Goal: Information Seeking & Learning: Compare options

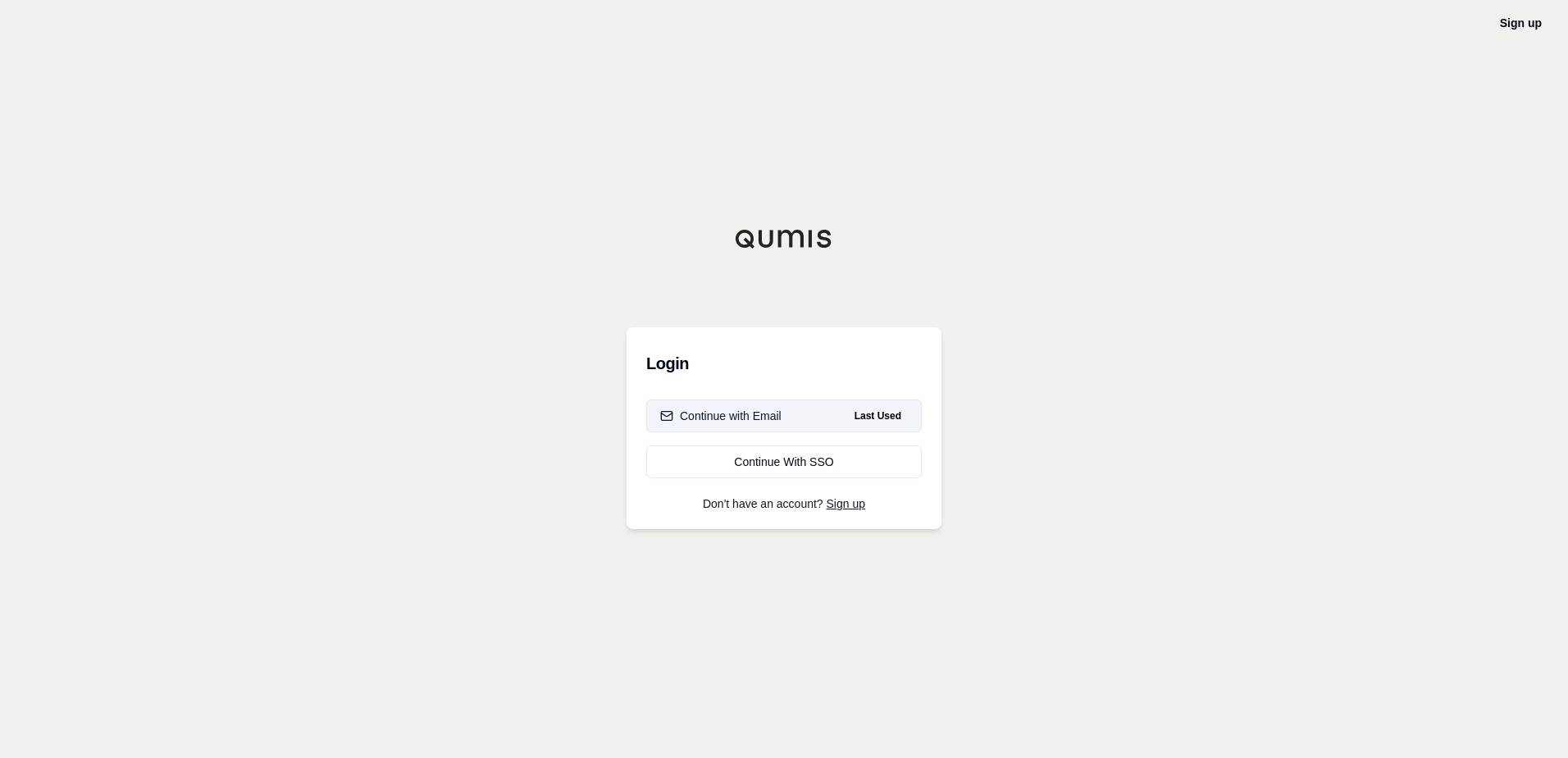
click at [764, 404] on button "Continue with Email Last Used" at bounding box center [783, 416] width 275 height 33
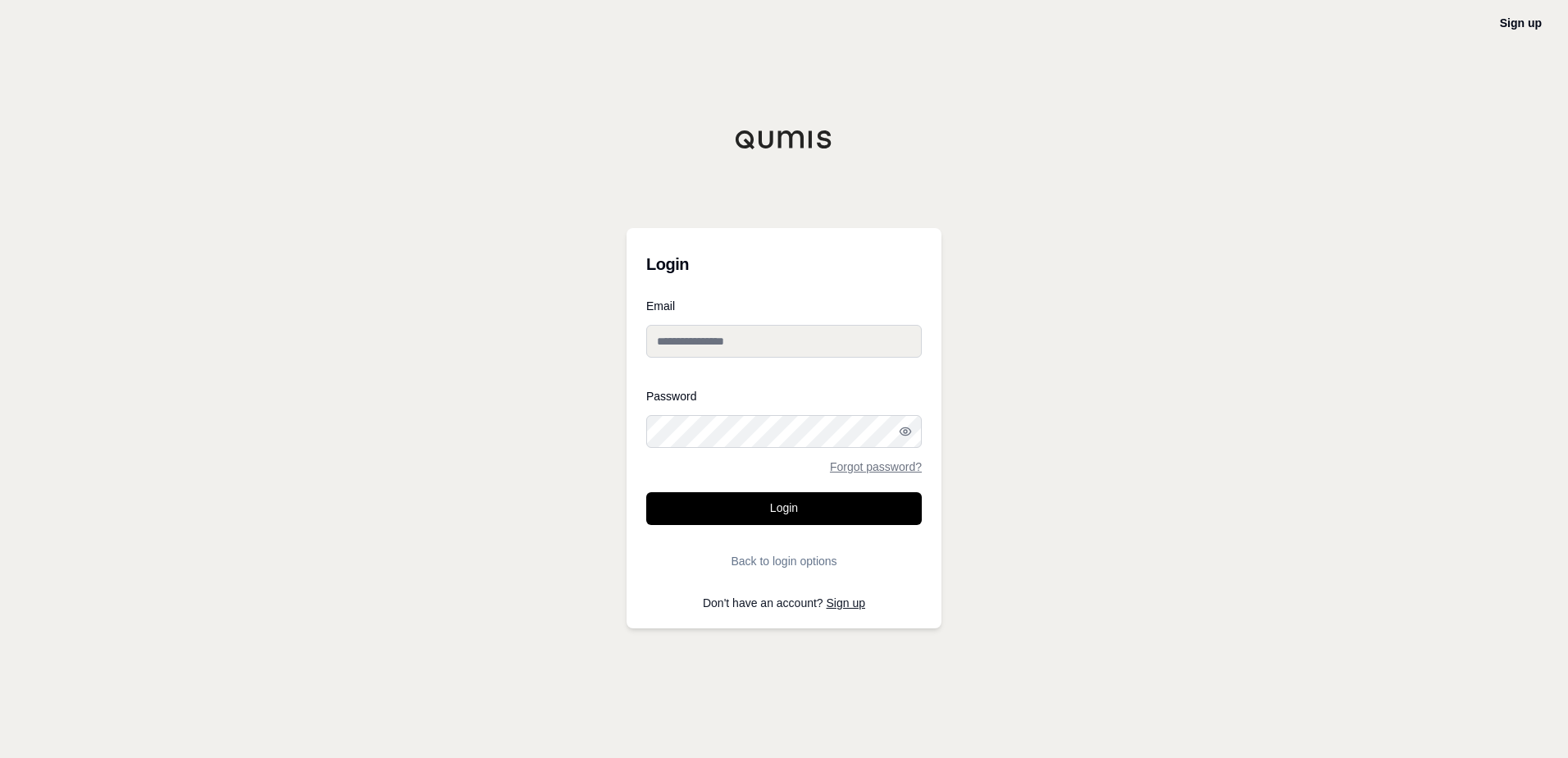
click at [719, 349] on input "Email" at bounding box center [783, 342] width 275 height 33
type input "**********"
click at [862, 504] on button "Login" at bounding box center [783, 509] width 275 height 33
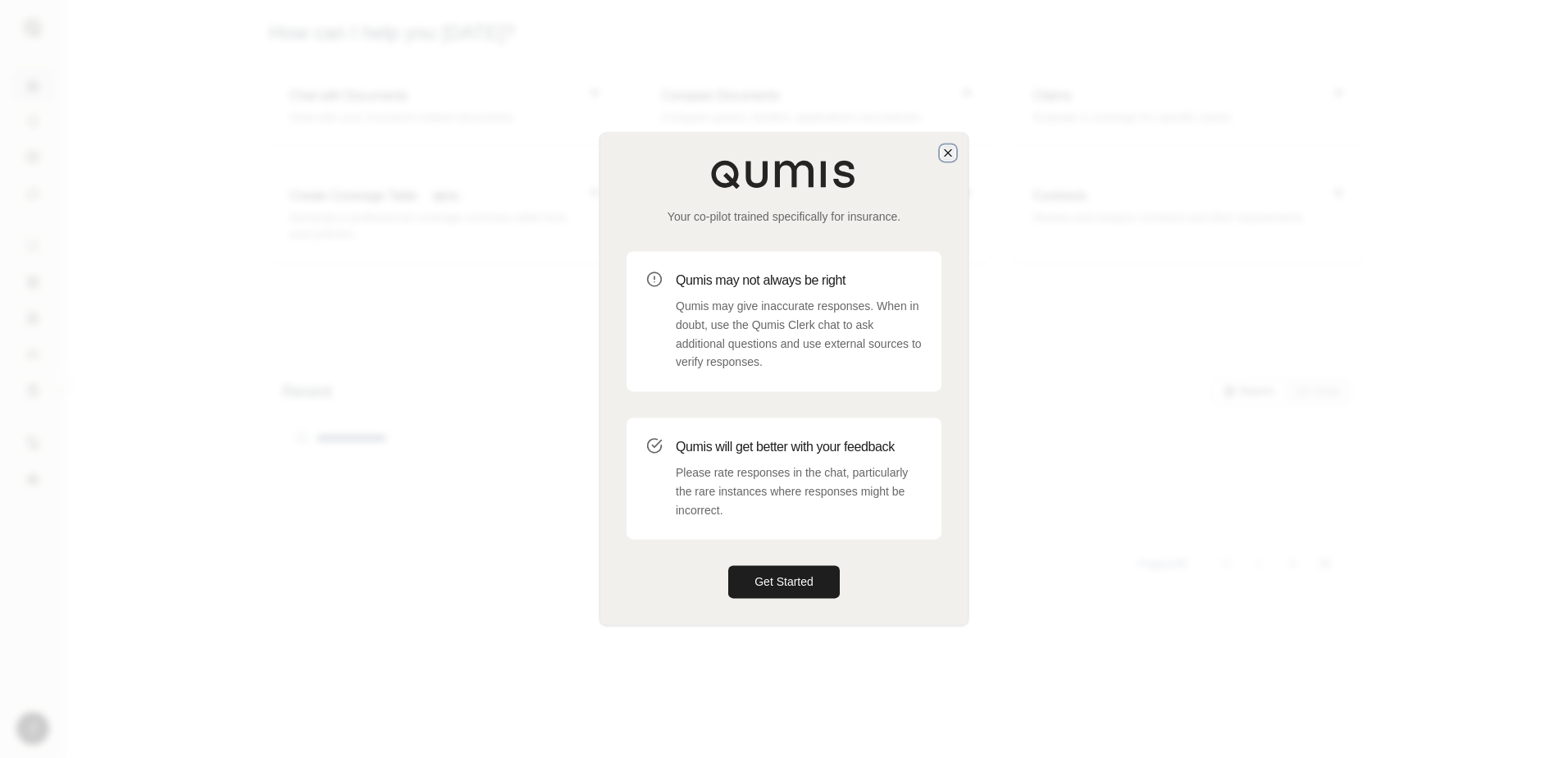
click at [946, 151] on icon "button" at bounding box center [948, 153] width 7 height 7
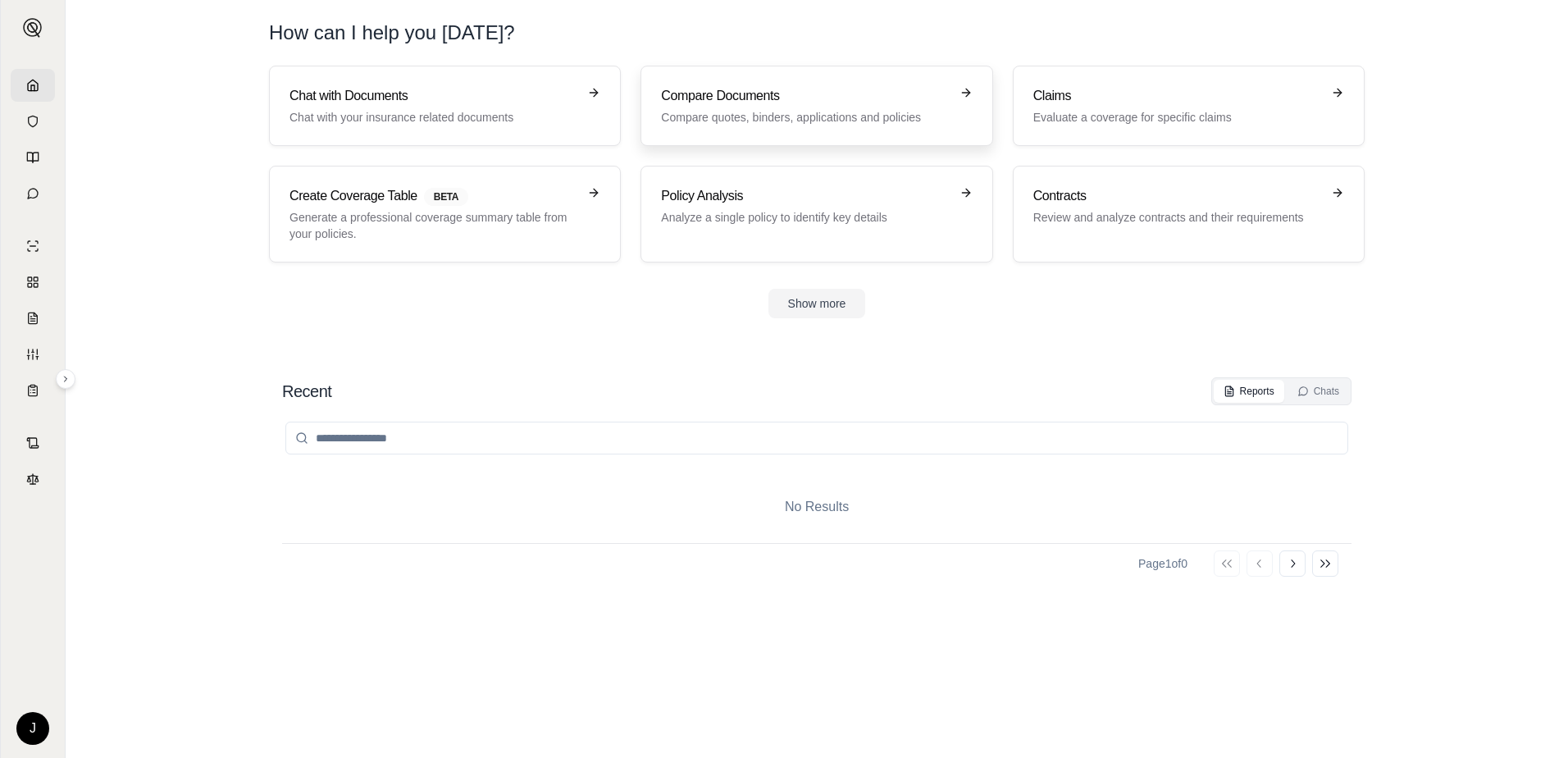
click at [848, 112] on p "Compare quotes, binders, applications and policies" at bounding box center [804, 117] width 288 height 17
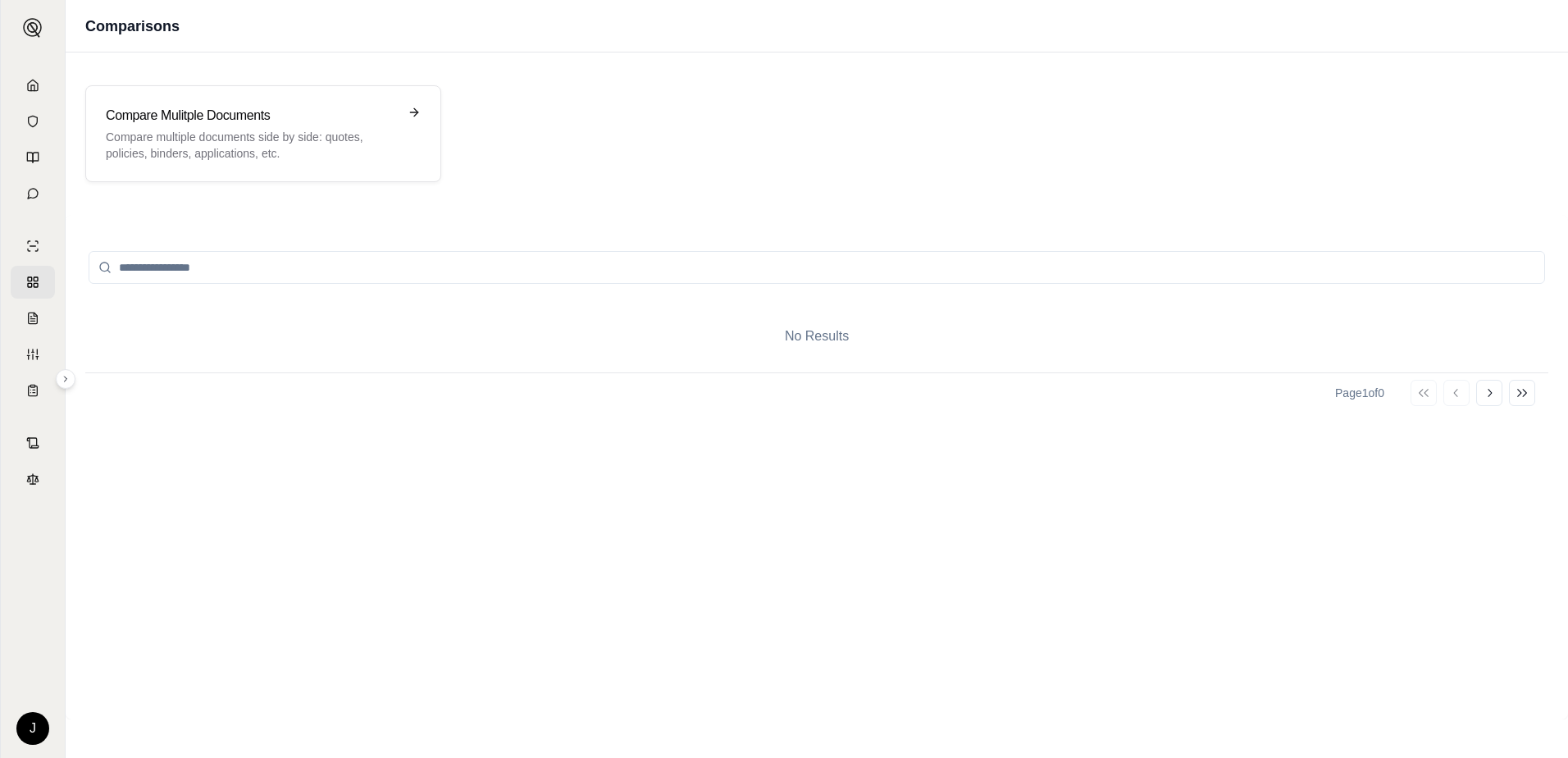
click at [736, 342] on div "No Results" at bounding box center [817, 336] width 1463 height 73
click at [423, 95] on div "Compare Mulitple Documents Compare multiple documents side by side: quotes, pol…" at bounding box center [263, 134] width 356 height 97
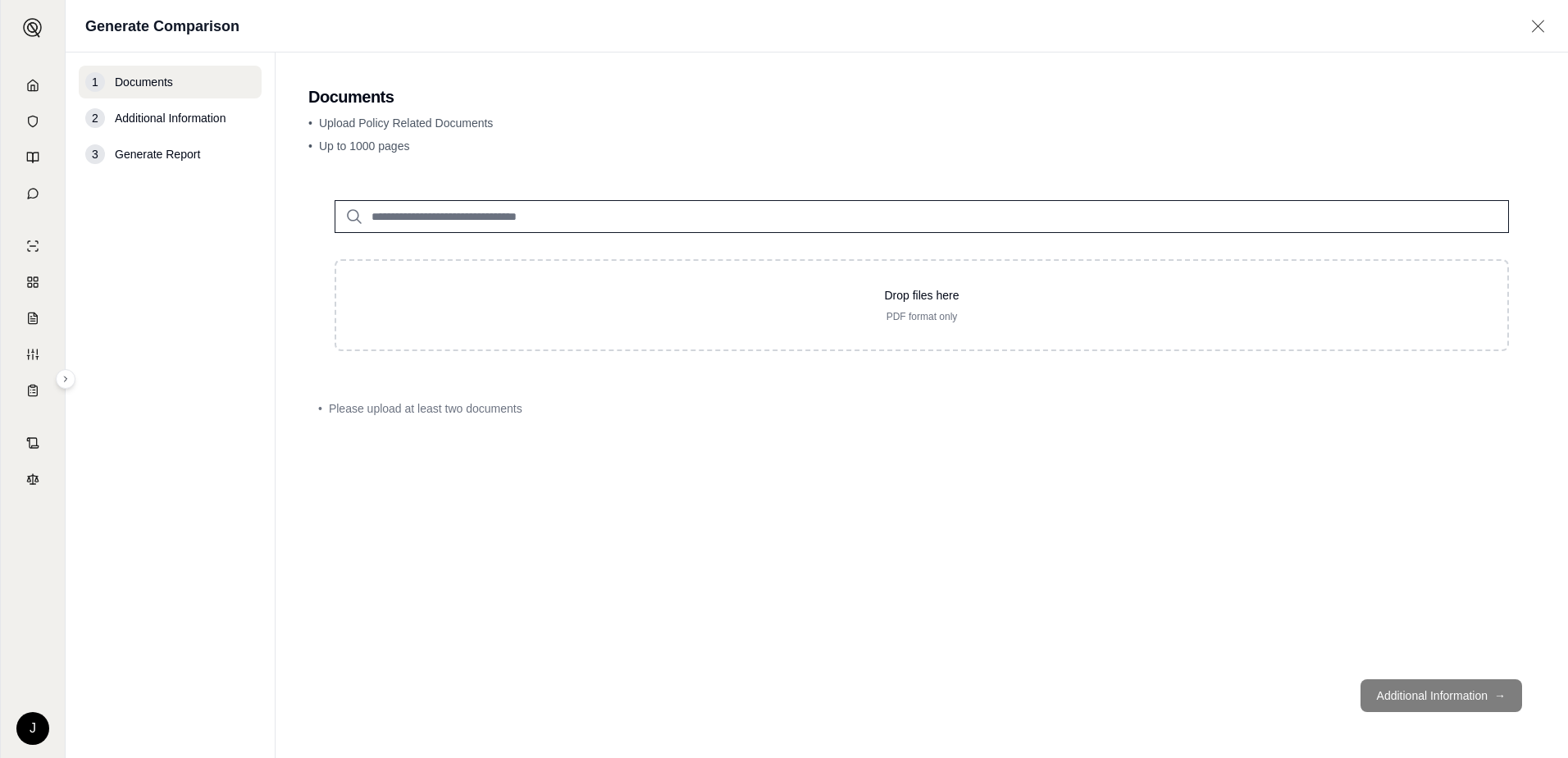
click at [190, 120] on span "Additional Information" at bounding box center [170, 118] width 111 height 17
click at [99, 114] on div "2" at bounding box center [95, 118] width 20 height 20
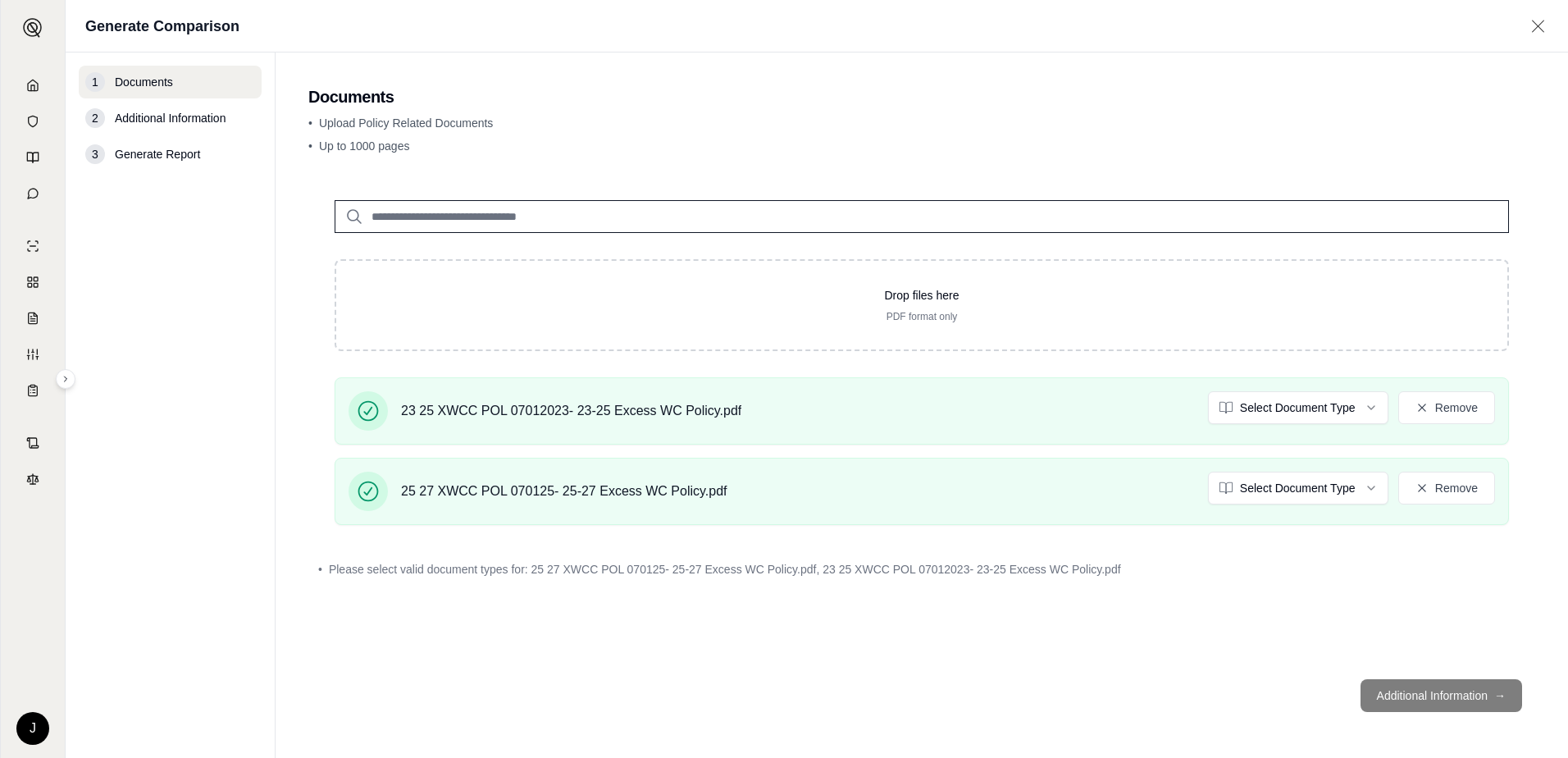
click at [1496, 697] on footer "Additional Information →" at bounding box center [922, 696] width 1227 height 59
click at [1494, 697] on footer "Additional Information →" at bounding box center [922, 696] width 1227 height 59
click at [821, 651] on div "Drop files here PDF format only 23 25 XWCC POL 07012023- 23-25 Excess WC Policy…" at bounding box center [922, 420] width 1227 height 492
click at [559, 542] on div "Drop files here PDF format only 23 25 XWCC POL 07012023- 23-25 Excess WC Policy…" at bounding box center [922, 420] width 1227 height 492
click at [1426, 692] on footer "Additional Information →" at bounding box center [922, 696] width 1227 height 59
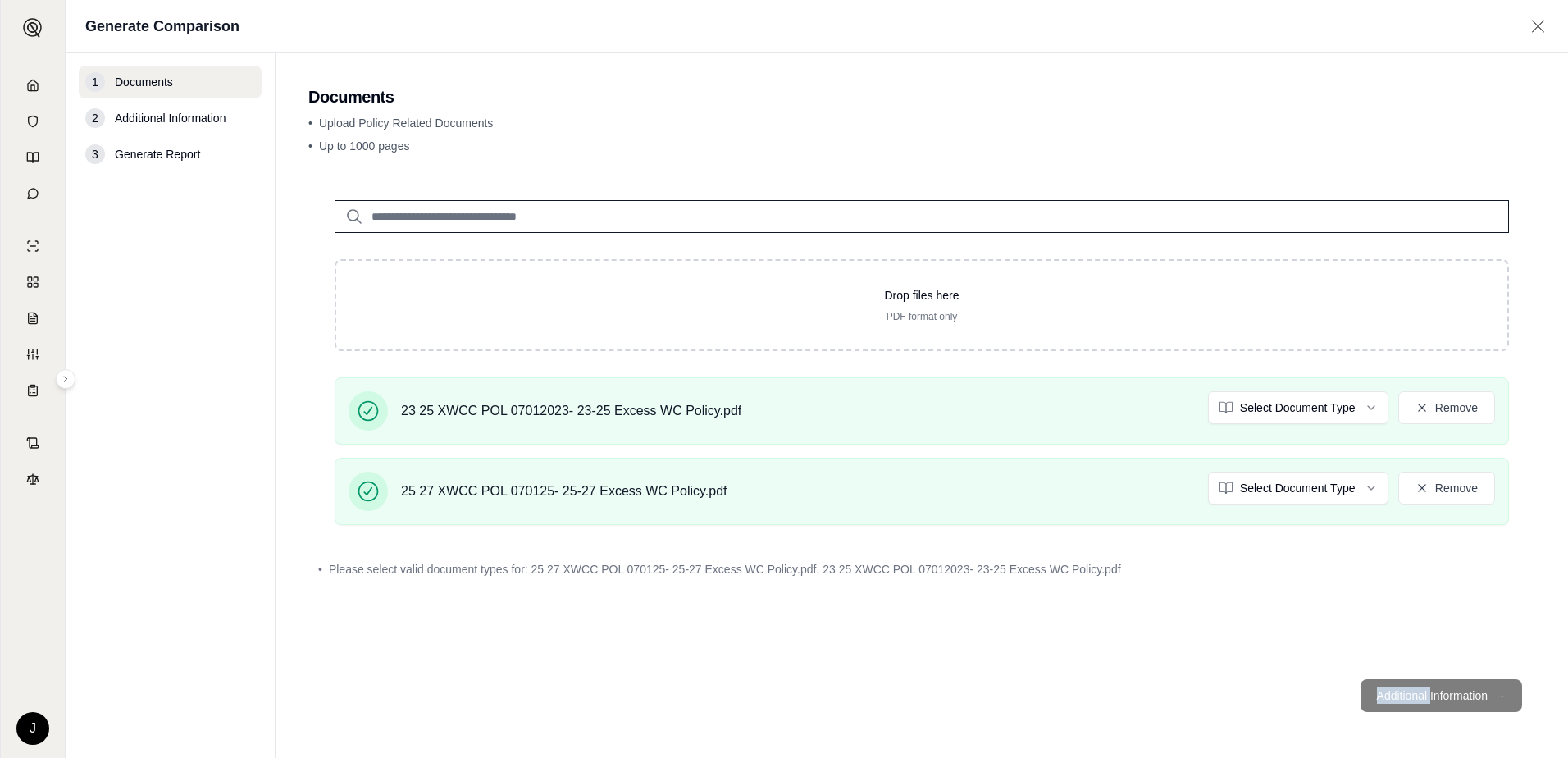
click at [1426, 692] on footer "Additional Information →" at bounding box center [922, 696] width 1227 height 59
drag, startPoint x: 1426, startPoint y: 692, endPoint x: 1512, endPoint y: 697, distance: 86.1
click at [1524, 697] on main "Documents • Upload Policy Related Documents • Up to 1000 pages Drop files here …" at bounding box center [921, 405] width 1293 height 706
click at [1499, 696] on footer "Additional Information →" at bounding box center [922, 696] width 1227 height 59
drag, startPoint x: 1407, startPoint y: 702, endPoint x: 1537, endPoint y: 693, distance: 130.3
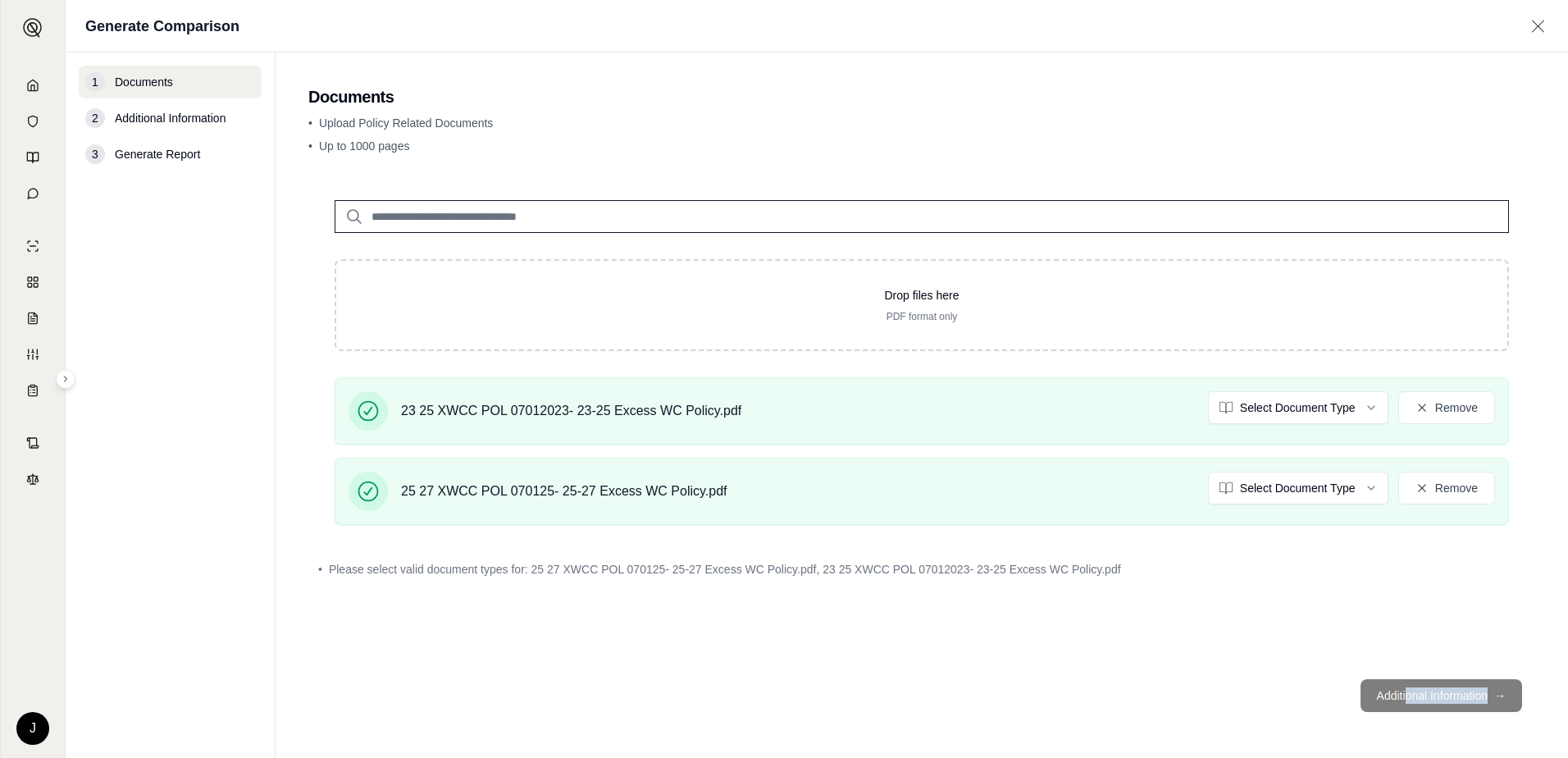
click at [1537, 693] on main "Documents • Upload Policy Related Documents • Up to 1000 pages Drop files here …" at bounding box center [921, 405] width 1293 height 706
click at [972, 708] on footer "Additional Information →" at bounding box center [922, 696] width 1227 height 59
click at [1461, 707] on footer "Additional Information →" at bounding box center [922, 696] width 1227 height 59
click at [1493, 692] on footer "Additional Information →" at bounding box center [922, 696] width 1227 height 59
click at [1375, 403] on html "J Generate Comparison 1 Documents 2 Additional Information 3 Generate Report Do…" at bounding box center [784, 379] width 1568 height 758
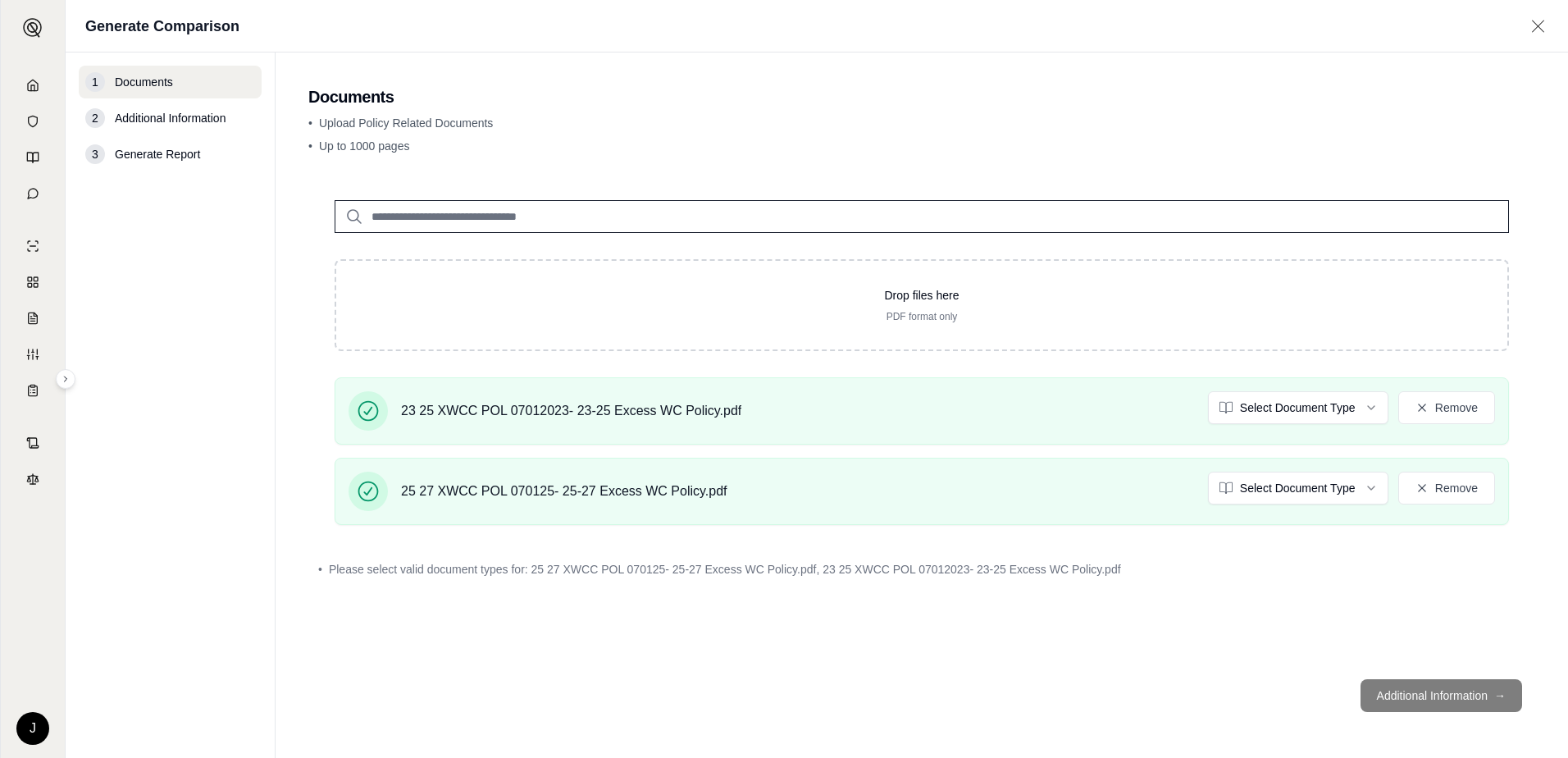
click at [1481, 690] on footer "Additional Information →" at bounding box center [922, 696] width 1227 height 59
click at [1455, 687] on footer "Additional Information →" at bounding box center [922, 696] width 1227 height 59
drag, startPoint x: 1455, startPoint y: 687, endPoint x: 1443, endPoint y: 693, distance: 13.4
click at [1443, 693] on footer "Additional Information →" at bounding box center [922, 696] width 1227 height 59
click at [754, 650] on div "Drop files here PDF format only 23 25 XWCC POL 07012023- 23-25 Excess WC Policy…" at bounding box center [922, 420] width 1227 height 492
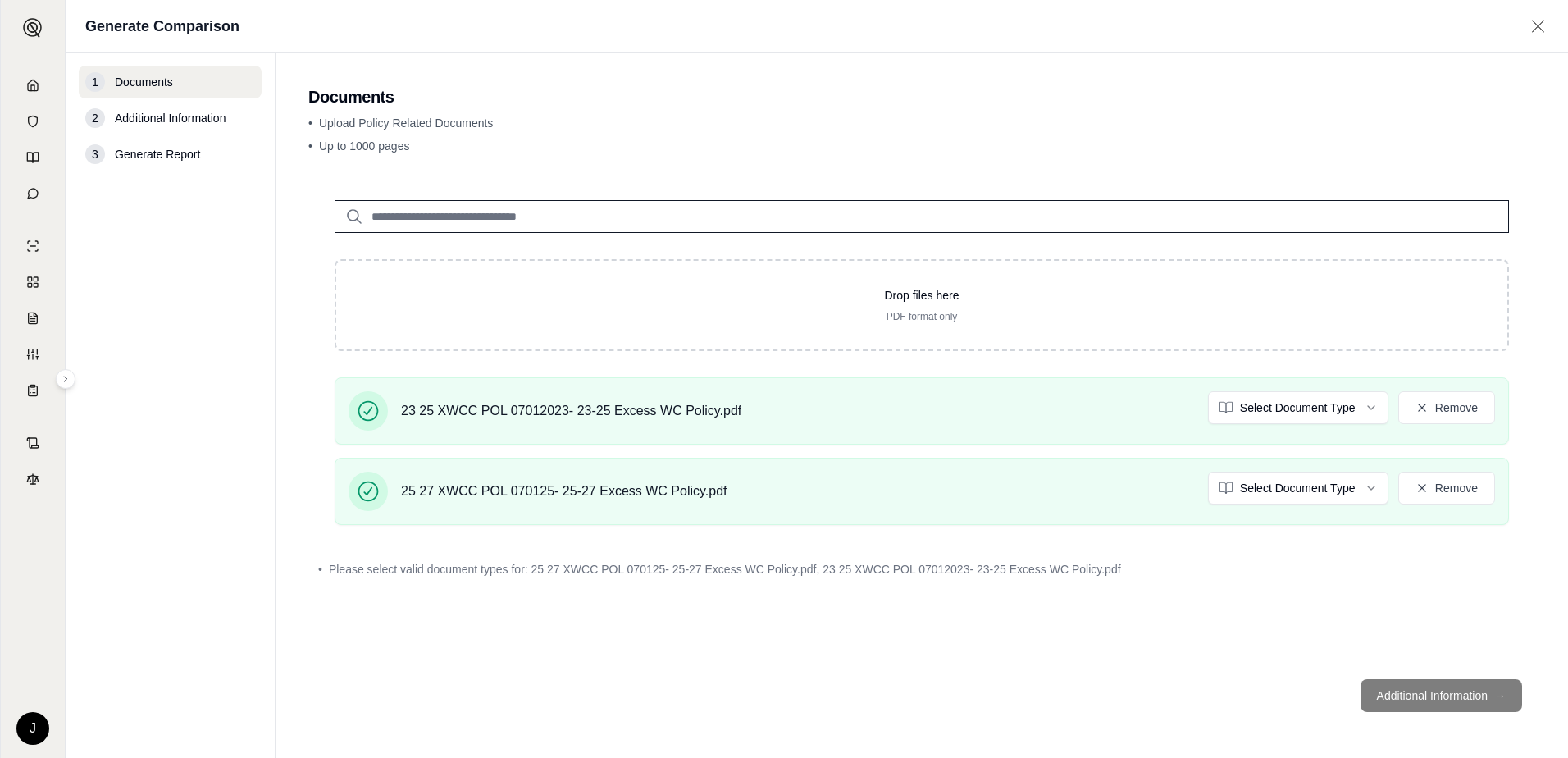
click at [126, 113] on span "Additional Information" at bounding box center [170, 118] width 111 height 17
click at [167, 56] on nav "1 Documents 2 Additional Information 3 Generate Report" at bounding box center [170, 405] width 210 height 706
click at [167, 63] on nav "1 Documents 2 Additional Information 3 Generate Report" at bounding box center [170, 405] width 210 height 706
drag, startPoint x: 738, startPoint y: 441, endPoint x: 759, endPoint y: 395, distance: 50.6
click at [738, 443] on div "23 25 XWCC POL 07012023- 23-25 Excess WC Policy.pdf Select Document Type Remove" at bounding box center [922, 411] width 1175 height 67
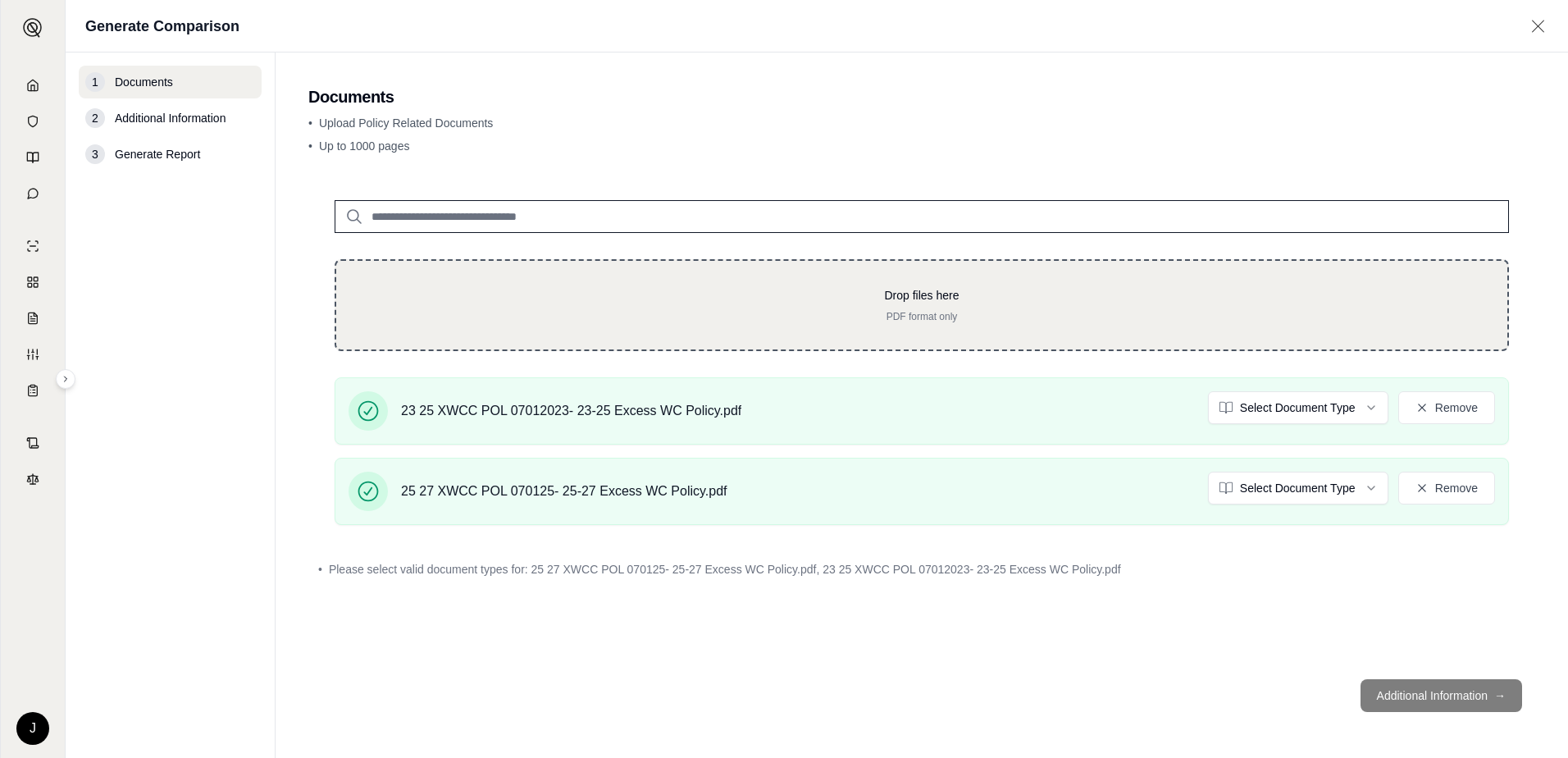
click at [781, 335] on div "Drop files here PDF format only" at bounding box center [922, 304] width 1175 height 92
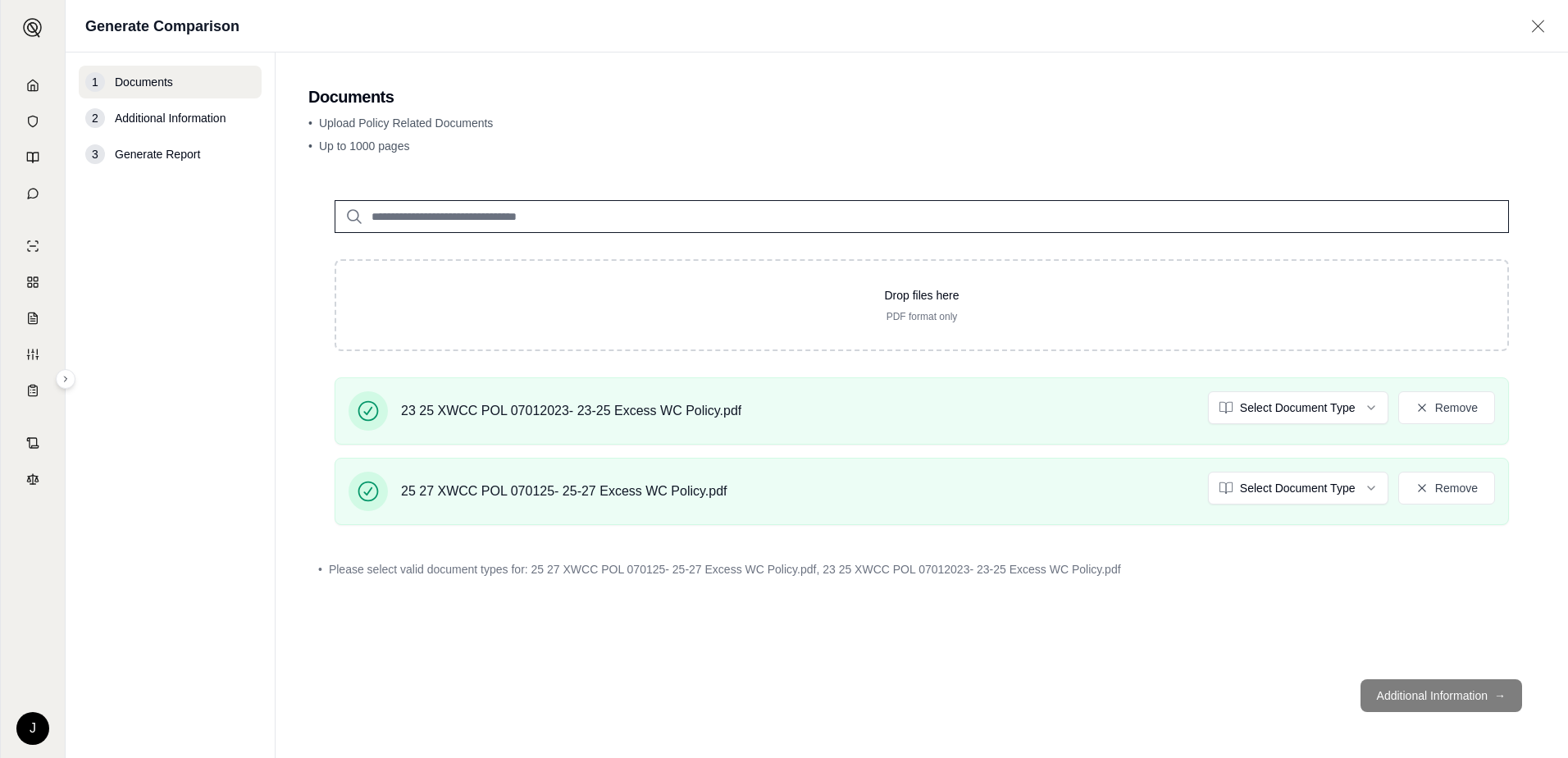
click at [1469, 691] on footer "Additional Information →" at bounding box center [922, 696] width 1227 height 59
click at [1516, 690] on footer "Additional Information →" at bounding box center [922, 696] width 1227 height 59
click at [1379, 407] on html "J Generate Comparison 1 Documents 2 Additional Information 3 Generate Report Do…" at bounding box center [784, 379] width 1568 height 758
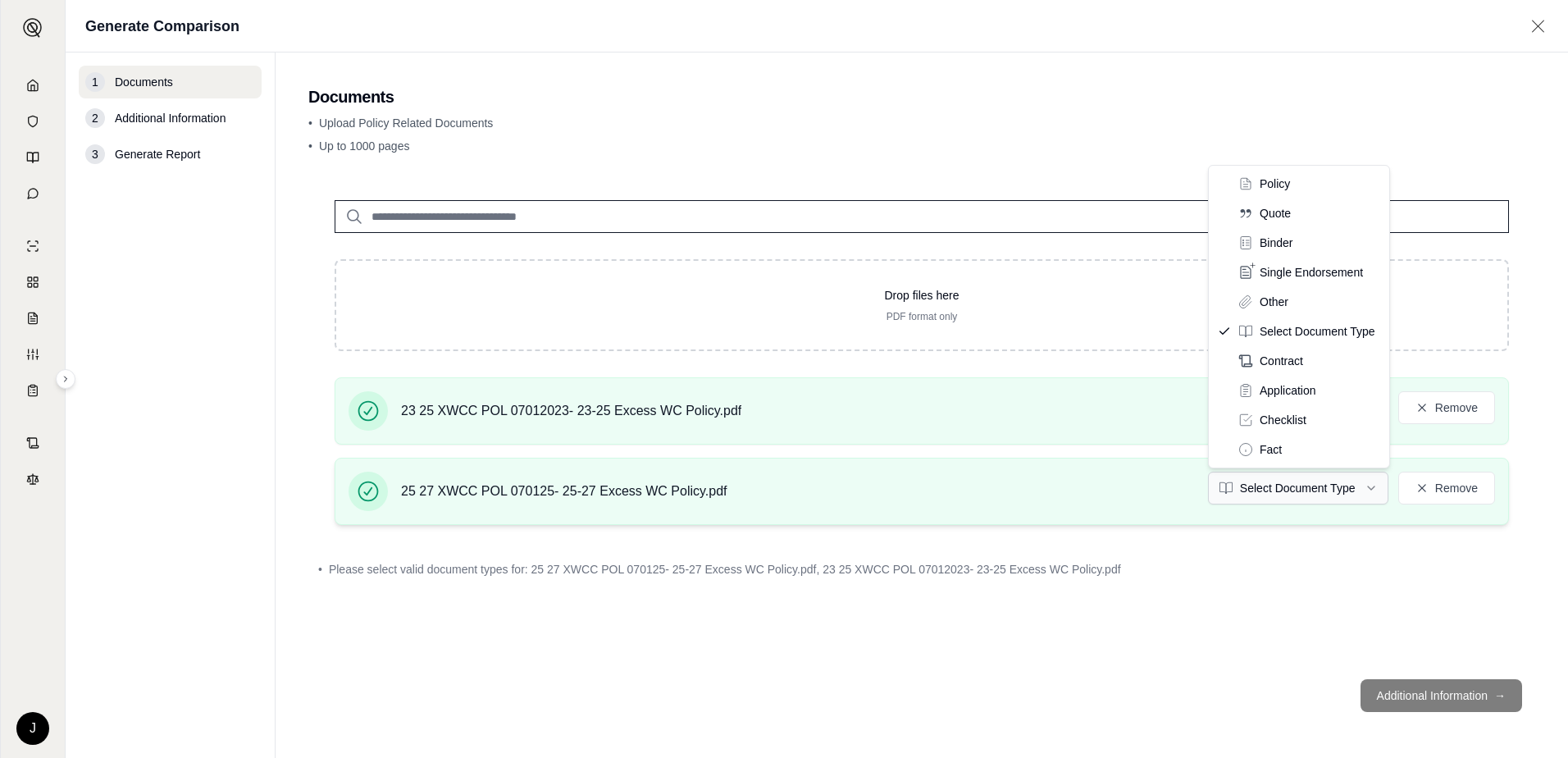
click at [1363, 482] on html "J Generate Comparison 1 Documents 2 Additional Information 3 Generate Report Do…" at bounding box center [784, 379] width 1568 height 758
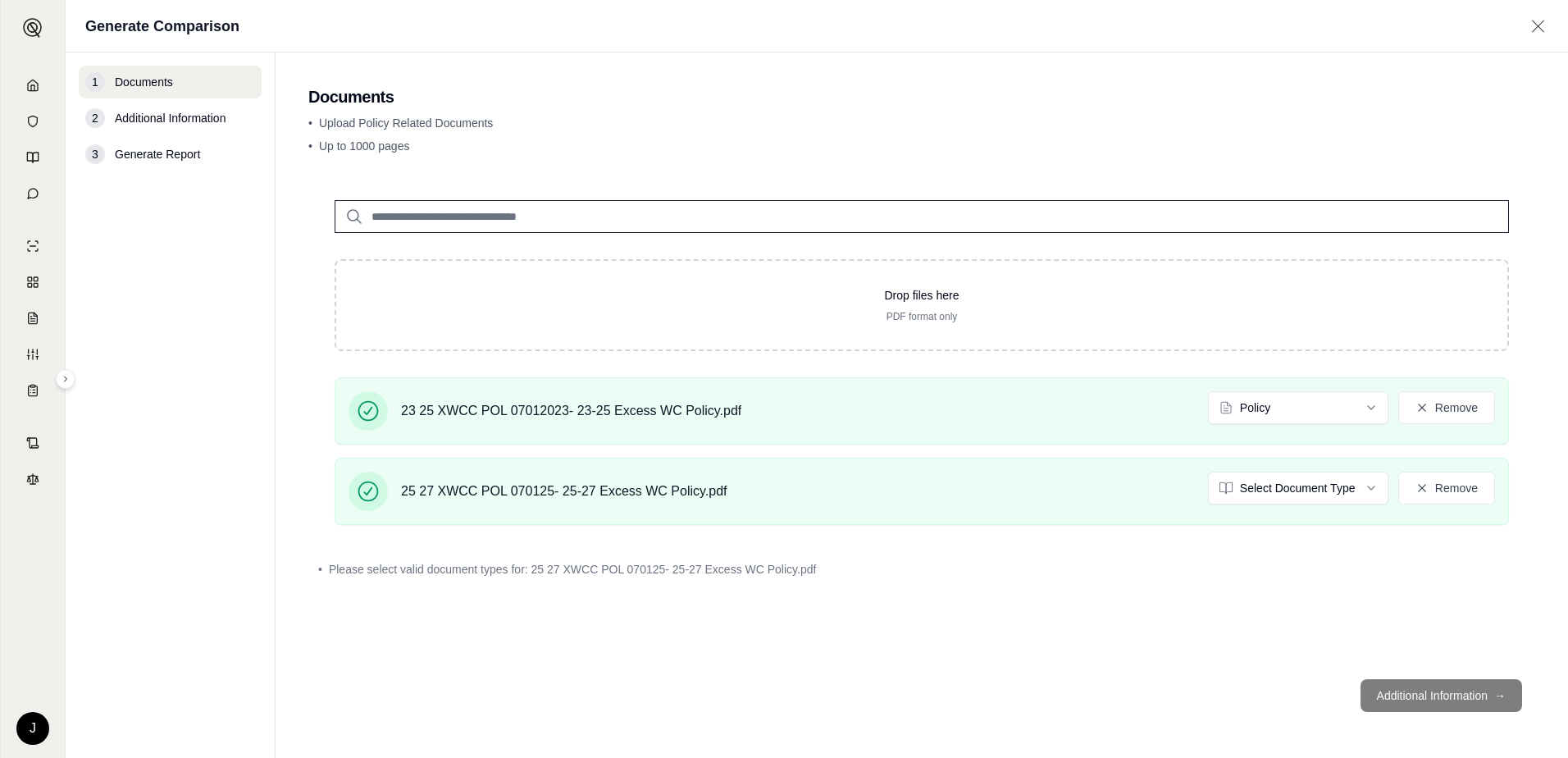
click at [1184, 606] on div "Drop files here PDF format only 23 25 XWCC POL 07012023- 23-25 Excess WC Policy…" at bounding box center [922, 420] width 1227 height 492
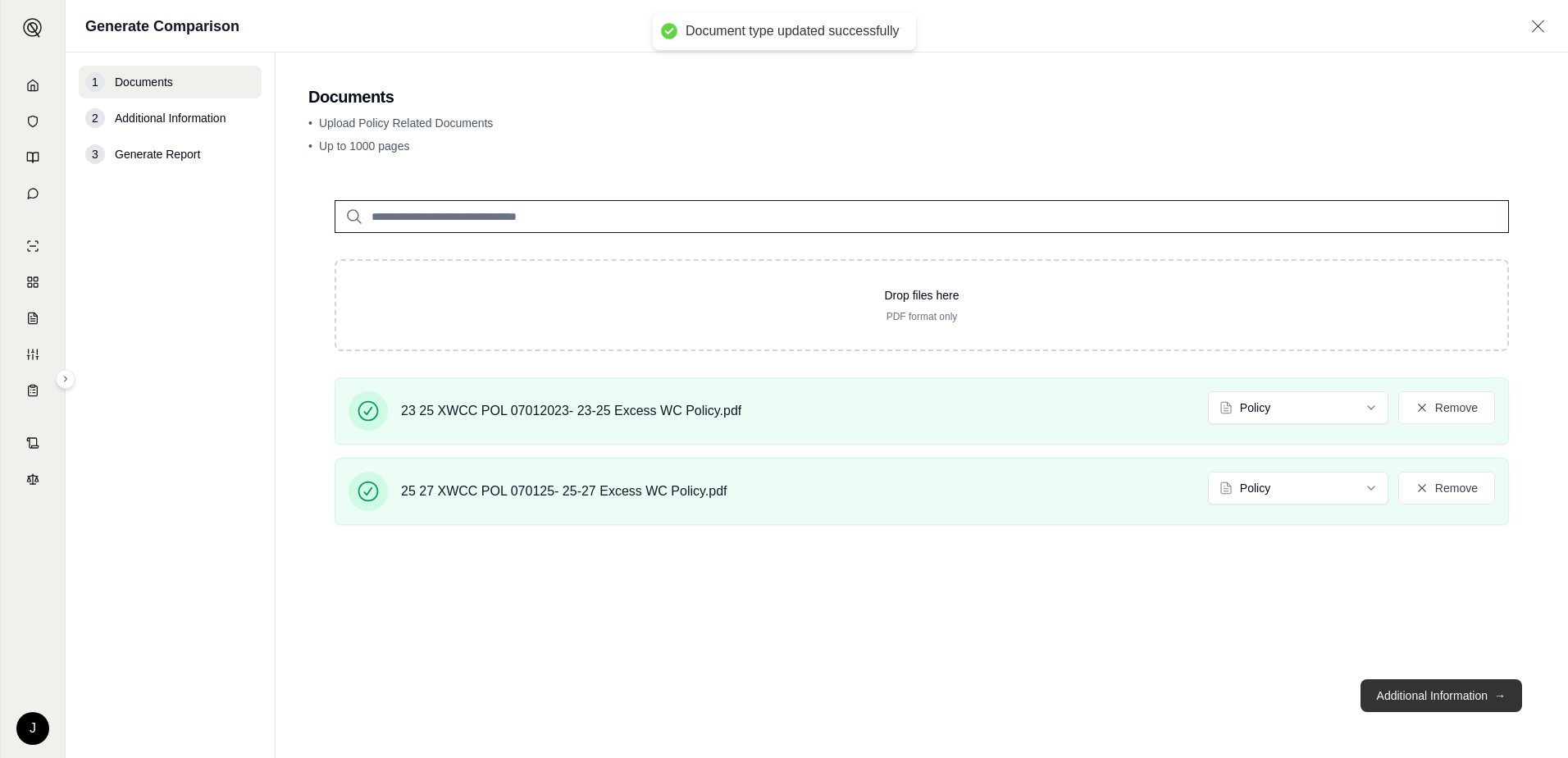
click at [1438, 685] on button "Additional Information →" at bounding box center [1441, 696] width 162 height 33
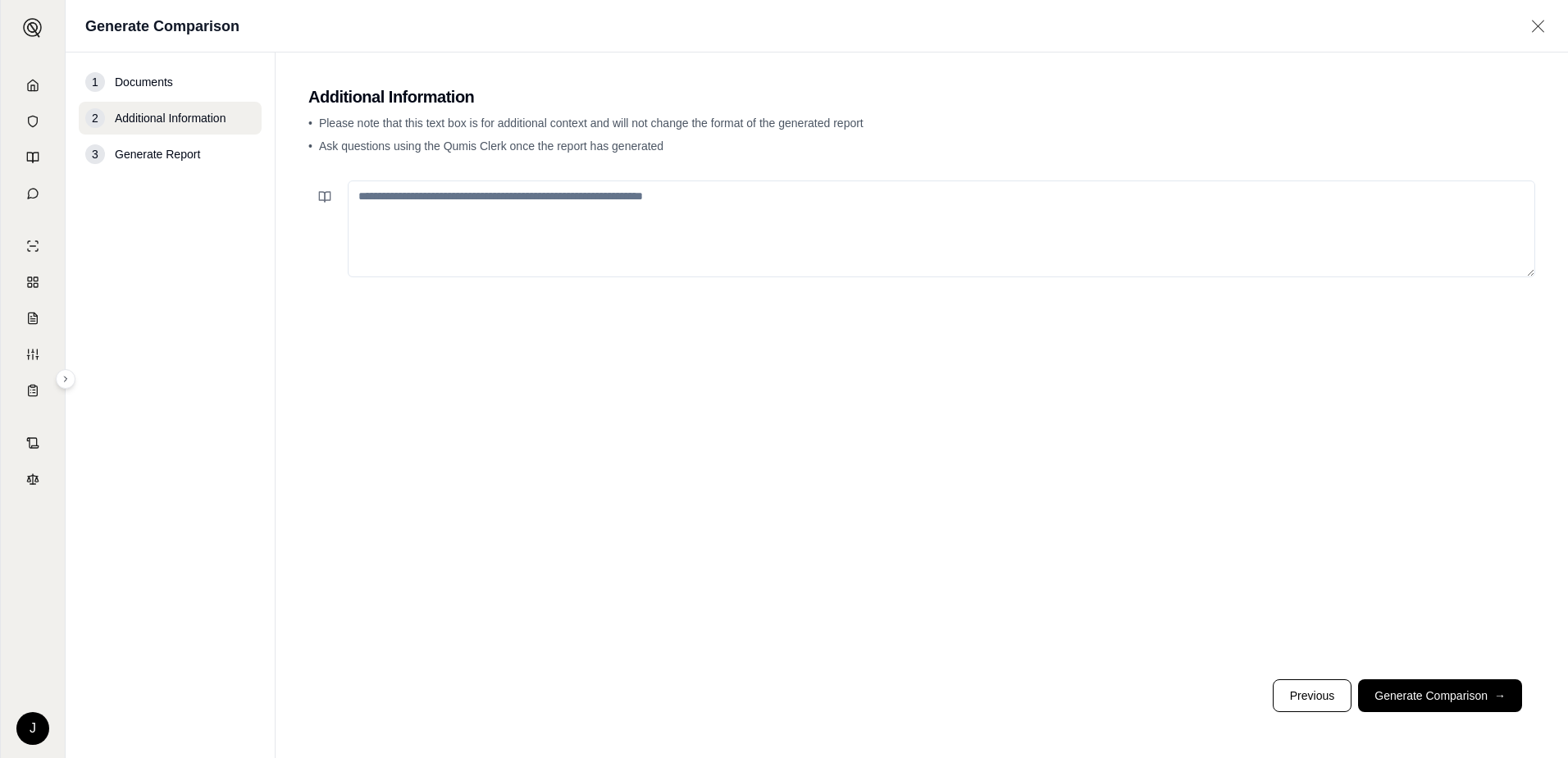
click at [391, 192] on textarea at bounding box center [941, 228] width 1188 height 97
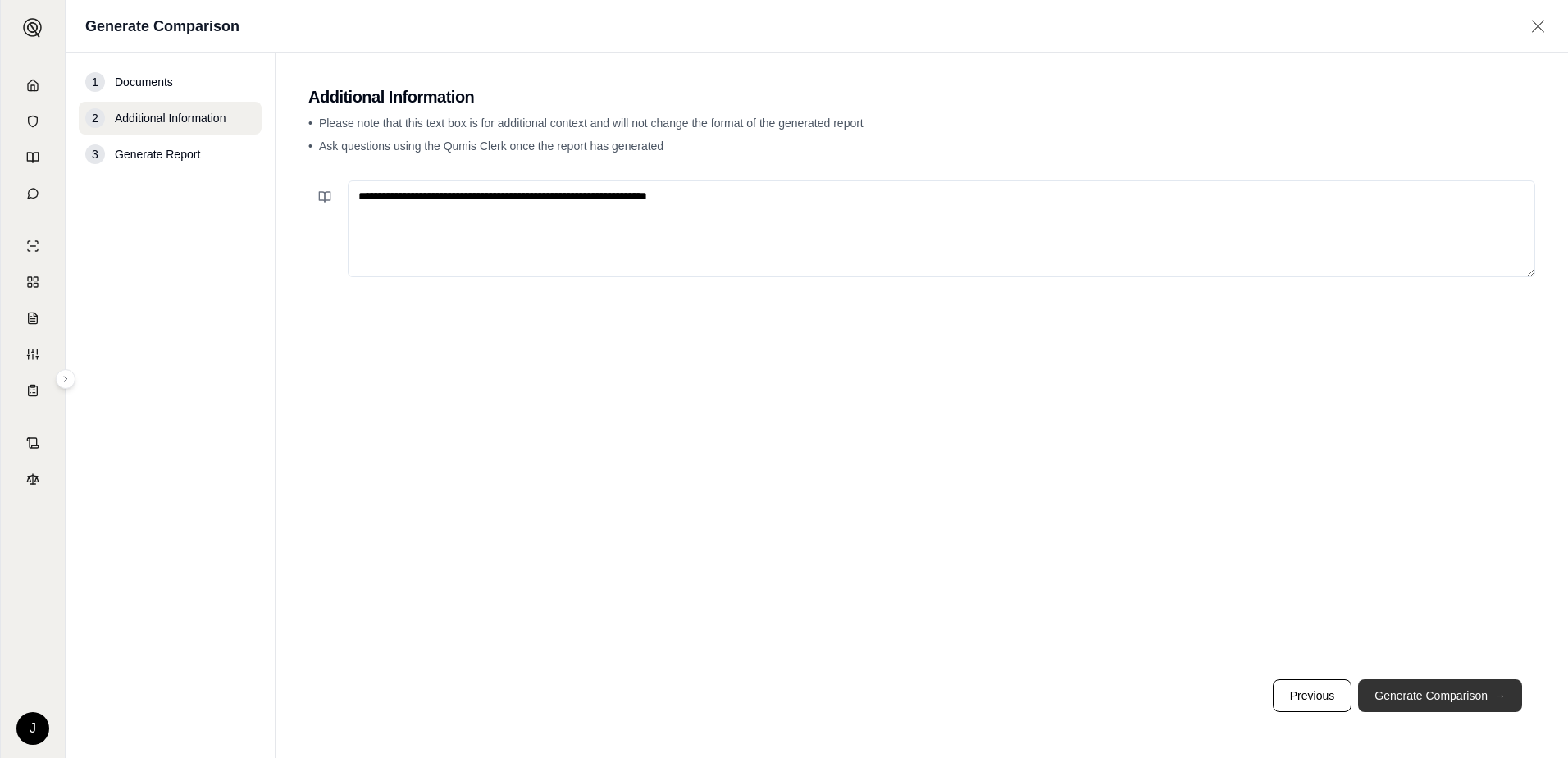
type textarea "**********"
click at [1423, 687] on button "Generate Comparison →" at bounding box center [1440, 696] width 164 height 33
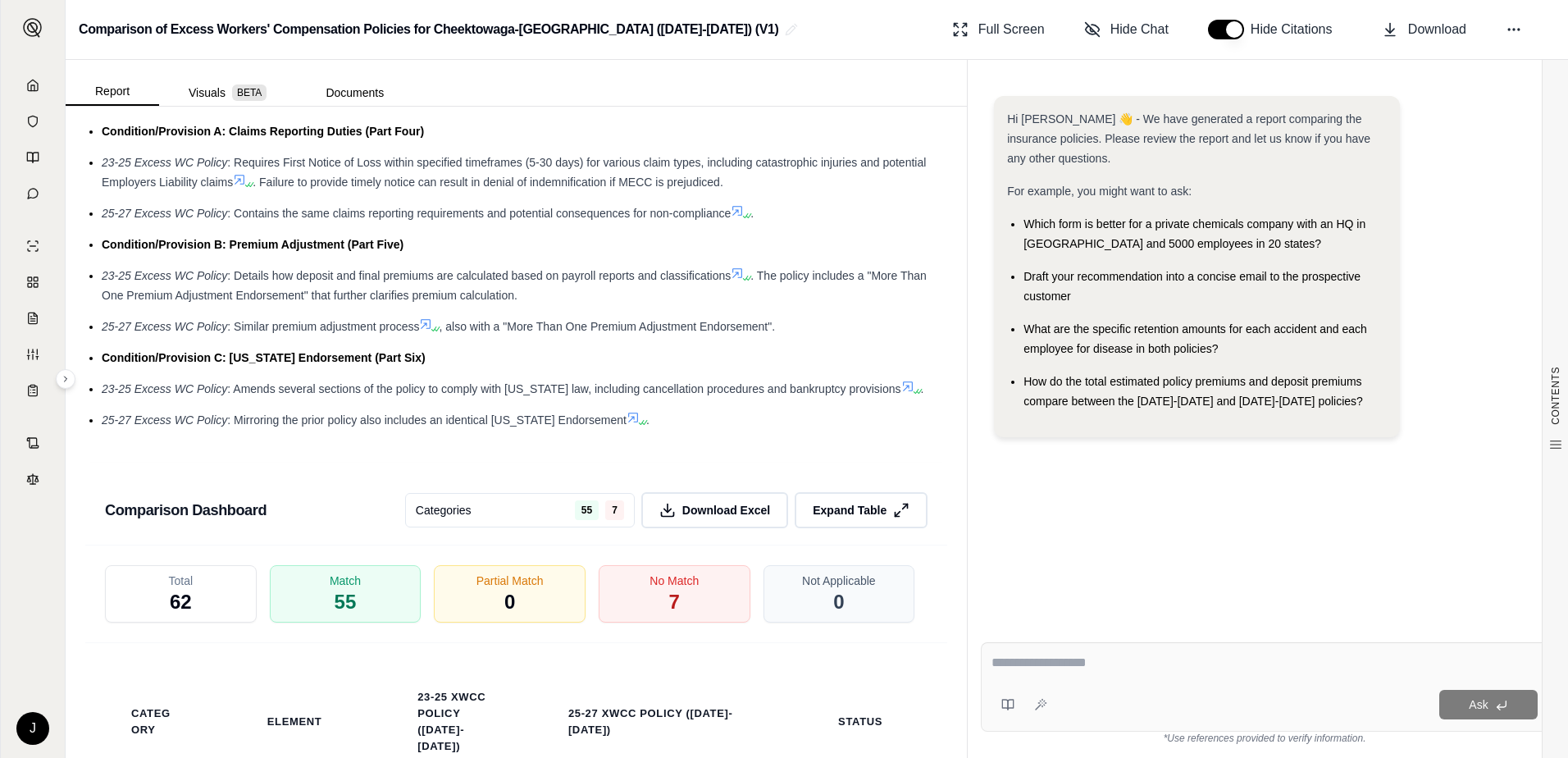
scroll to position [2707, 0]
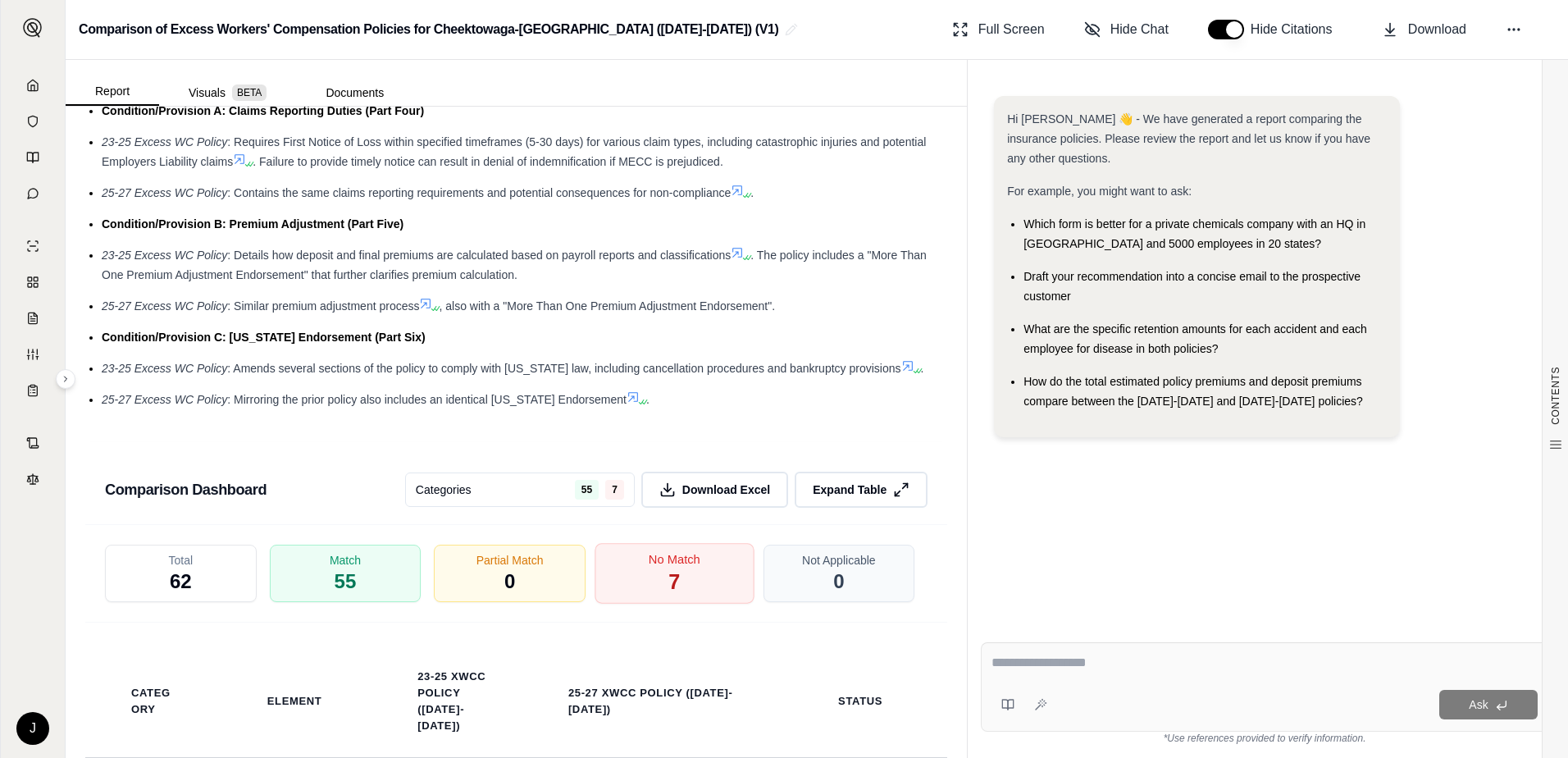
click at [704, 574] on div "No Match 7" at bounding box center [674, 573] width 159 height 60
click at [691, 568] on span "No Match" at bounding box center [674, 560] width 52 height 17
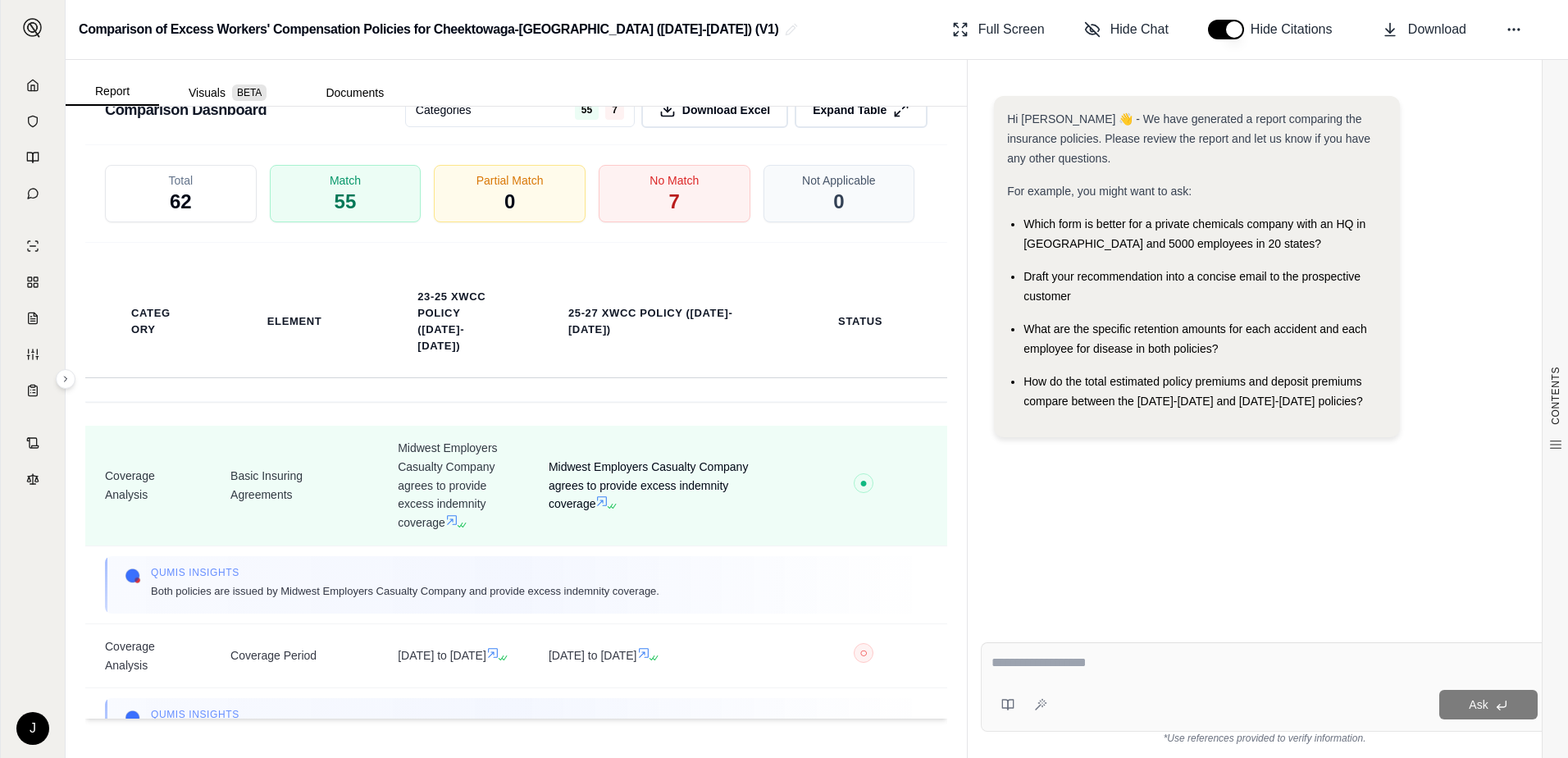
scroll to position [3024, 0]
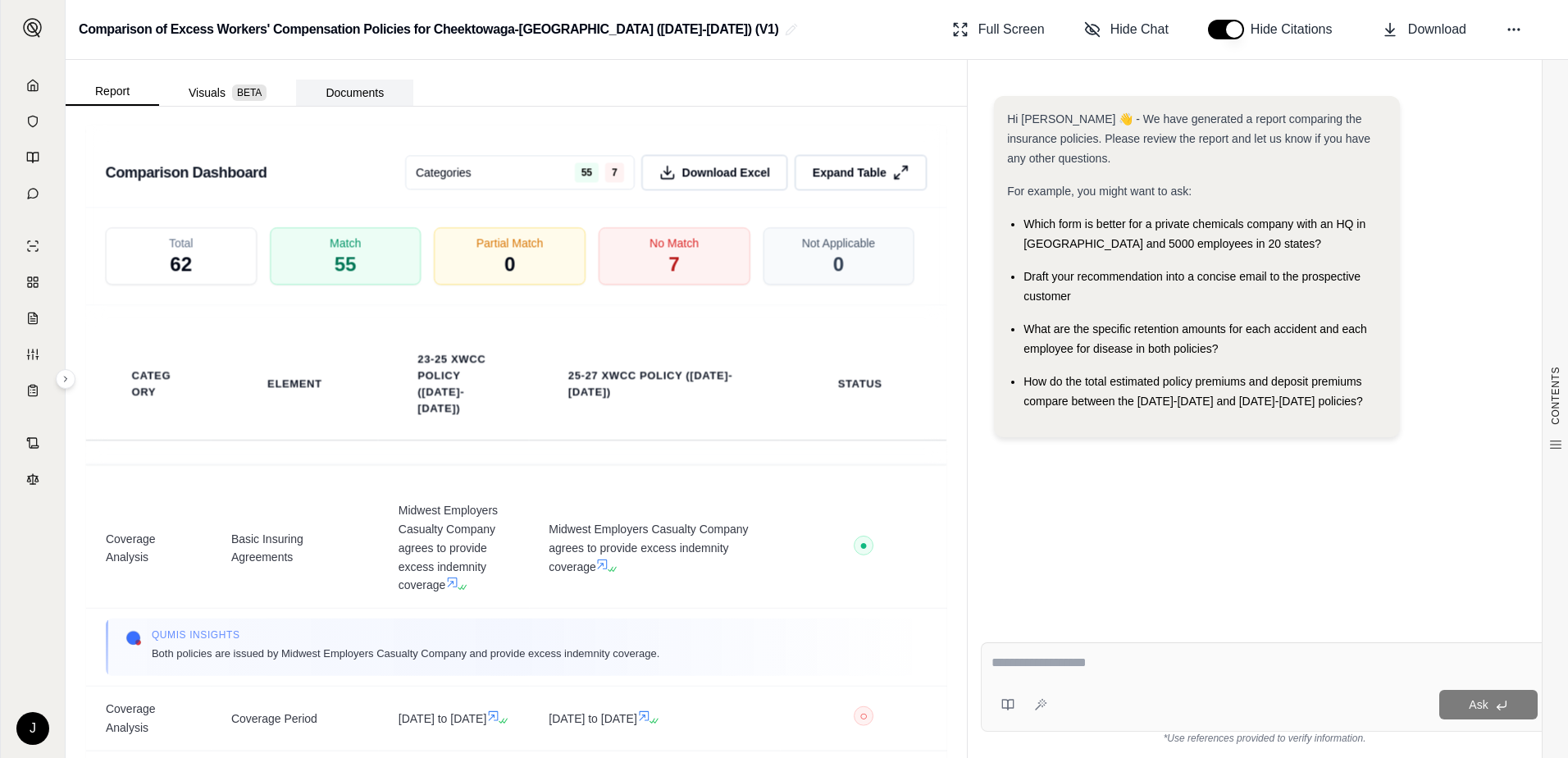
click at [348, 87] on button "Documents" at bounding box center [355, 93] width 117 height 26
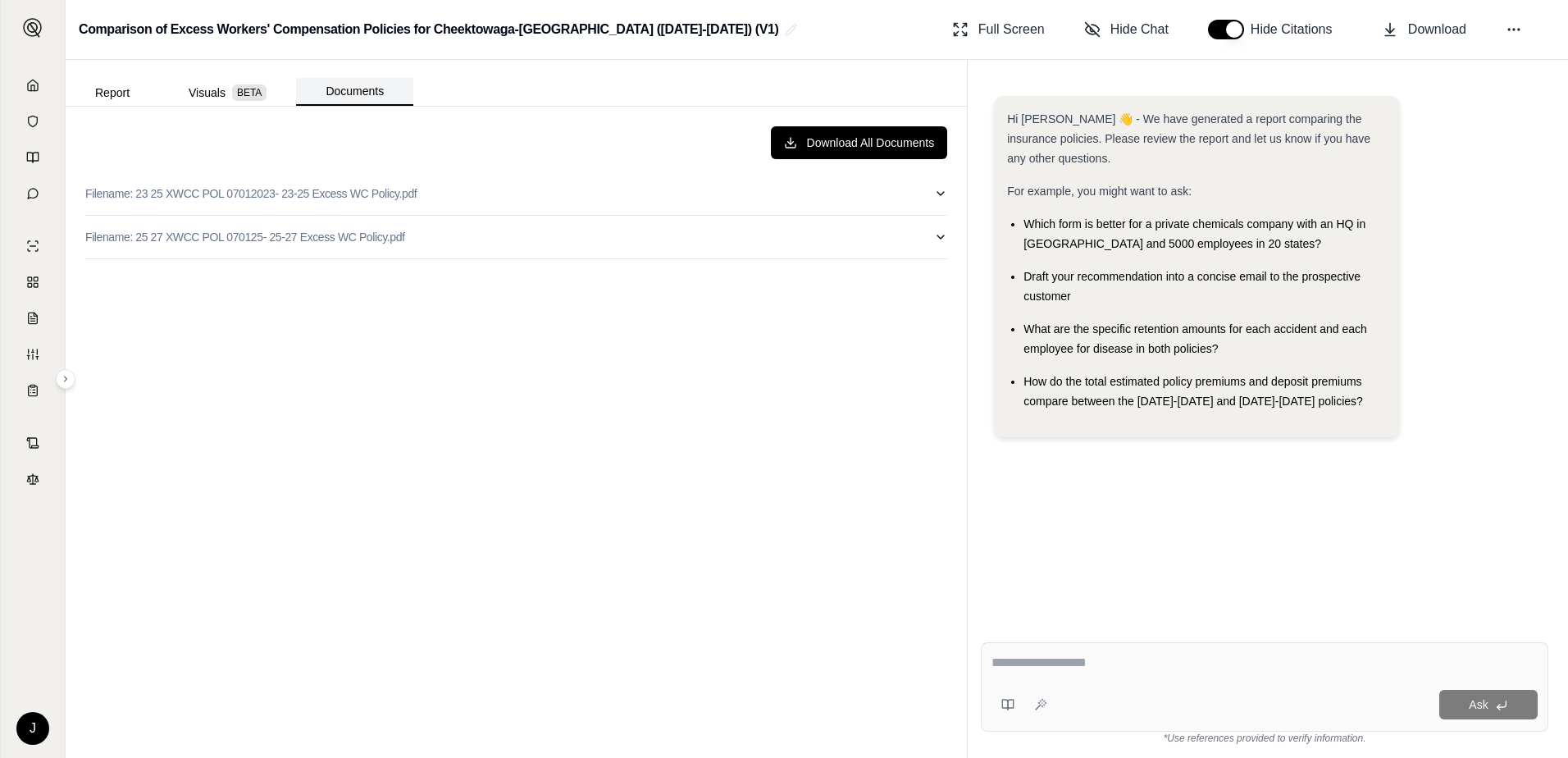
click at [384, 93] on button "Documents" at bounding box center [355, 92] width 117 height 28
click at [816, 131] on button "Download All Documents" at bounding box center [859, 143] width 177 height 33
click at [432, 706] on div "Download All Documents Filename: 23 25 XWCC POL 07012023- 23-25 Excess WC Polic…" at bounding box center [517, 432] width 888 height 638
click at [118, 94] on button "Report" at bounding box center [112, 93] width 94 height 26
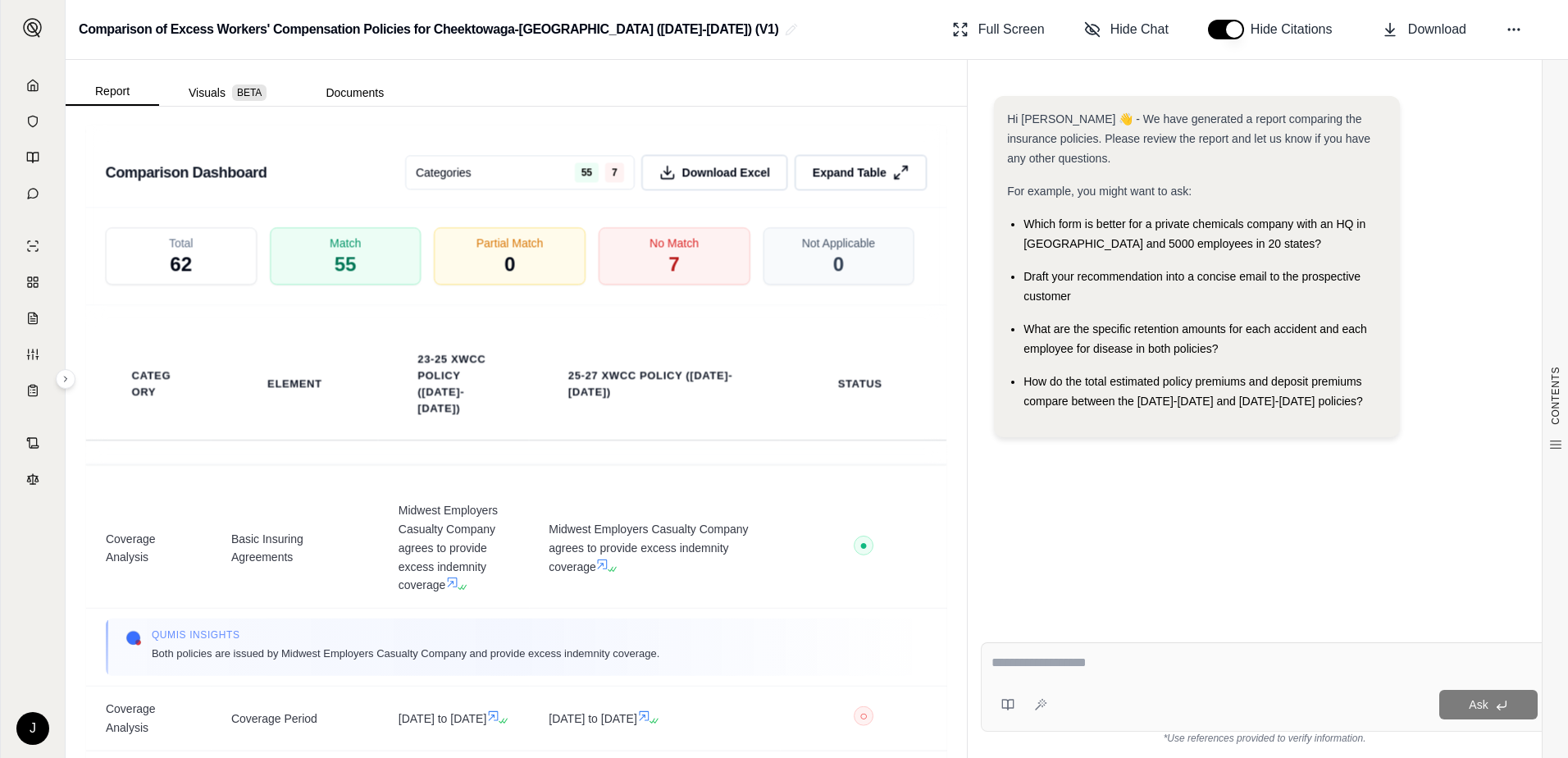
scroll to position [0, 0]
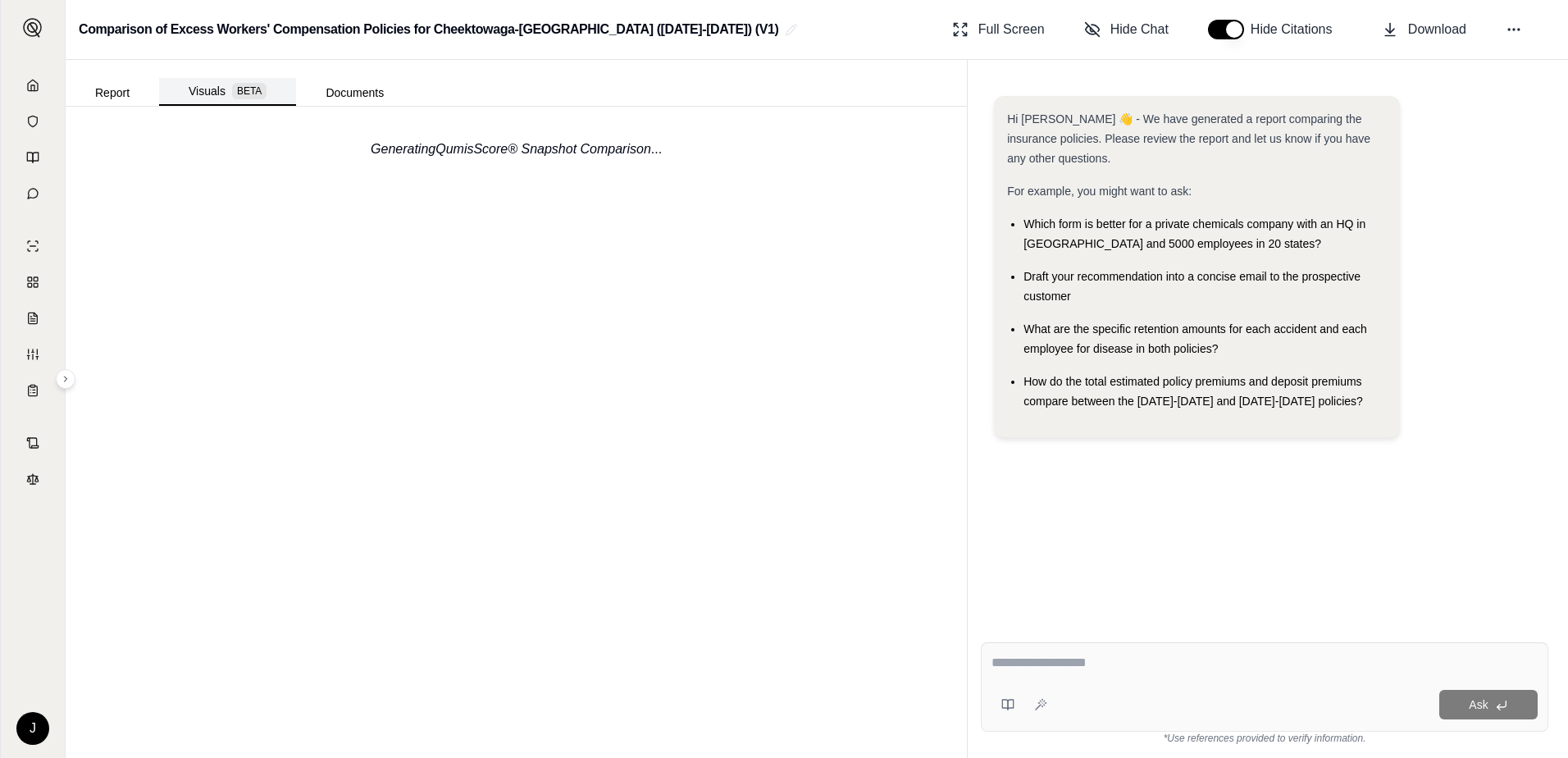
click at [221, 97] on button "Visuals BETA" at bounding box center [227, 92] width 137 height 28
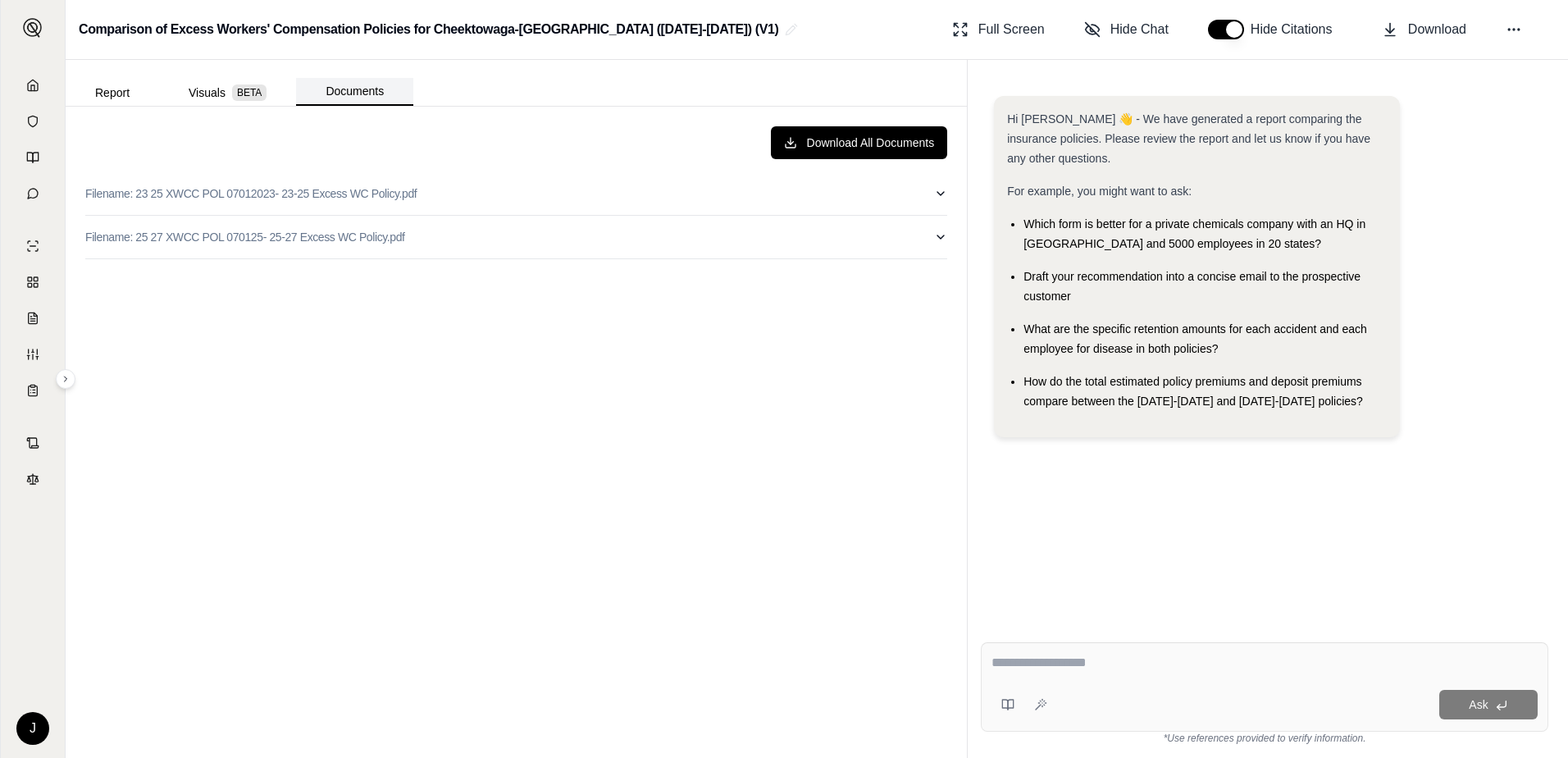
click at [382, 102] on button "Documents" at bounding box center [355, 92] width 117 height 28
click at [108, 87] on button "Report" at bounding box center [112, 93] width 94 height 26
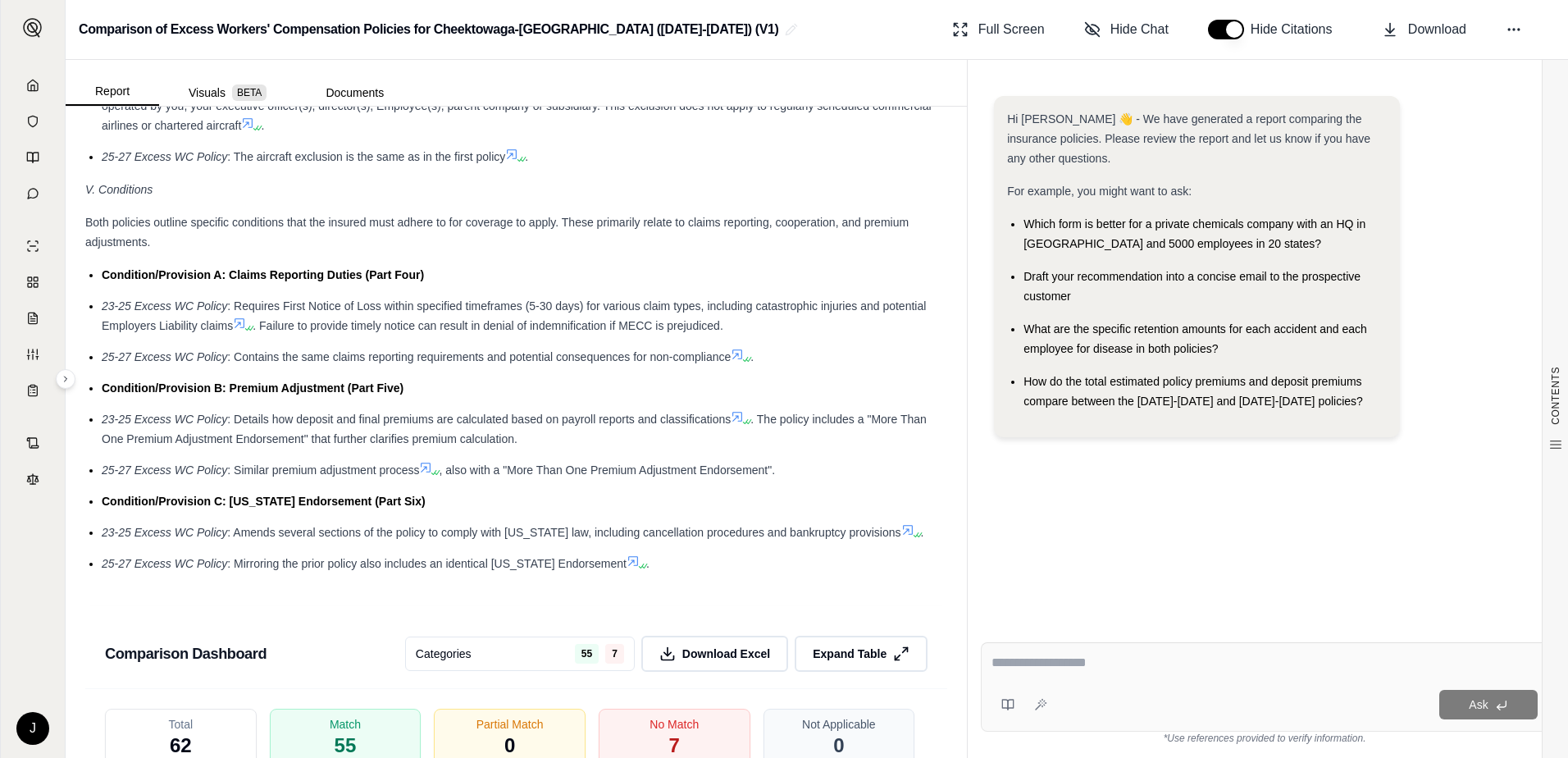
scroll to position [2789, 0]
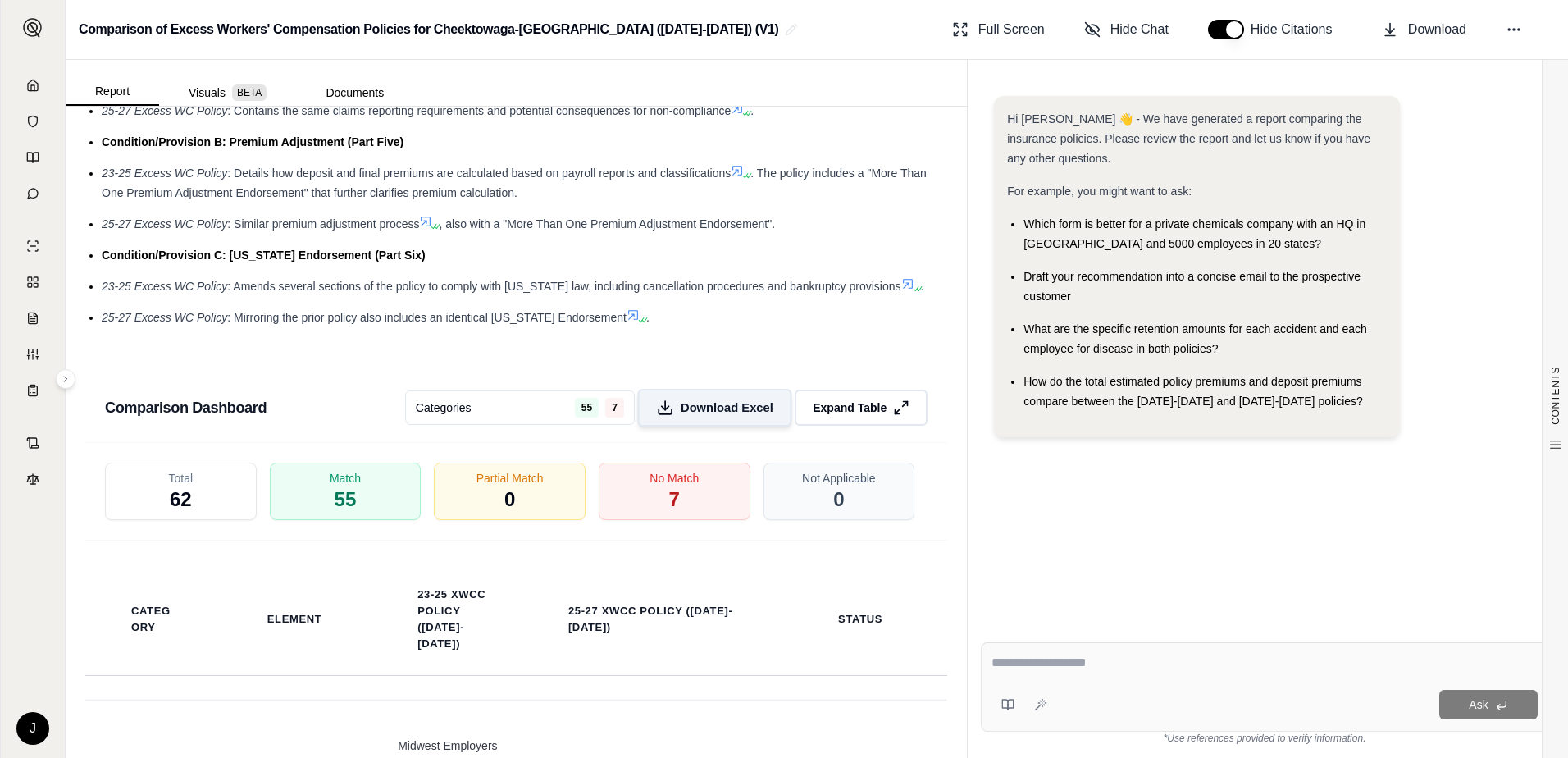
click at [681, 416] on span "Download Excel" at bounding box center [727, 407] width 93 height 17
drag, startPoint x: 1494, startPoint y: 308, endPoint x: 1467, endPoint y: 212, distance: 99.7
click at [1494, 308] on div "Hi [PERSON_NAME] 👋 - We have generated a report comparing the insurance policie…" at bounding box center [1264, 273] width 541 height 354
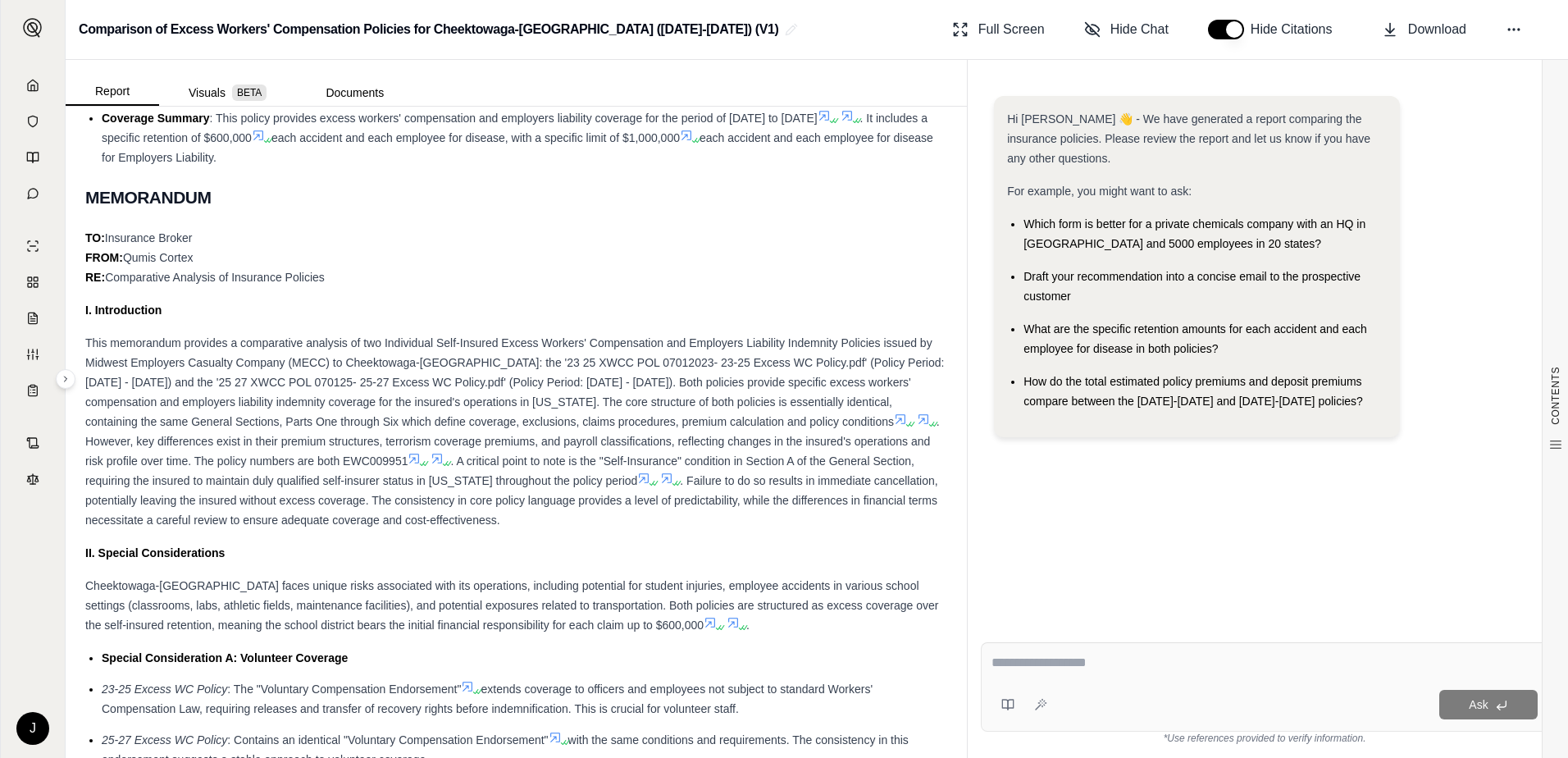
scroll to position [738, 0]
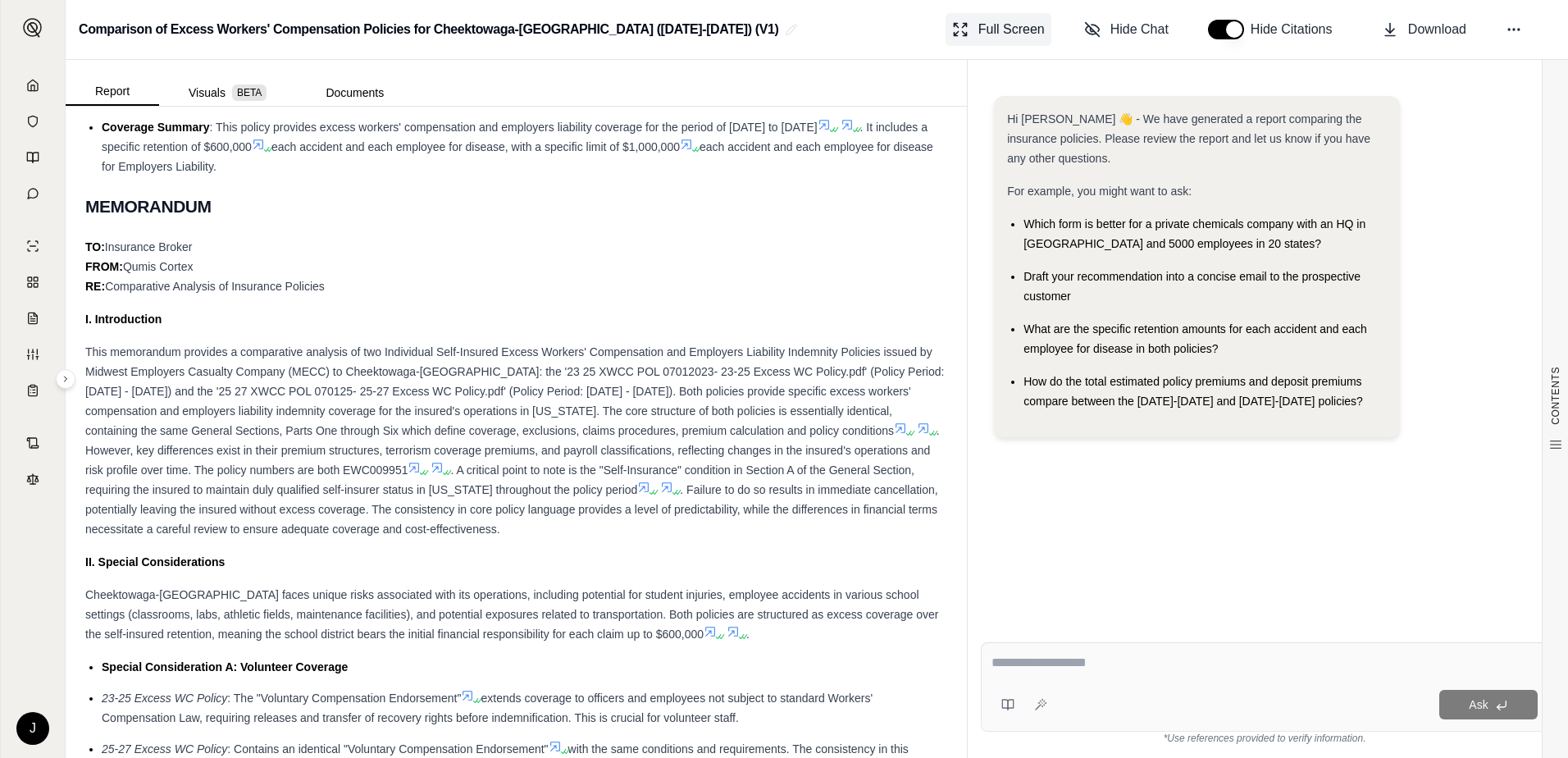
click at [996, 20] on span "Full Screen" at bounding box center [1011, 30] width 66 height 20
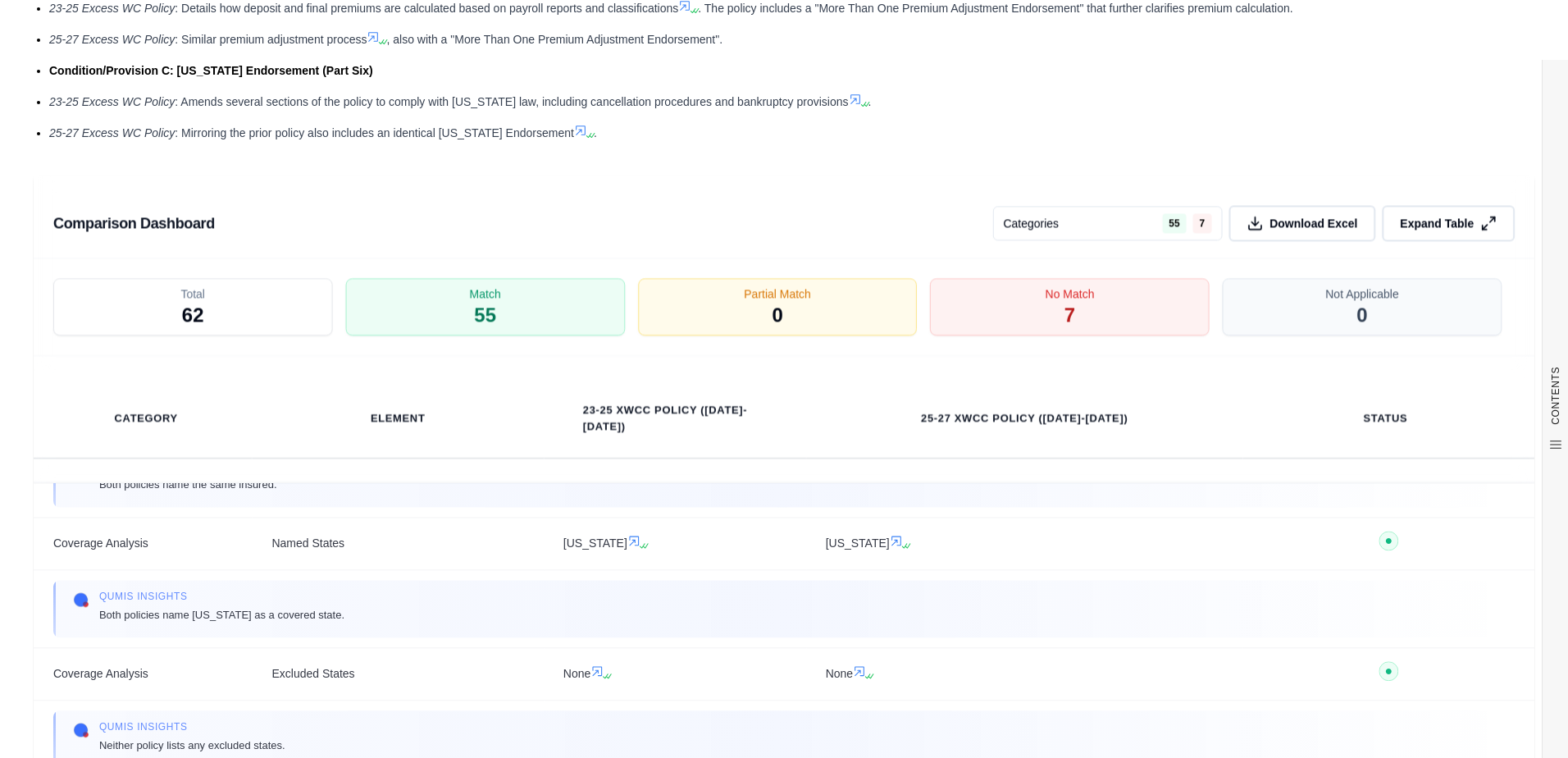
scroll to position [2212, 0]
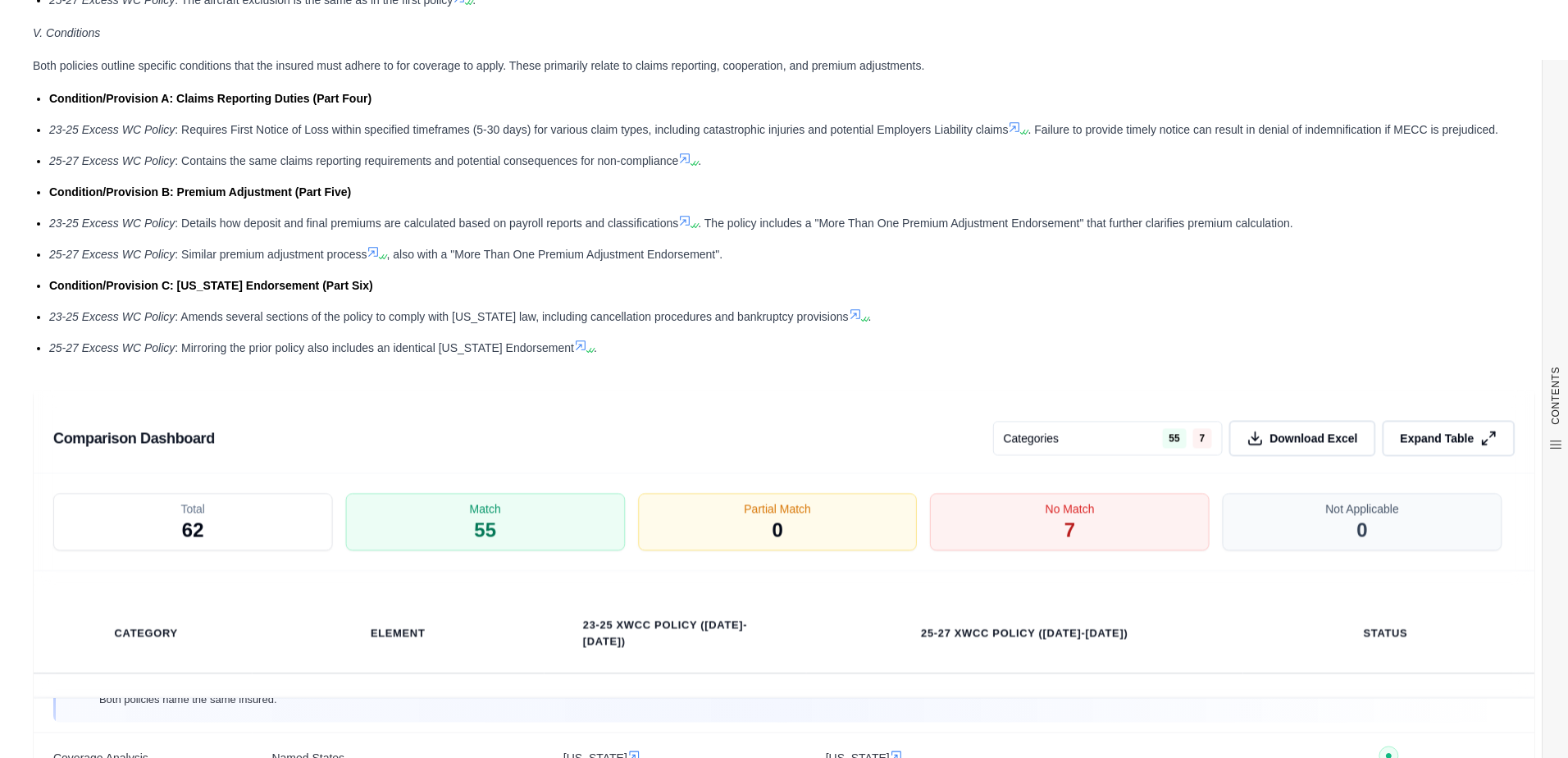
click at [1139, 371] on div "Comparison Dashboard Categories 55 7 Download Excel Expand Table Total 62 Match…" at bounding box center [784, 719] width 1502 height 696
click at [1133, 439] on button "Categories 55 7" at bounding box center [1107, 437] width 230 height 34
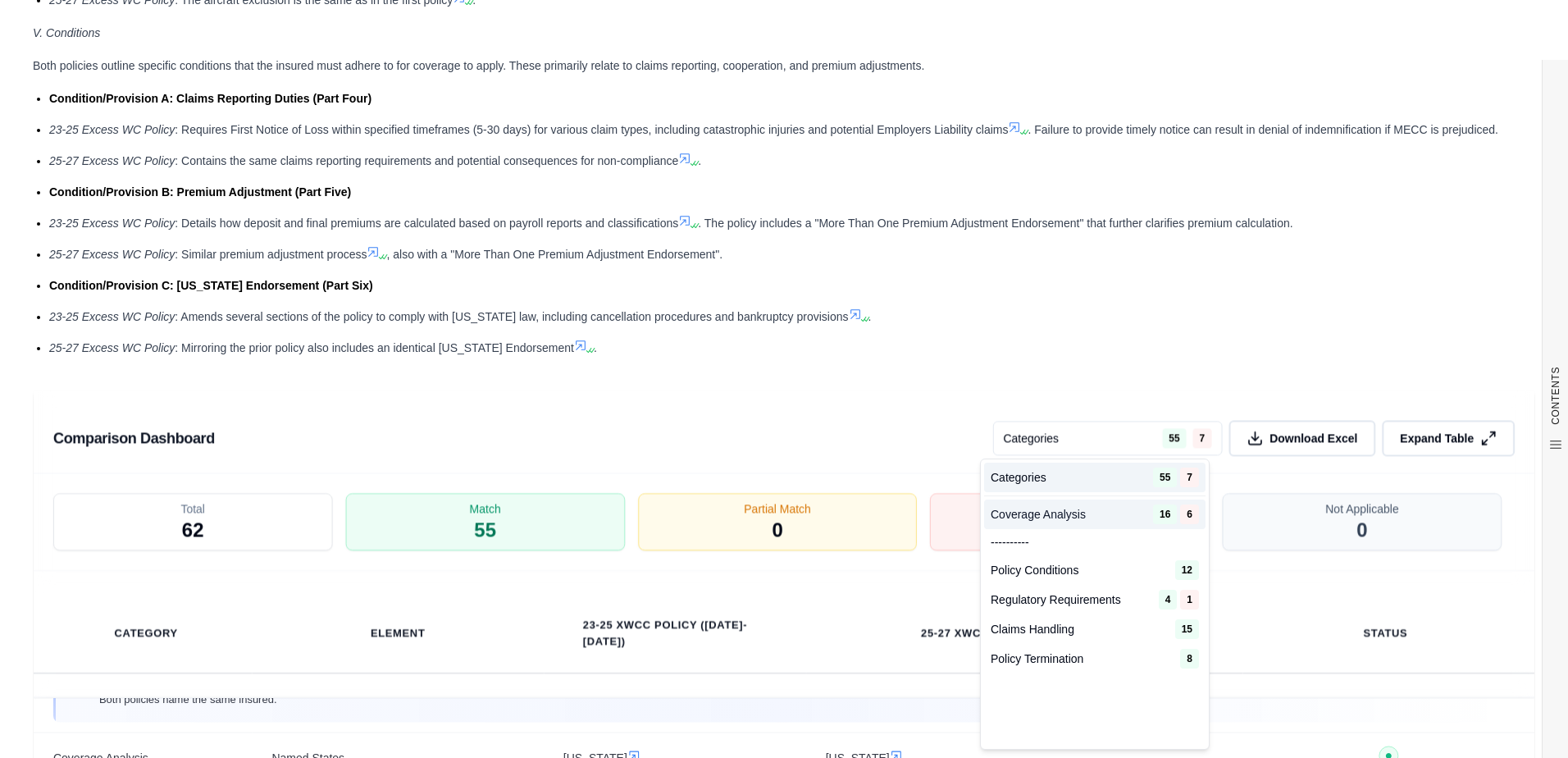
click at [1068, 504] on div "Coverage Analysis 16 6" at bounding box center [1094, 514] width 221 height 30
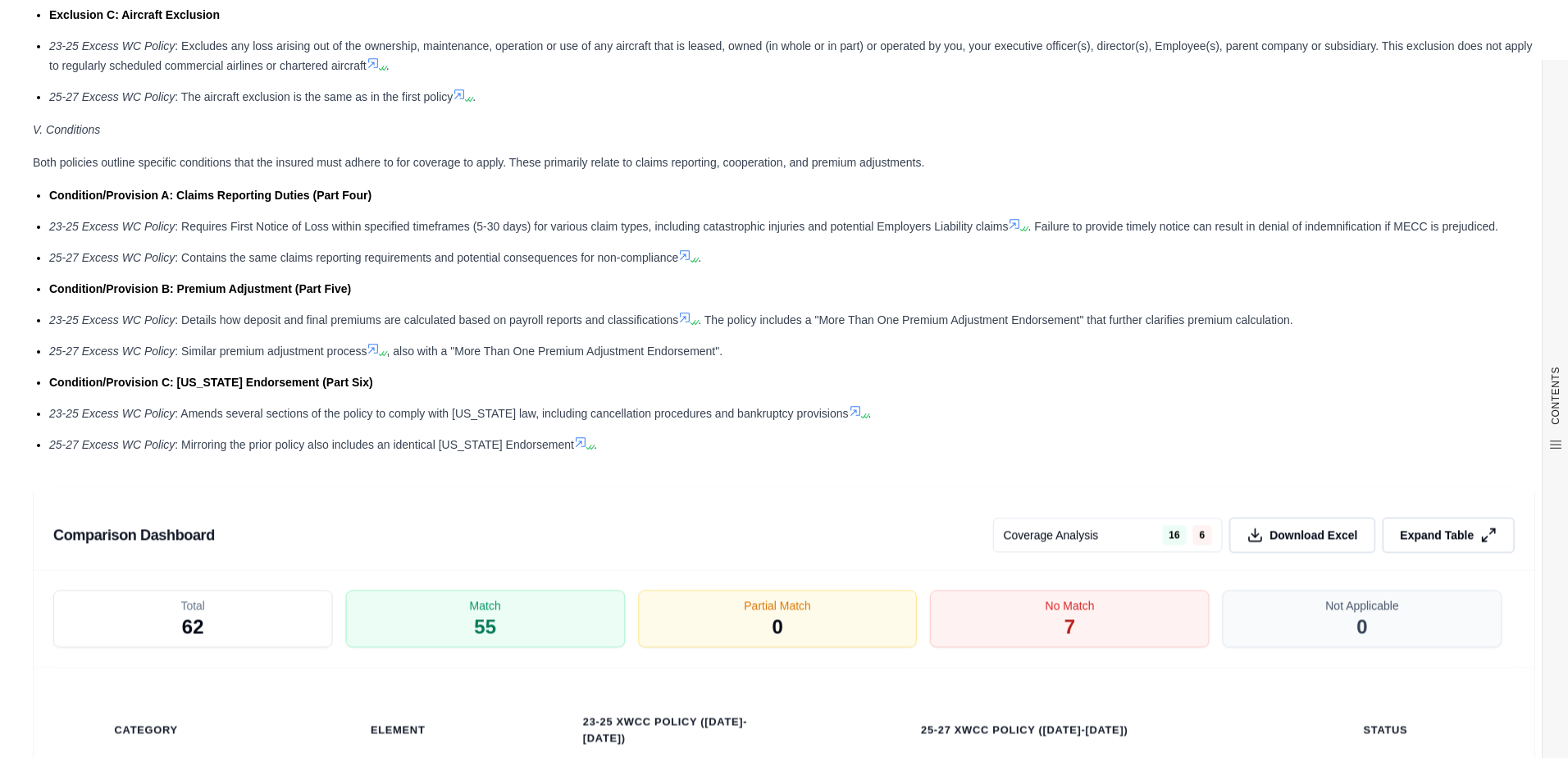
scroll to position [1884, 0]
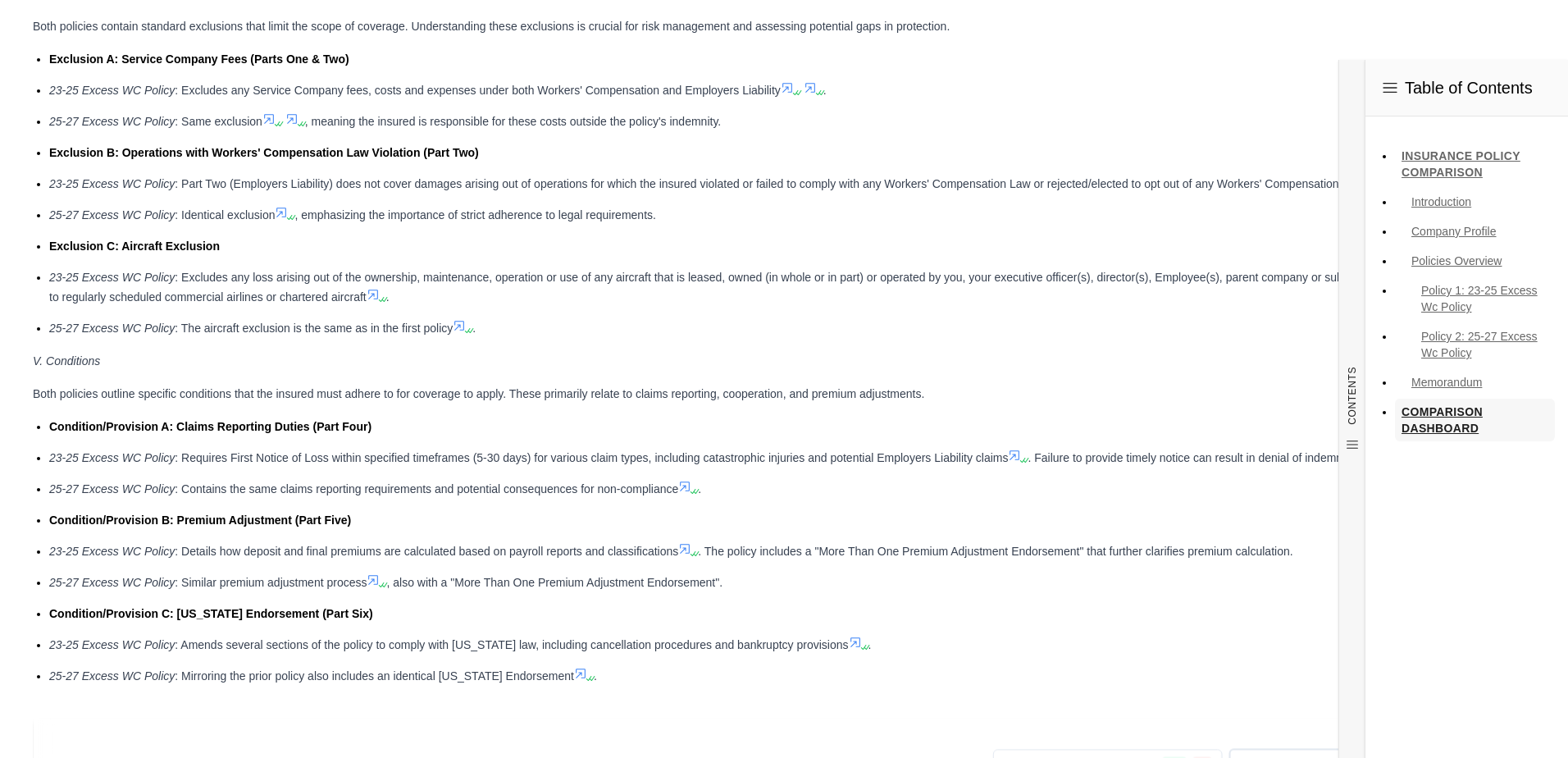
click at [1466, 413] on link "COMPARISON DASHBOARD" at bounding box center [1474, 420] width 160 height 43
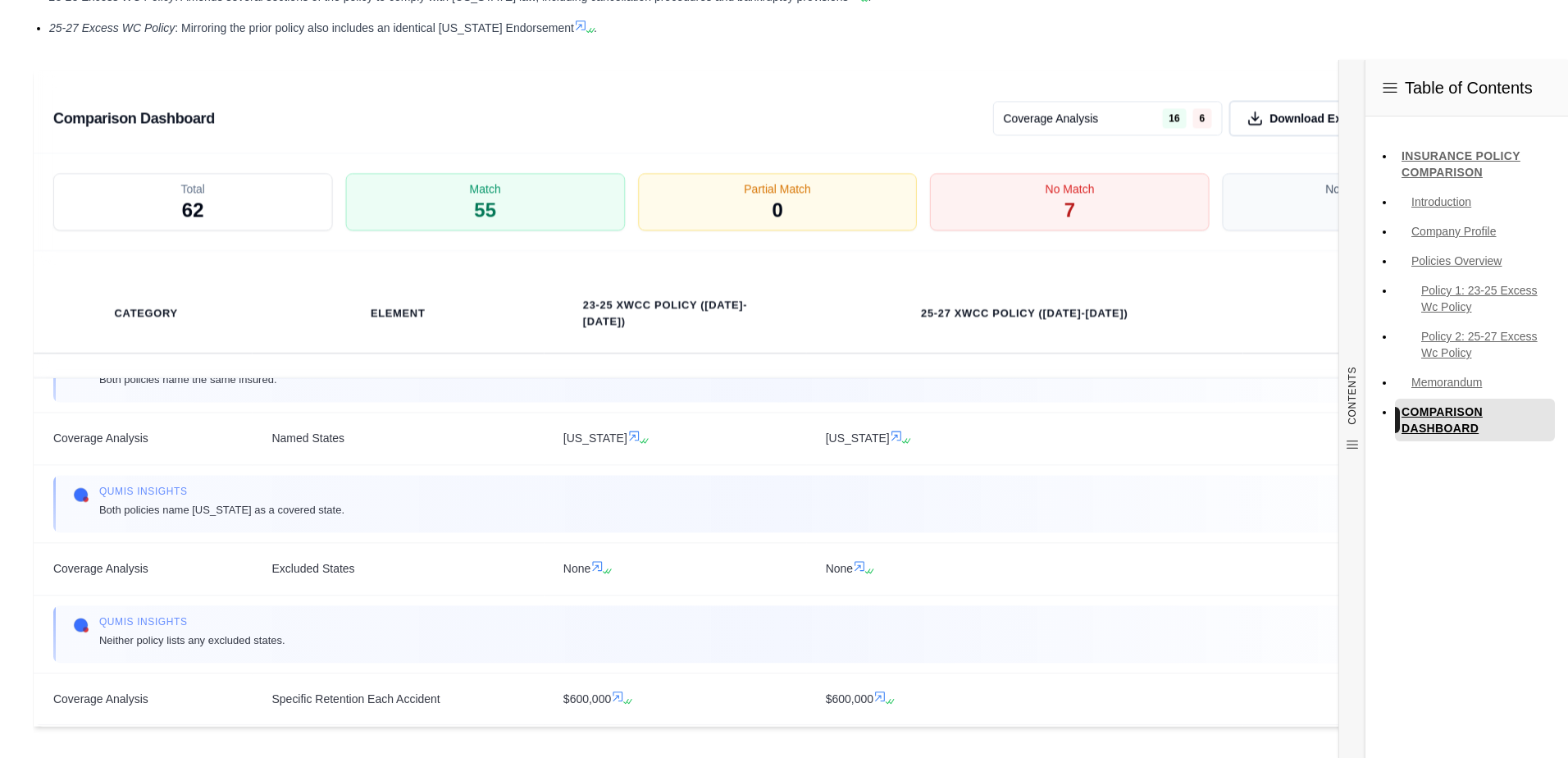
scroll to position [2541, 0]
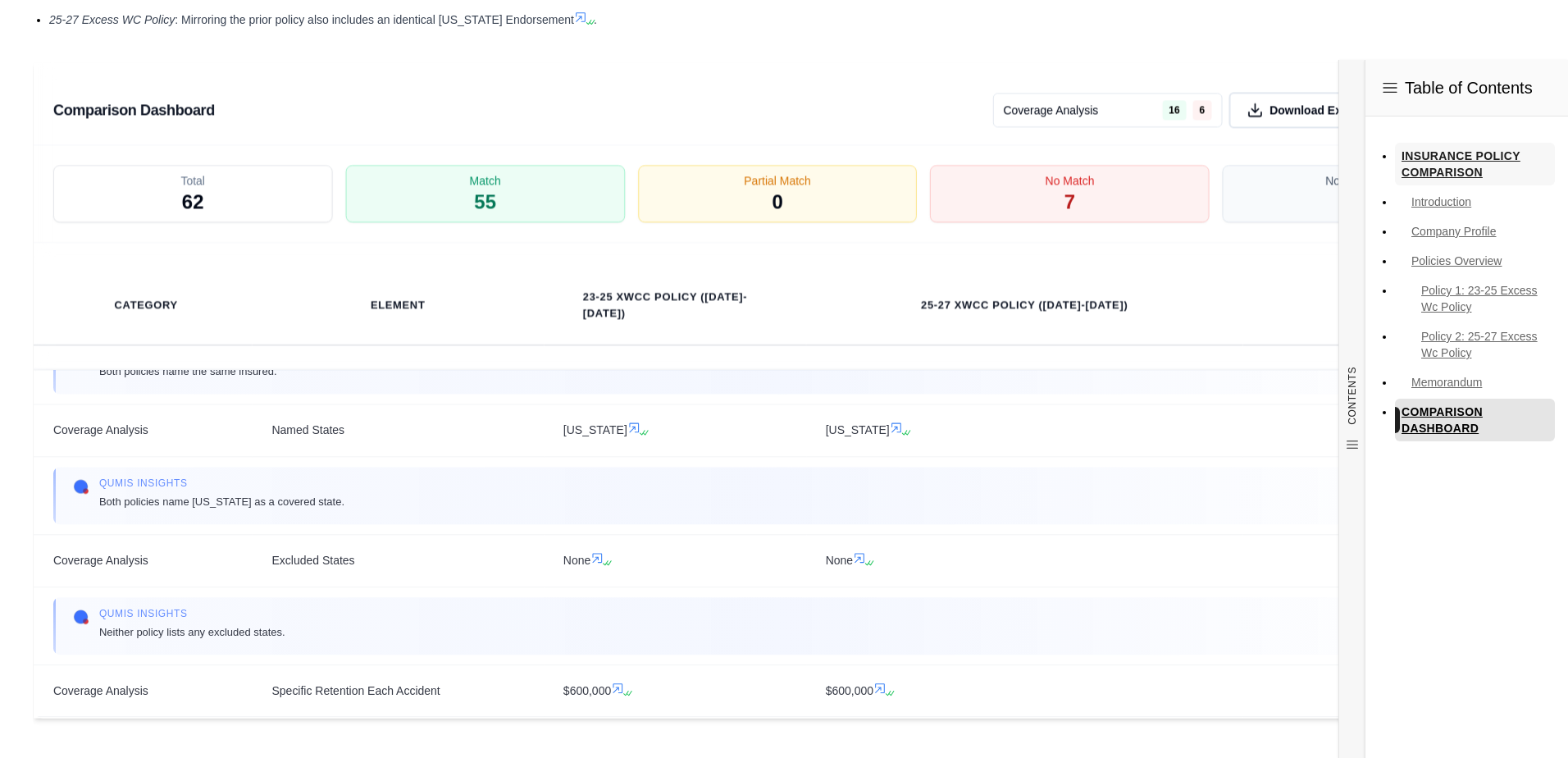
click at [1447, 156] on link "INSURANCE POLICY COMPARISON" at bounding box center [1474, 163] width 160 height 43
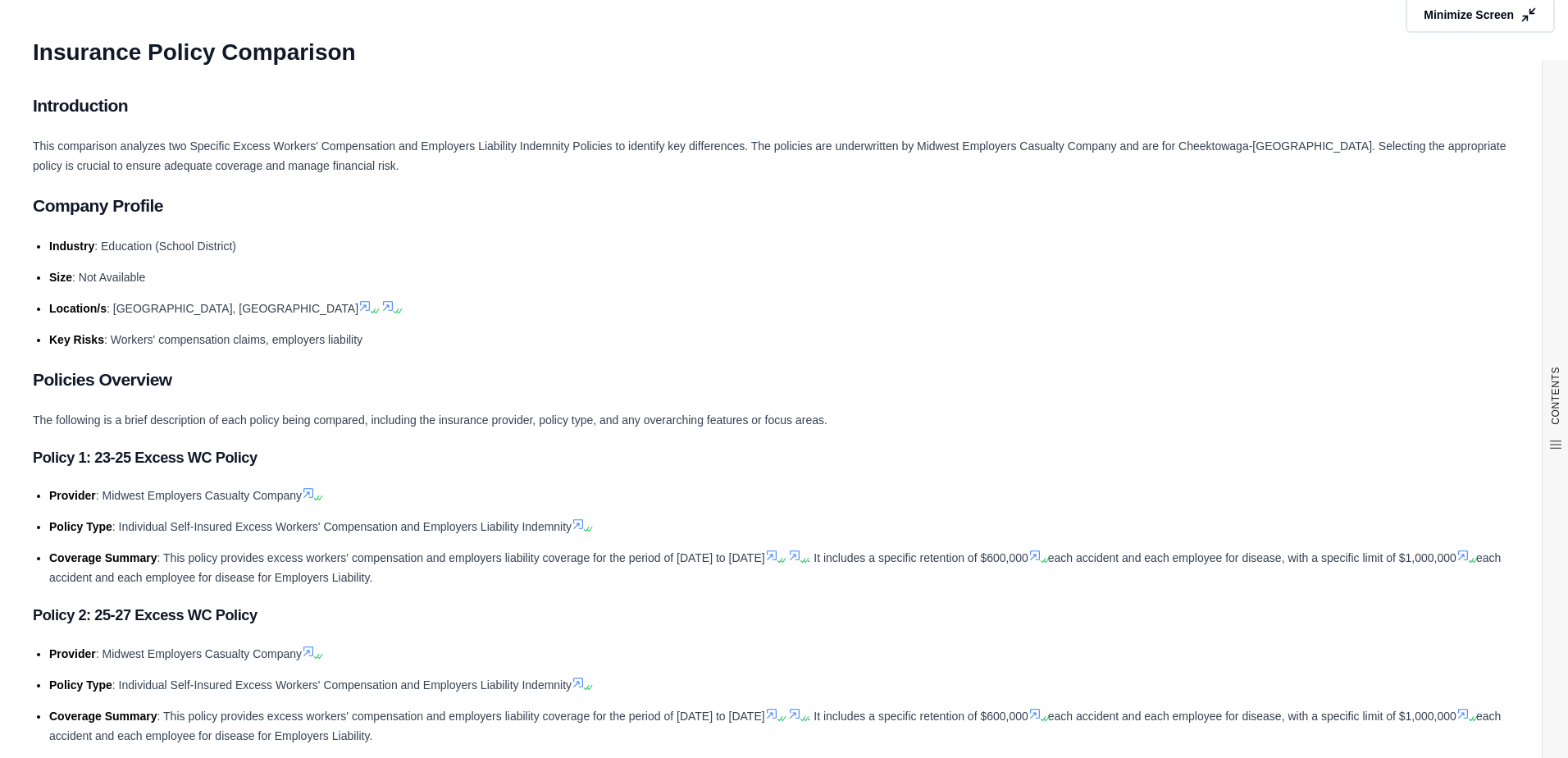
scroll to position [0, 0]
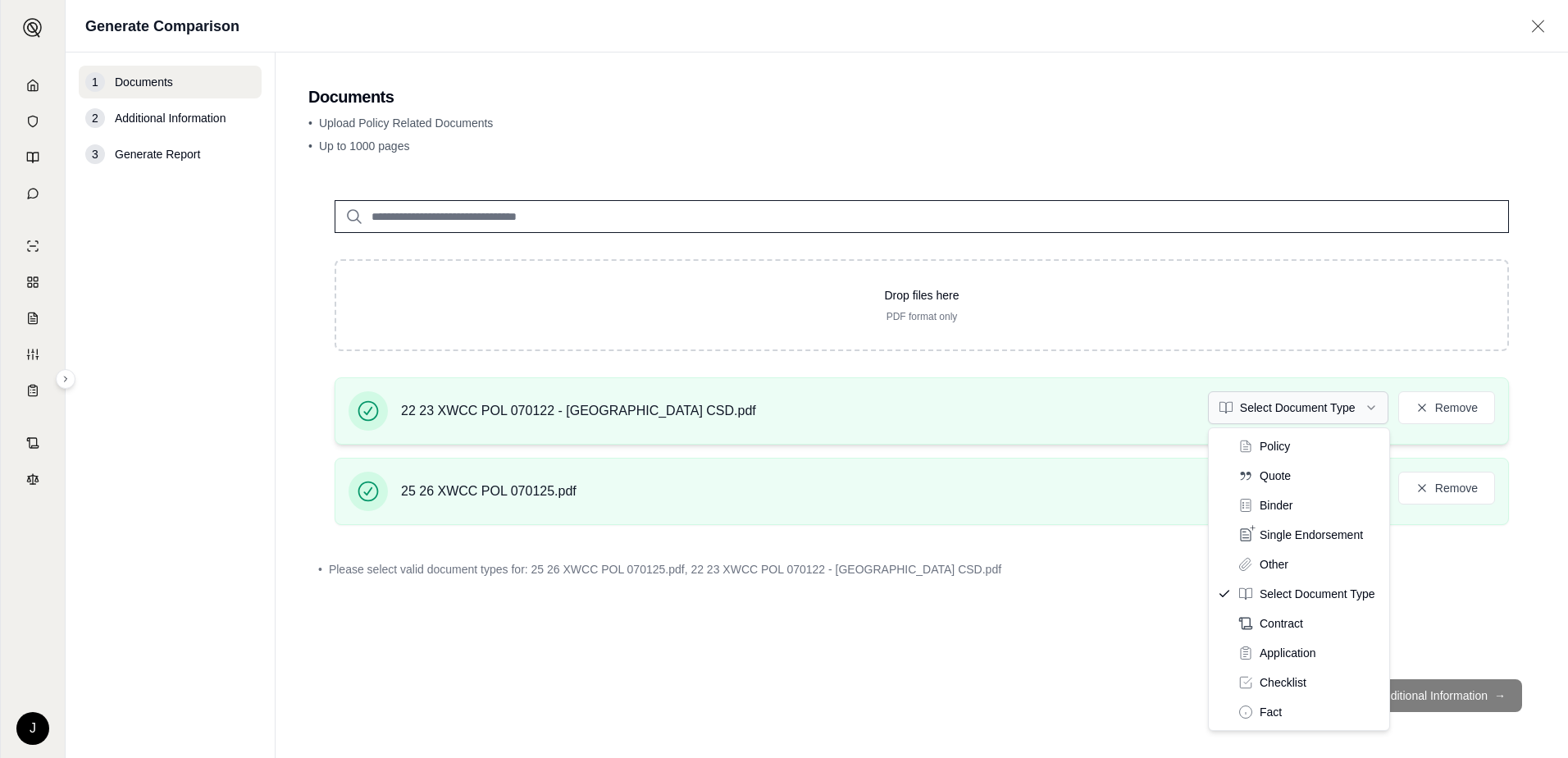
click at [1373, 405] on html "J Generate Comparison 1 Documents 2 Additional Information 3 Generate Report Do…" at bounding box center [784, 379] width 1568 height 758
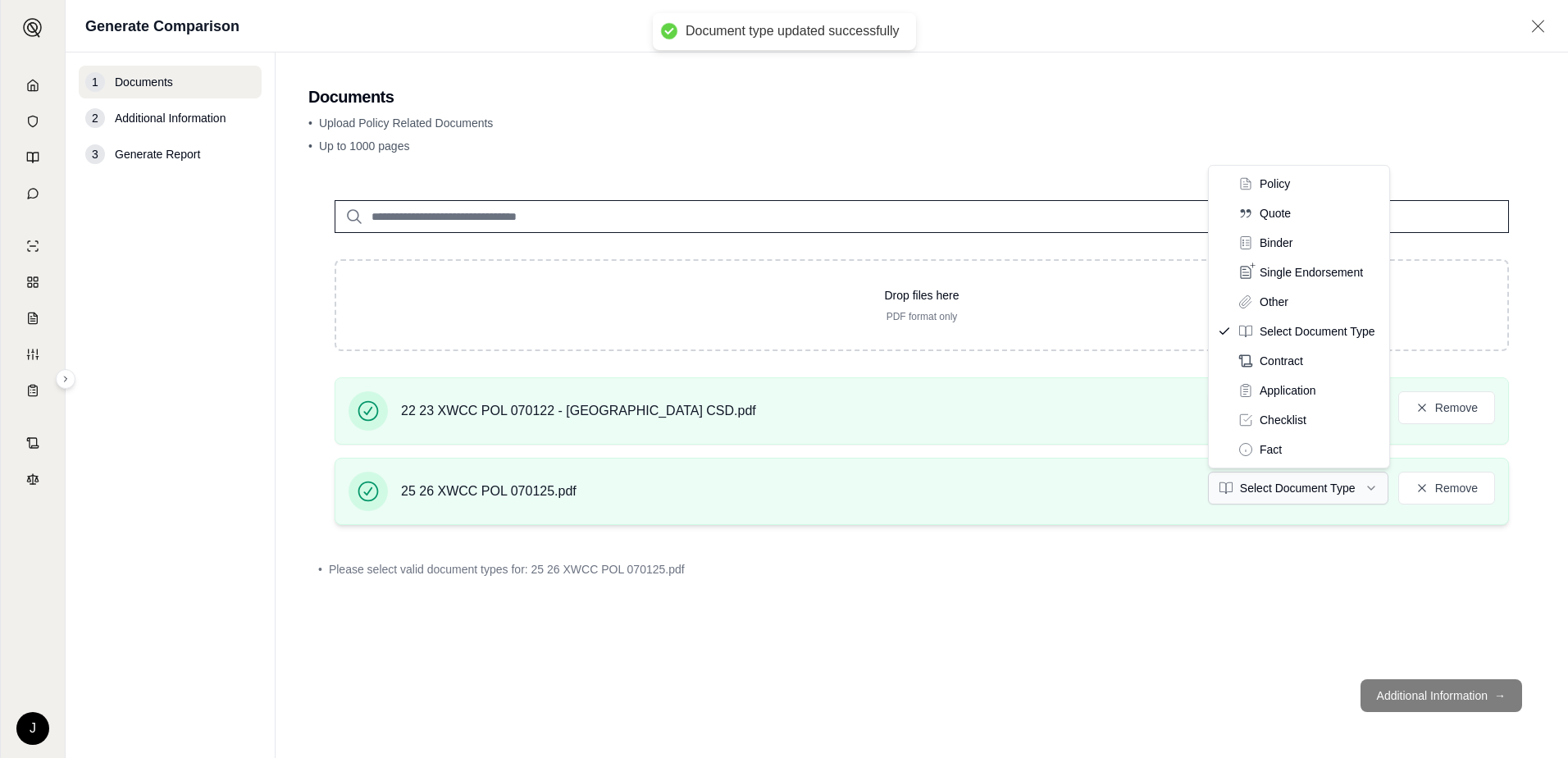
click at [1368, 485] on html "Document type updated successfully J Generate Comparison 1 Documents 2 Addition…" at bounding box center [784, 379] width 1568 height 758
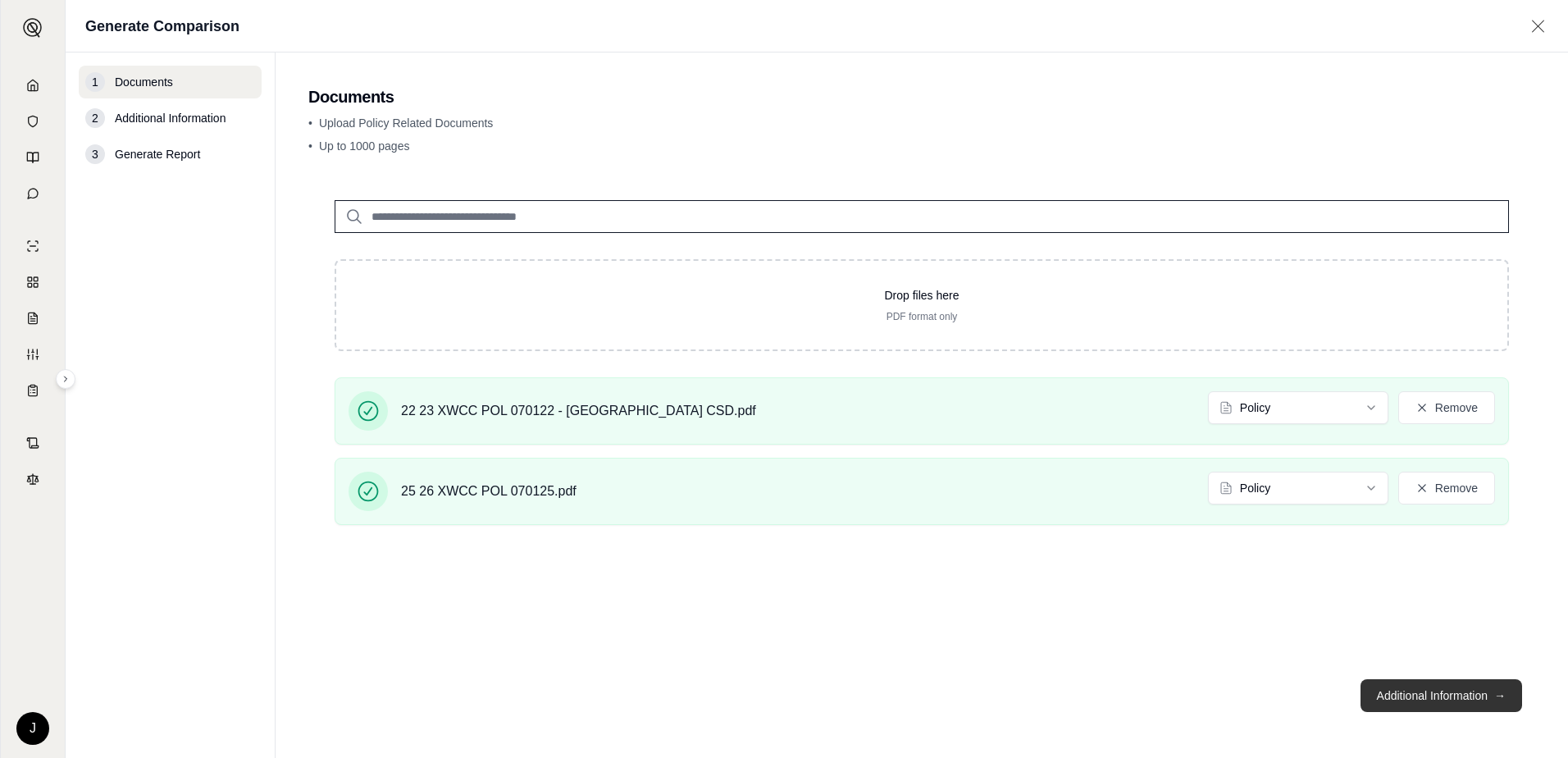
click at [1499, 699] on span "→" at bounding box center [1499, 695] width 11 height 17
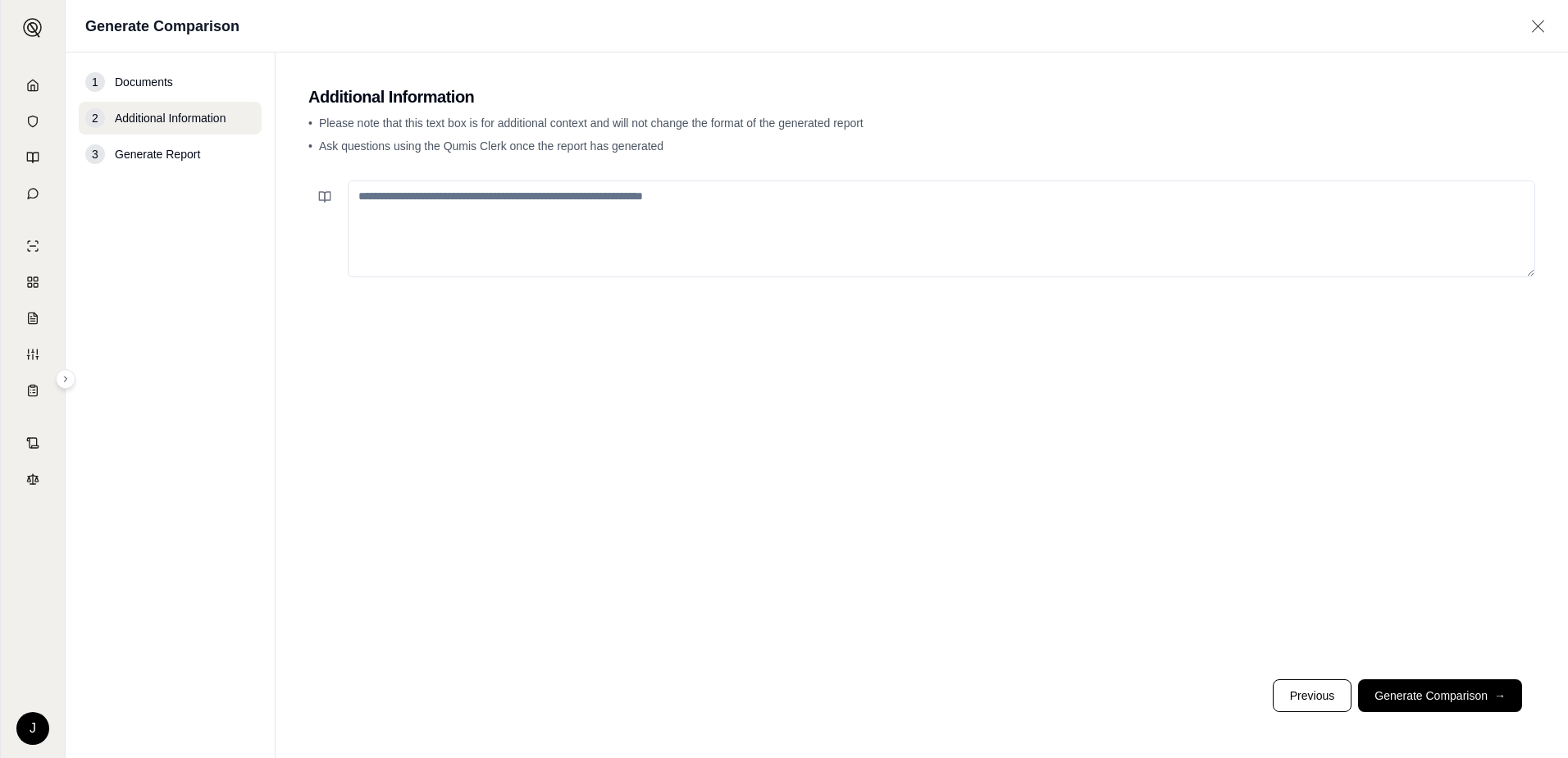
click at [396, 208] on textarea at bounding box center [941, 228] width 1188 height 97
type textarea "**********"
click at [1425, 701] on button "Generate Comparison →" at bounding box center [1440, 696] width 164 height 33
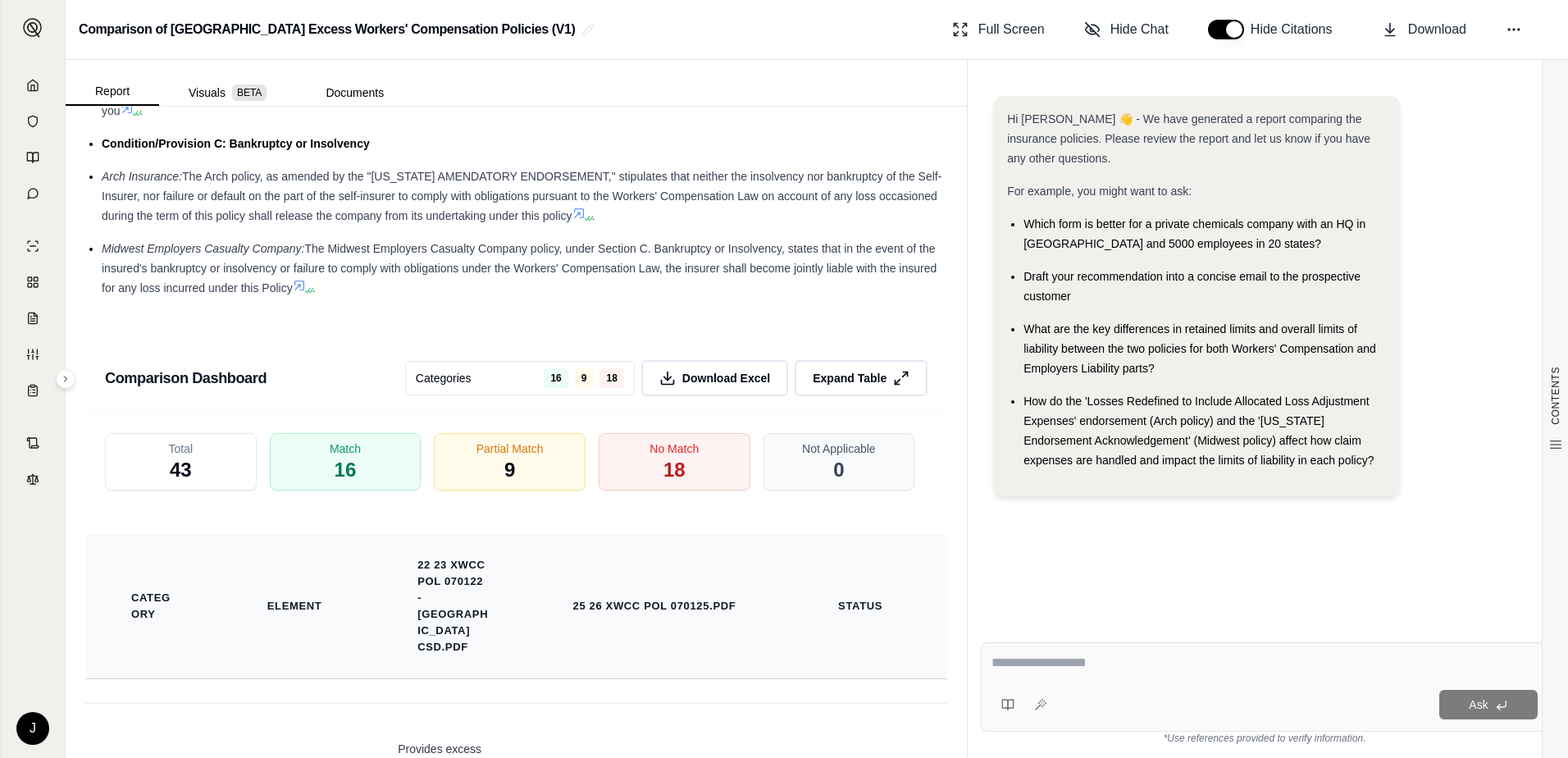
scroll to position [3321, 0]
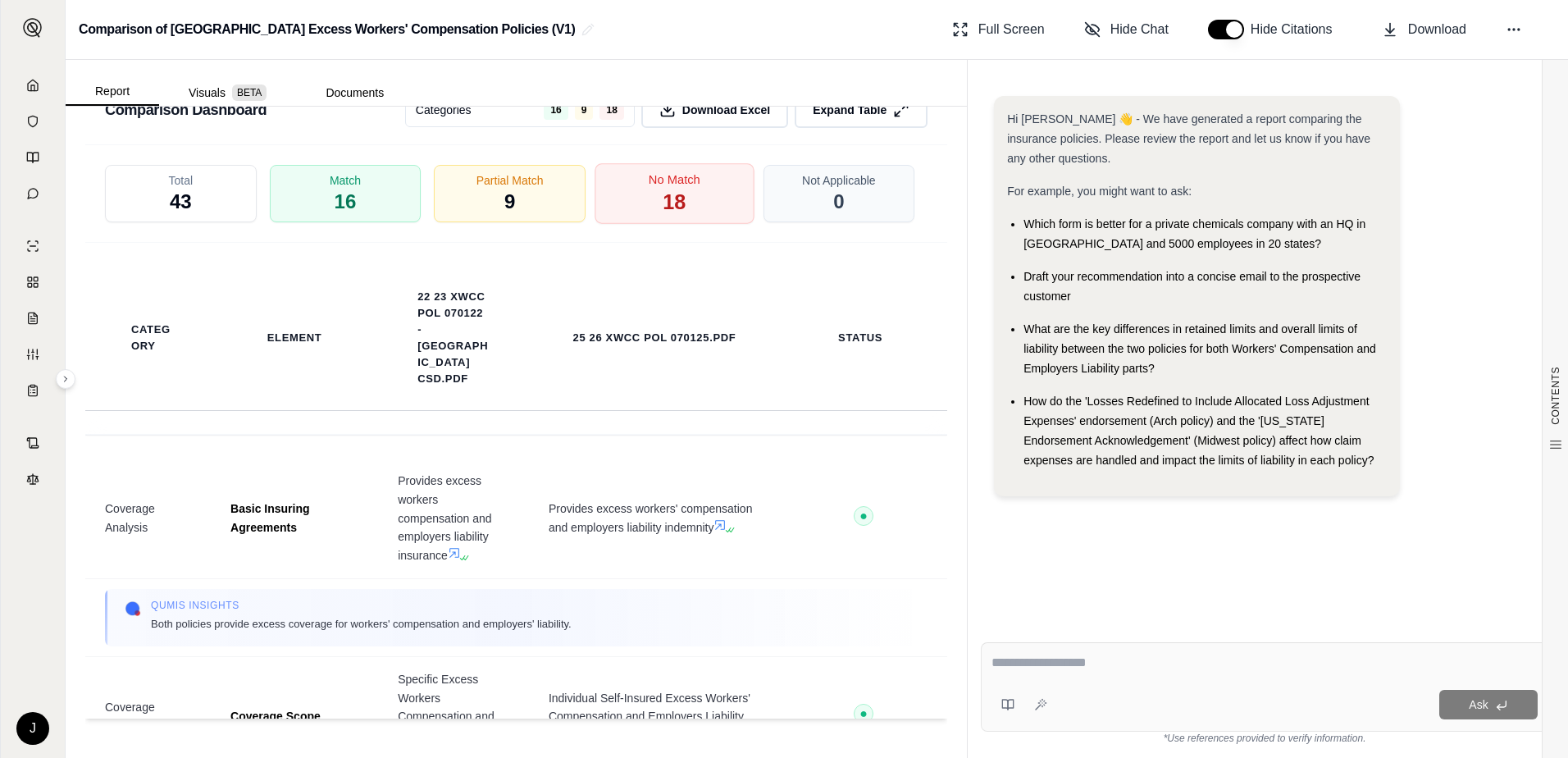
drag, startPoint x: 675, startPoint y: 191, endPoint x: 660, endPoint y: 194, distance: 15.3
click at [672, 192] on span "18" at bounding box center [674, 203] width 23 height 28
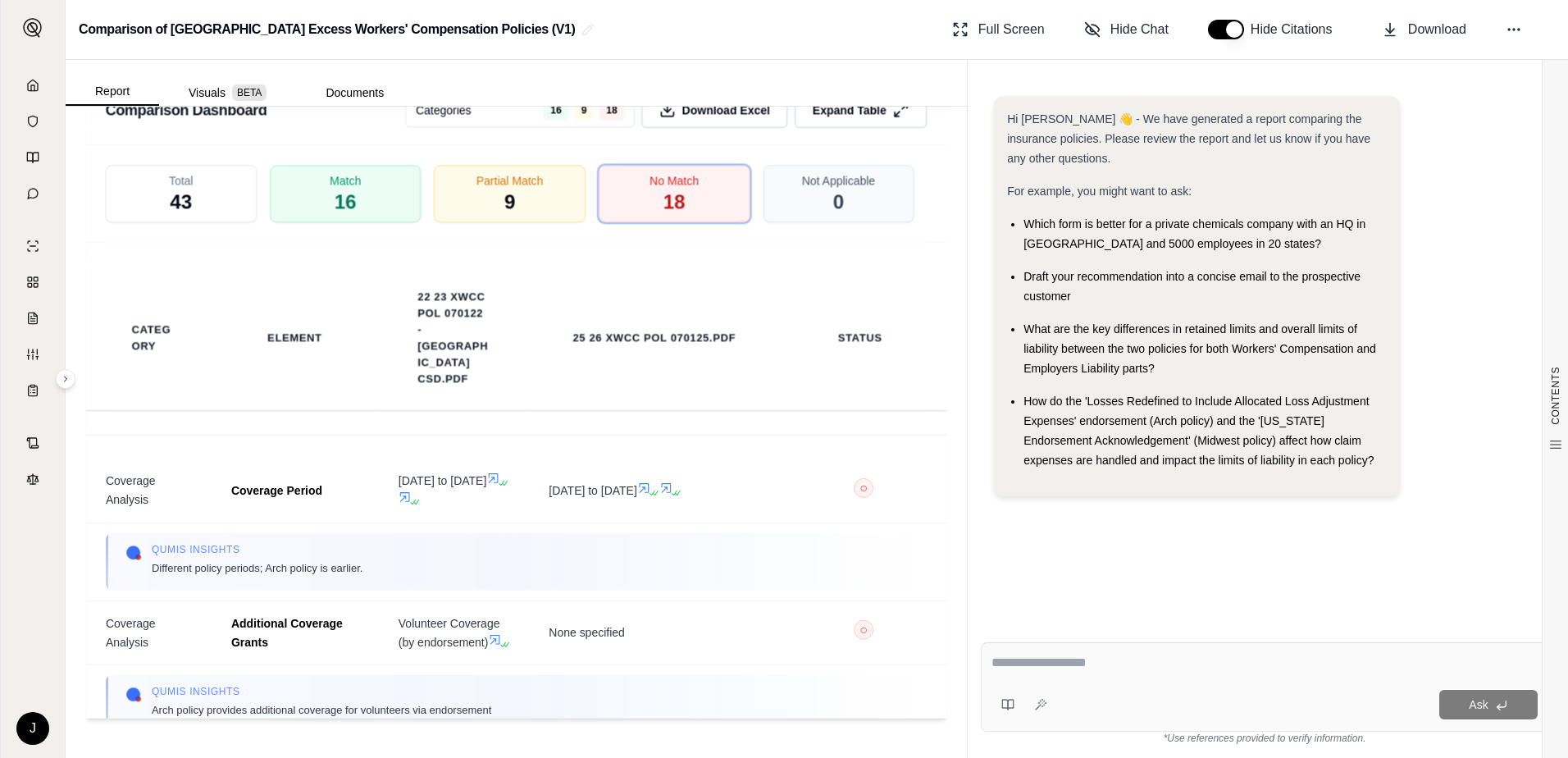
scroll to position [3075, 0]
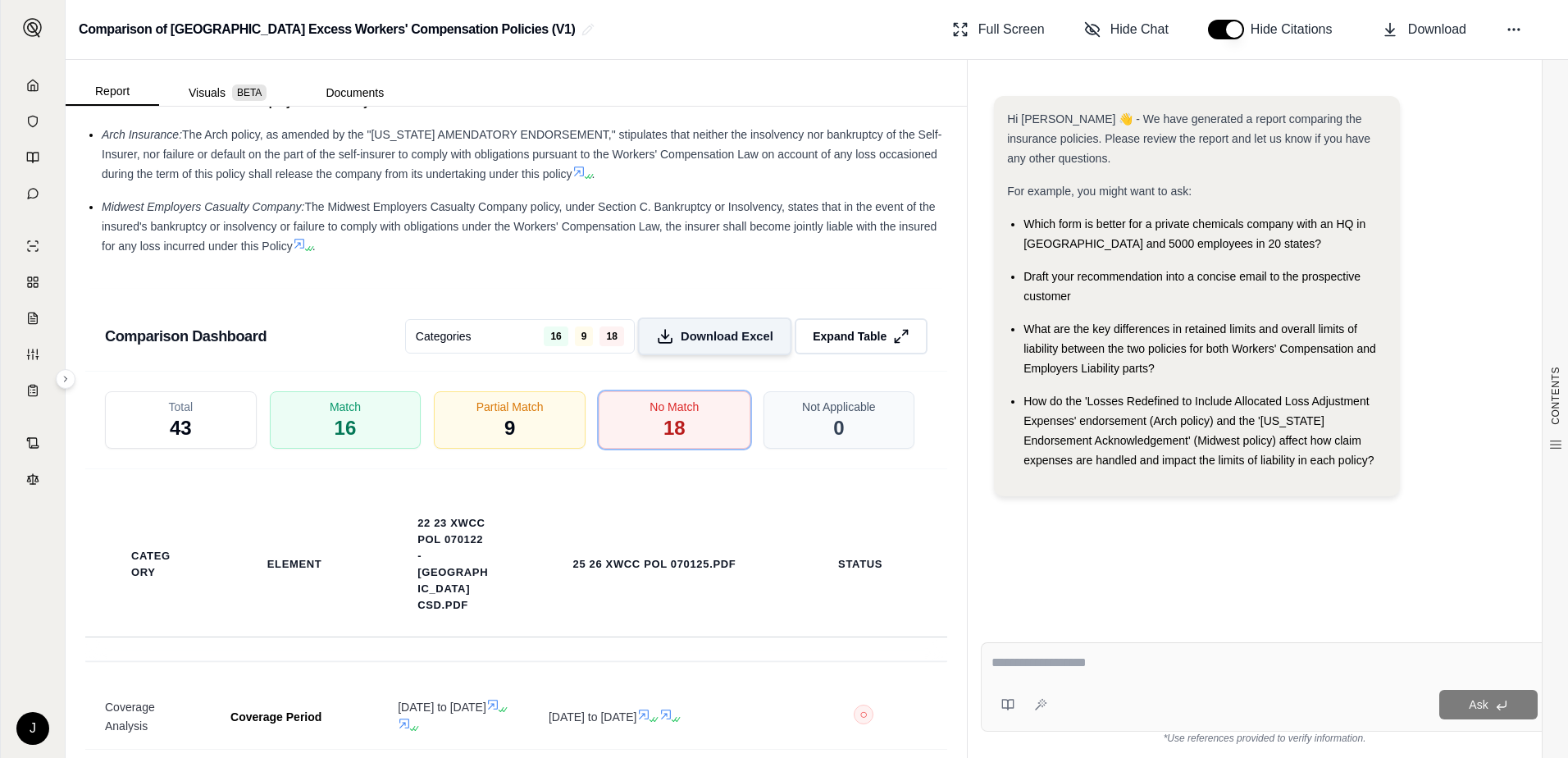
click at [732, 345] on span "Download Excel" at bounding box center [727, 337] width 93 height 17
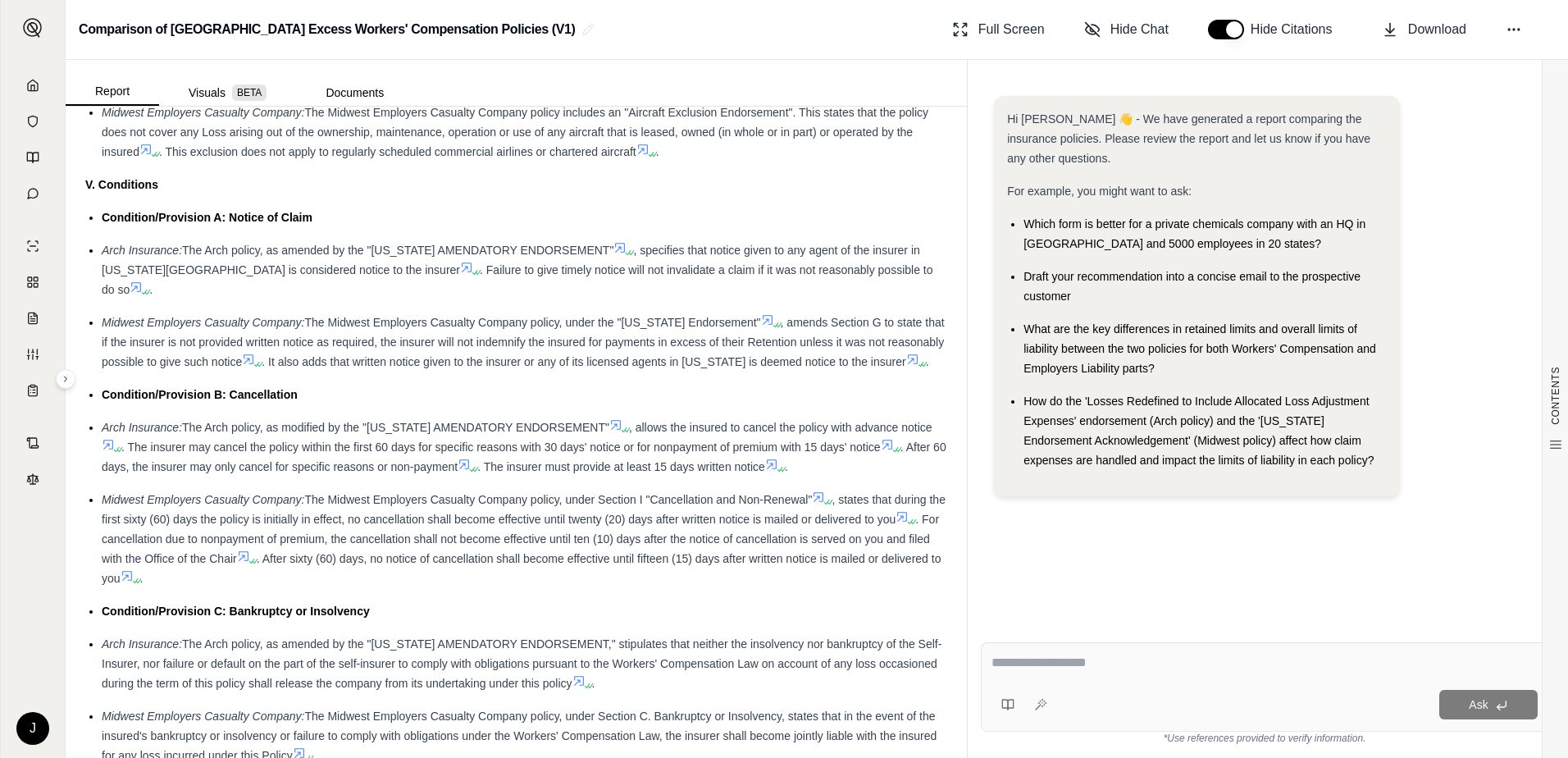
scroll to position [2419, 0]
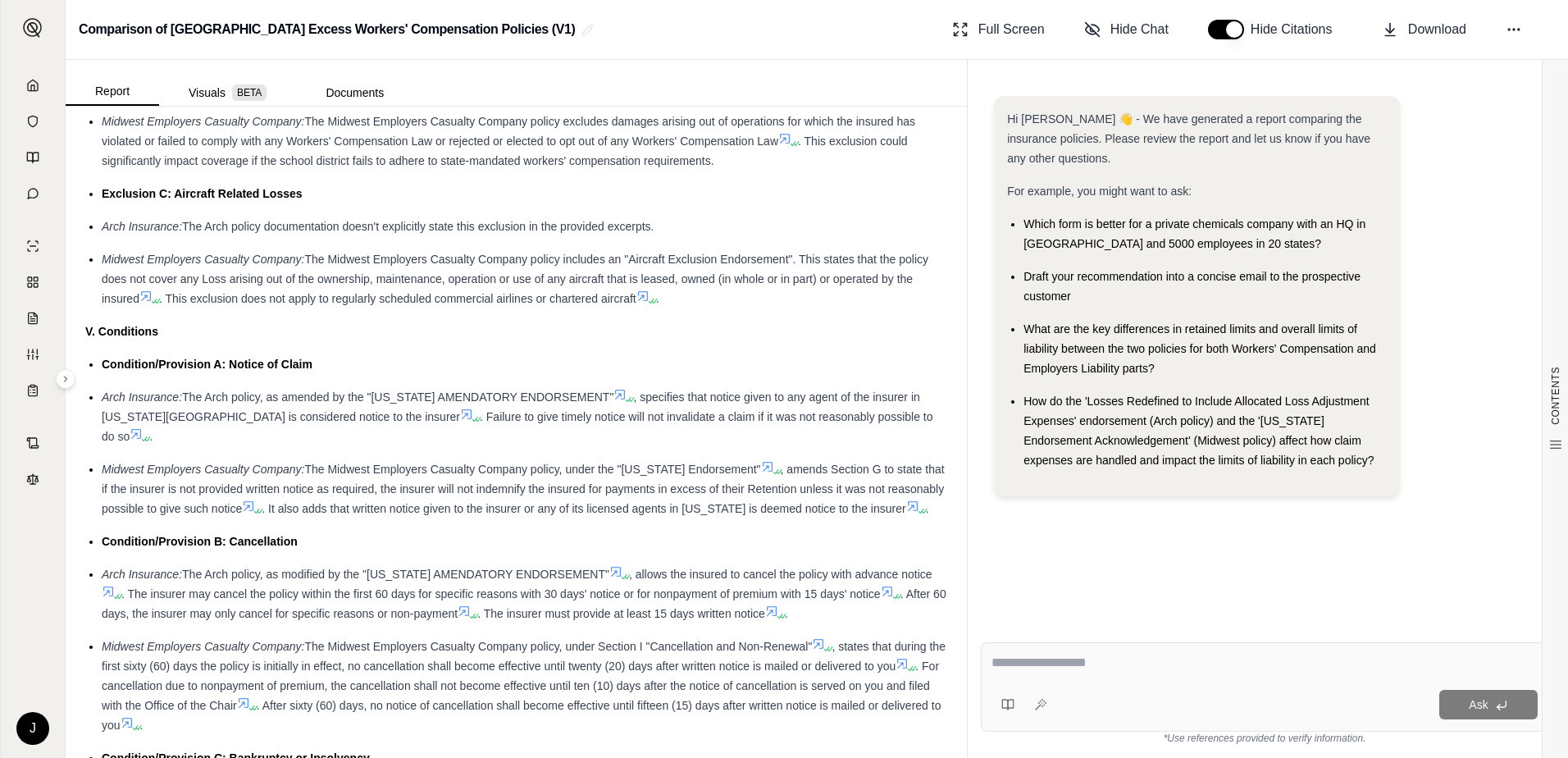
click at [1484, 407] on div "Hi [PERSON_NAME] 👋 - We have generated a report comparing the insurance policie…" at bounding box center [1264, 303] width 541 height 414
click at [1414, 36] on span "Download" at bounding box center [1437, 30] width 59 height 20
drag, startPoint x: 1474, startPoint y: 376, endPoint x: 1467, endPoint y: 332, distance: 44.6
click at [1472, 366] on div "Hi [PERSON_NAME] 👋 - We have generated a report comparing the insurance policie…" at bounding box center [1264, 303] width 541 height 414
click at [1514, 31] on icon at bounding box center [1514, 29] width 17 height 17
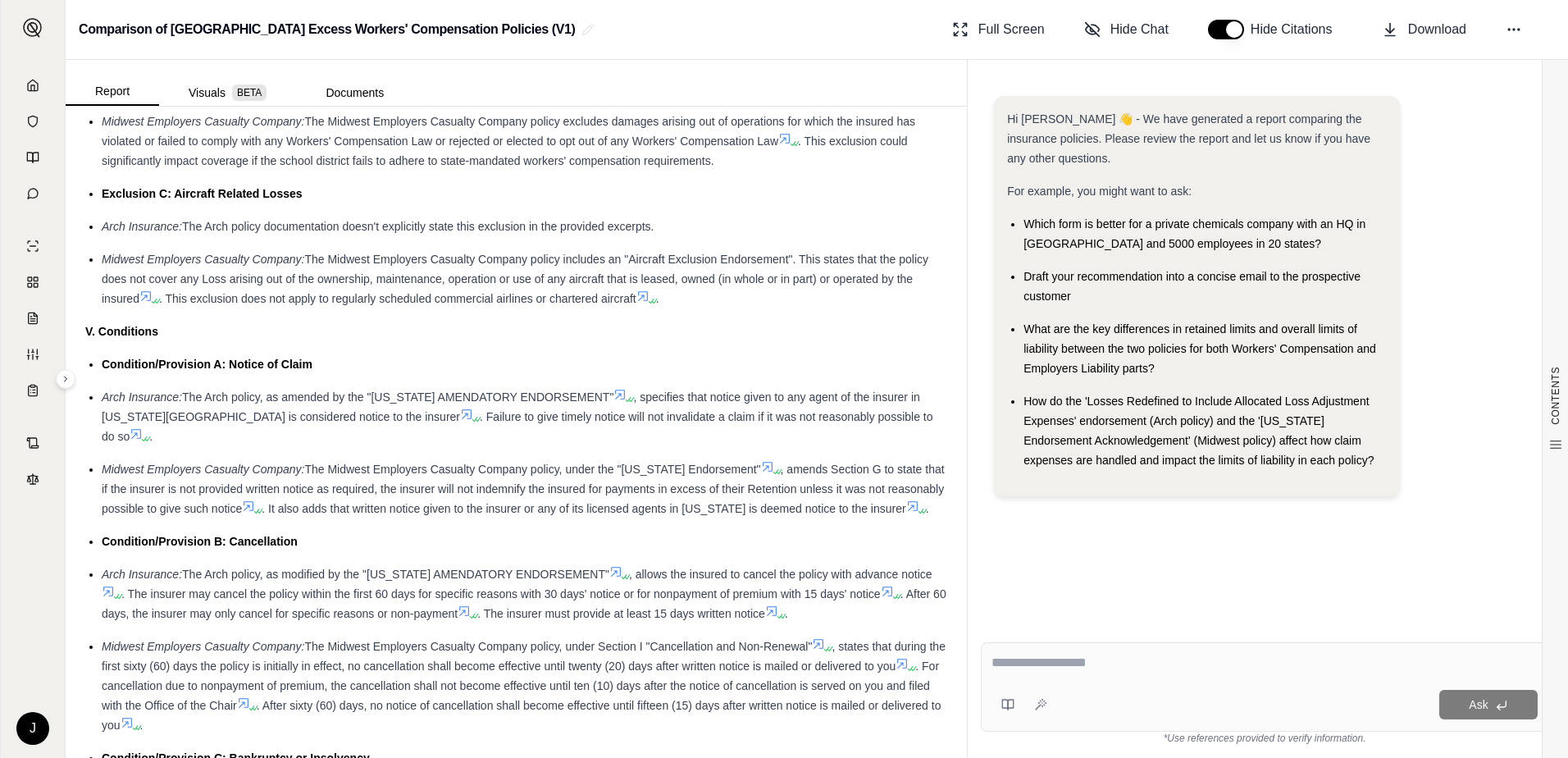
drag, startPoint x: 1513, startPoint y: 297, endPoint x: 1445, endPoint y: 191, distance: 125.9
click at [1513, 296] on div "Hi [PERSON_NAME] 👋 - We have generated a report comparing the insurance policie…" at bounding box center [1264, 303] width 541 height 414
click at [1445, 26] on span "Download" at bounding box center [1437, 30] width 59 height 20
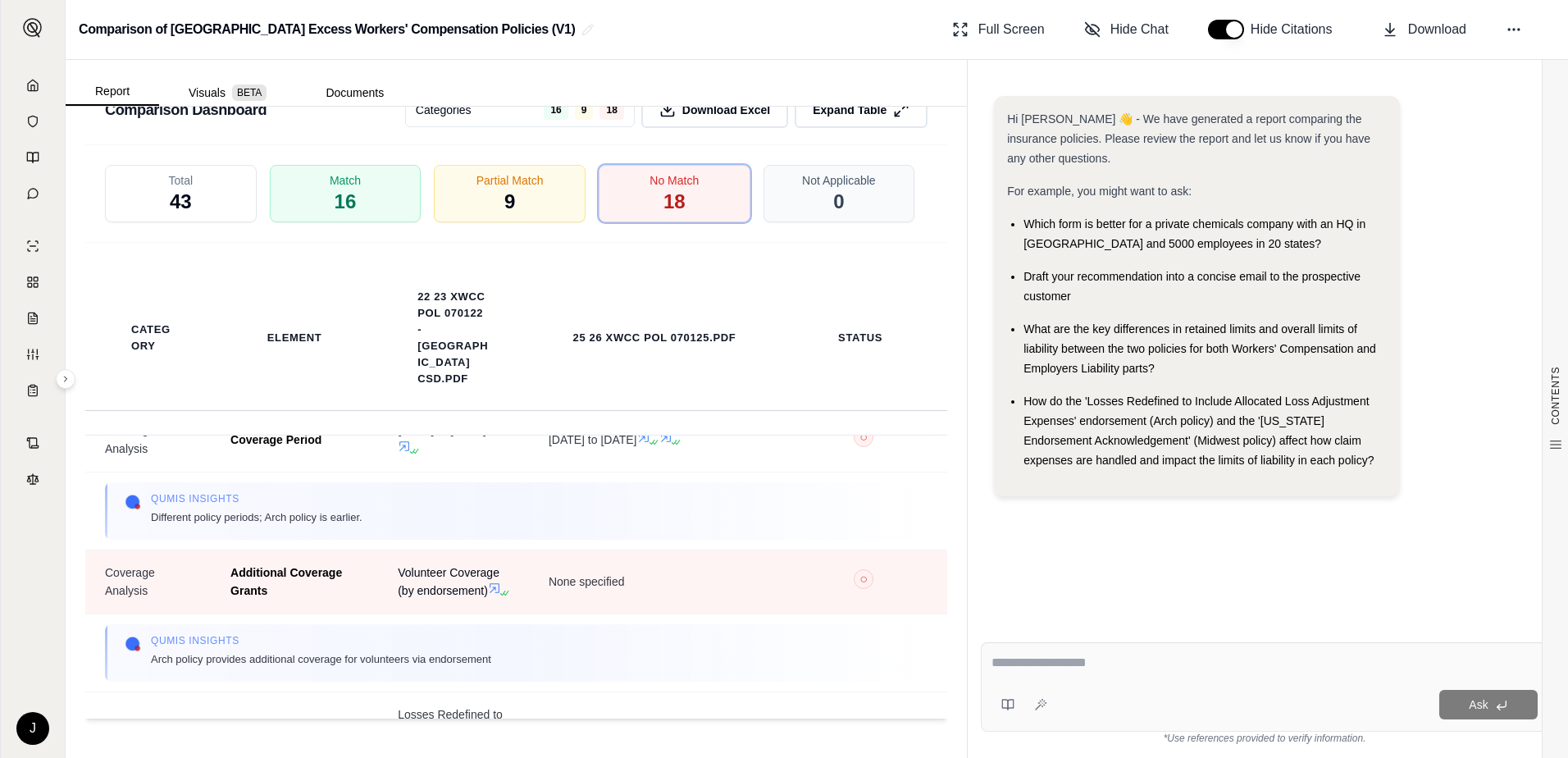
scroll to position [82, 0]
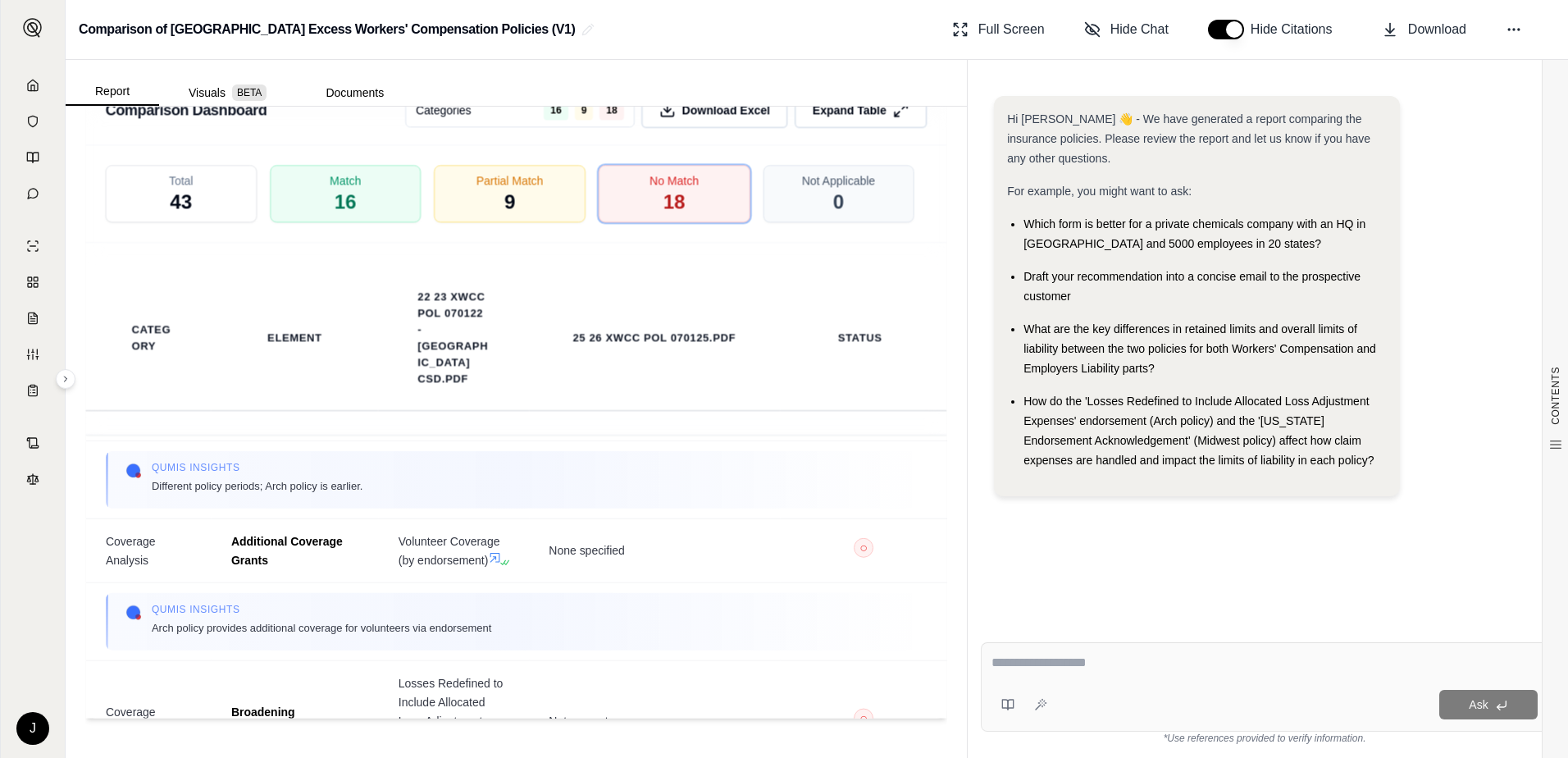
drag, startPoint x: 1336, startPoint y: 576, endPoint x: 1299, endPoint y: 578, distance: 37.1
click at [1336, 577] on div "Hi [PERSON_NAME] 👋 - We have generated a report comparing the insurance policie…" at bounding box center [1264, 350] width 567 height 533
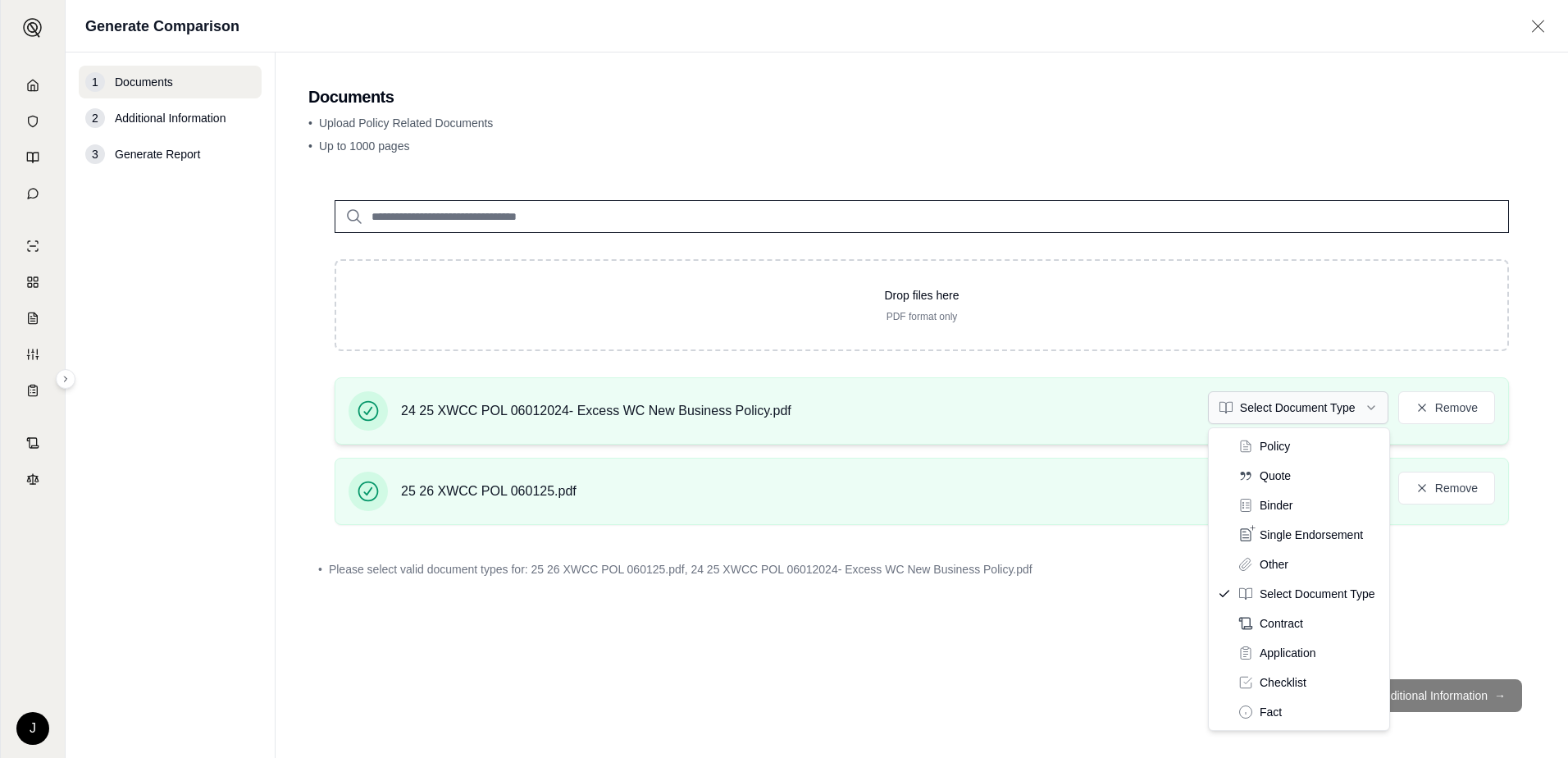
click at [1376, 407] on html "J Generate Comparison 1 Documents 2 Additional Information 3 Generate Report Do…" at bounding box center [784, 379] width 1568 height 758
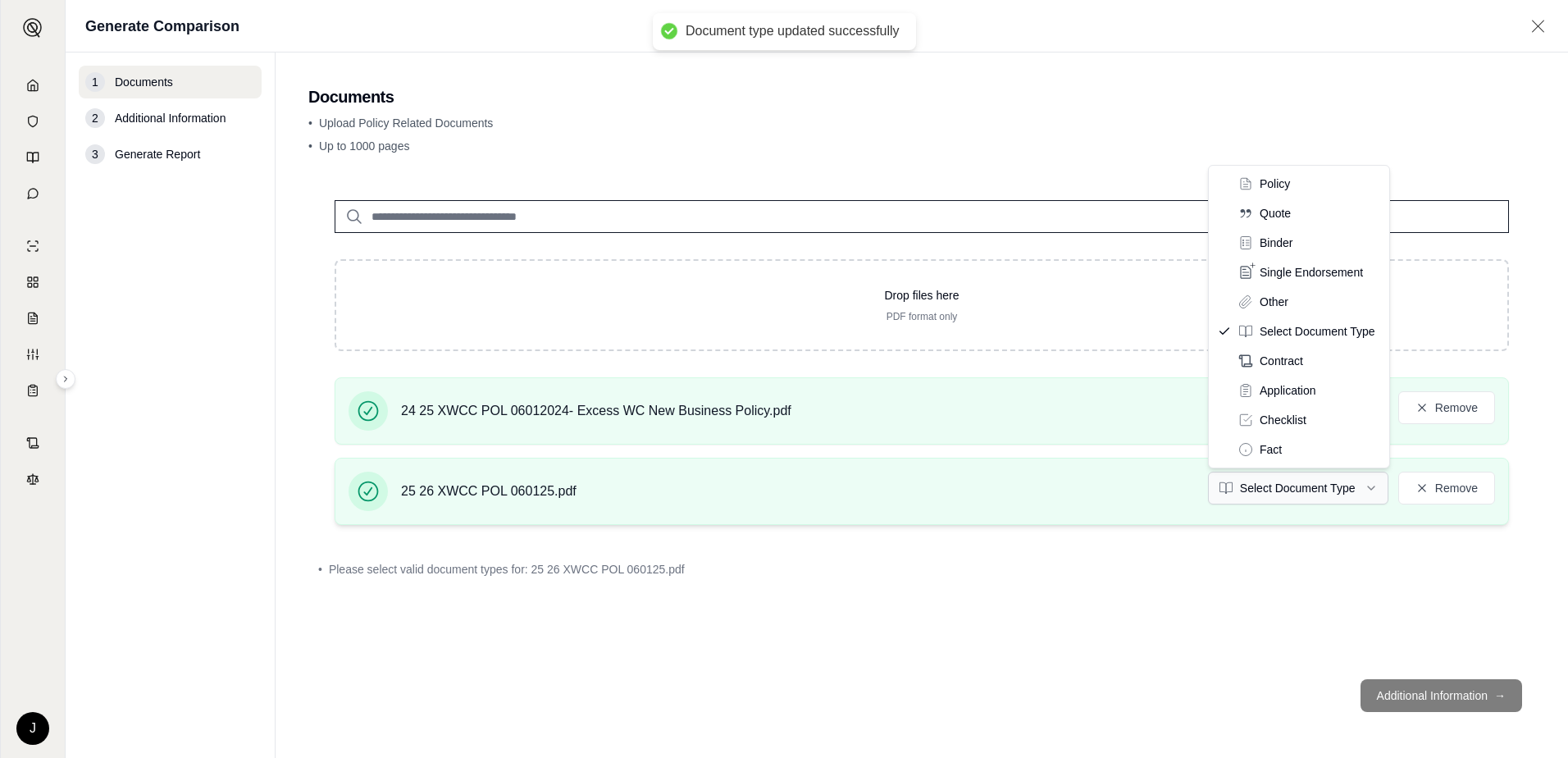
click at [1361, 489] on html "Document type updated successfully J Generate Comparison 1 Documents 2 Addition…" at bounding box center [784, 379] width 1568 height 758
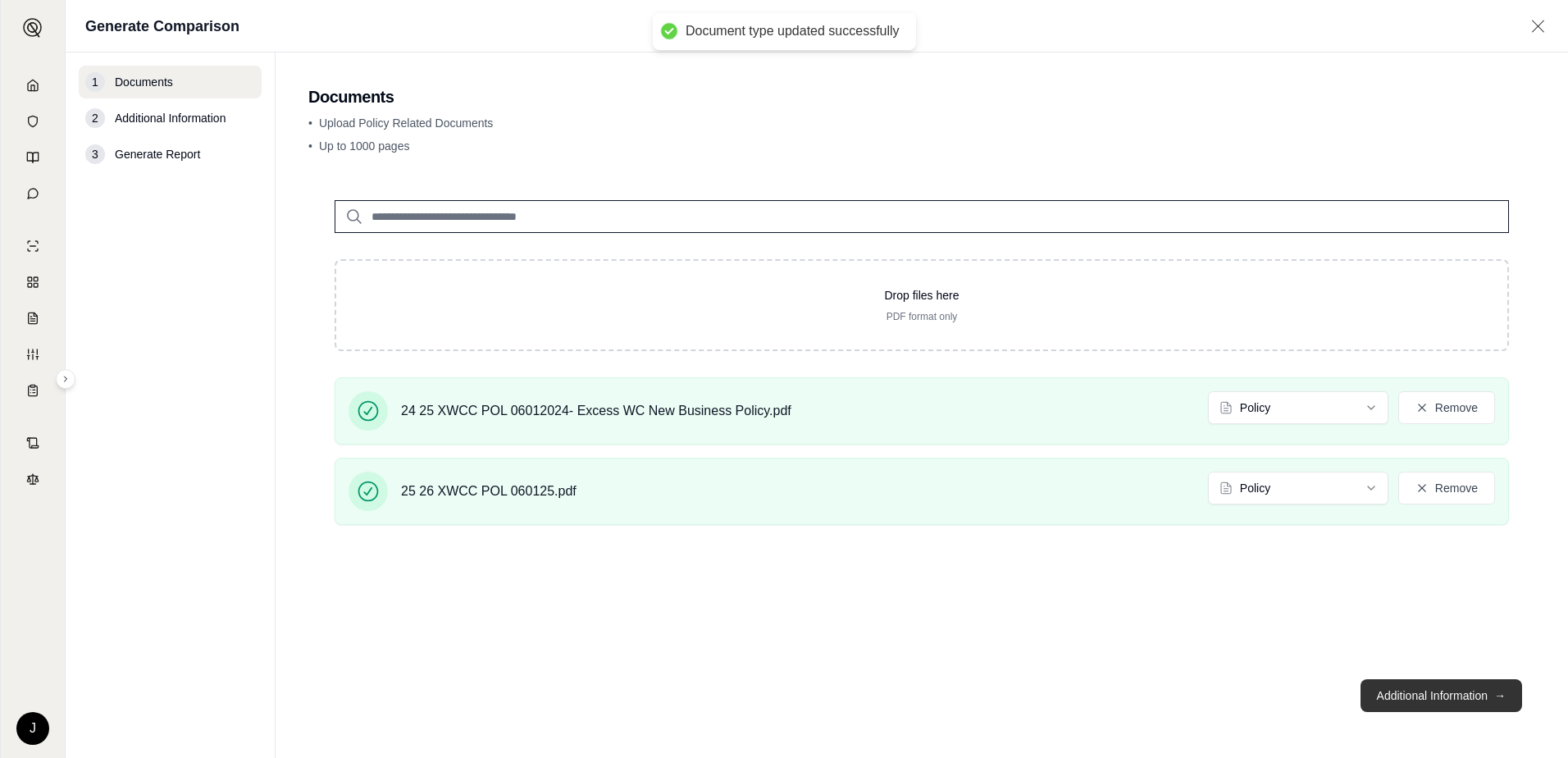
click at [1455, 700] on button "Additional Information →" at bounding box center [1441, 696] width 162 height 33
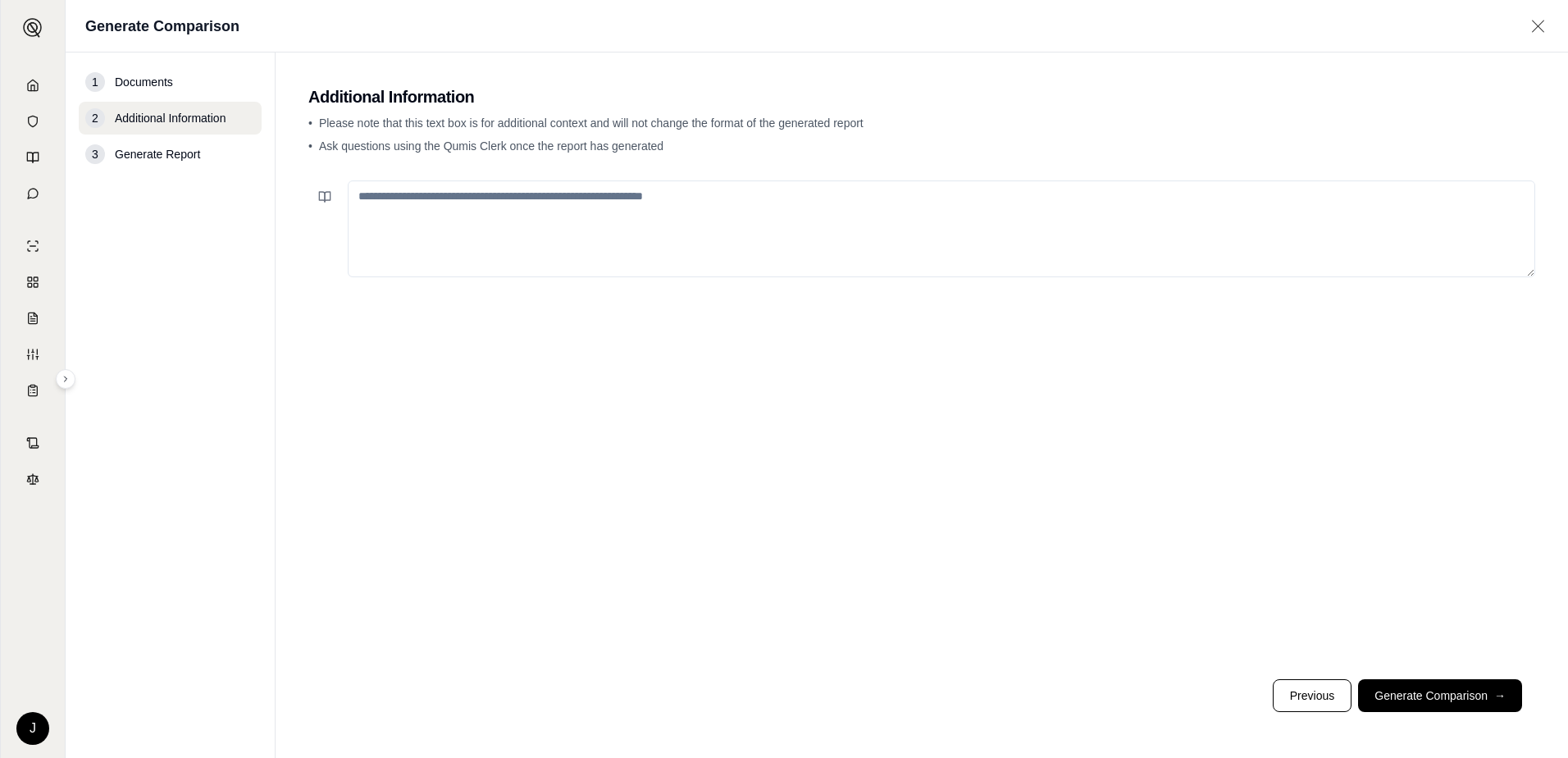
click at [378, 207] on textarea at bounding box center [941, 228] width 1188 height 97
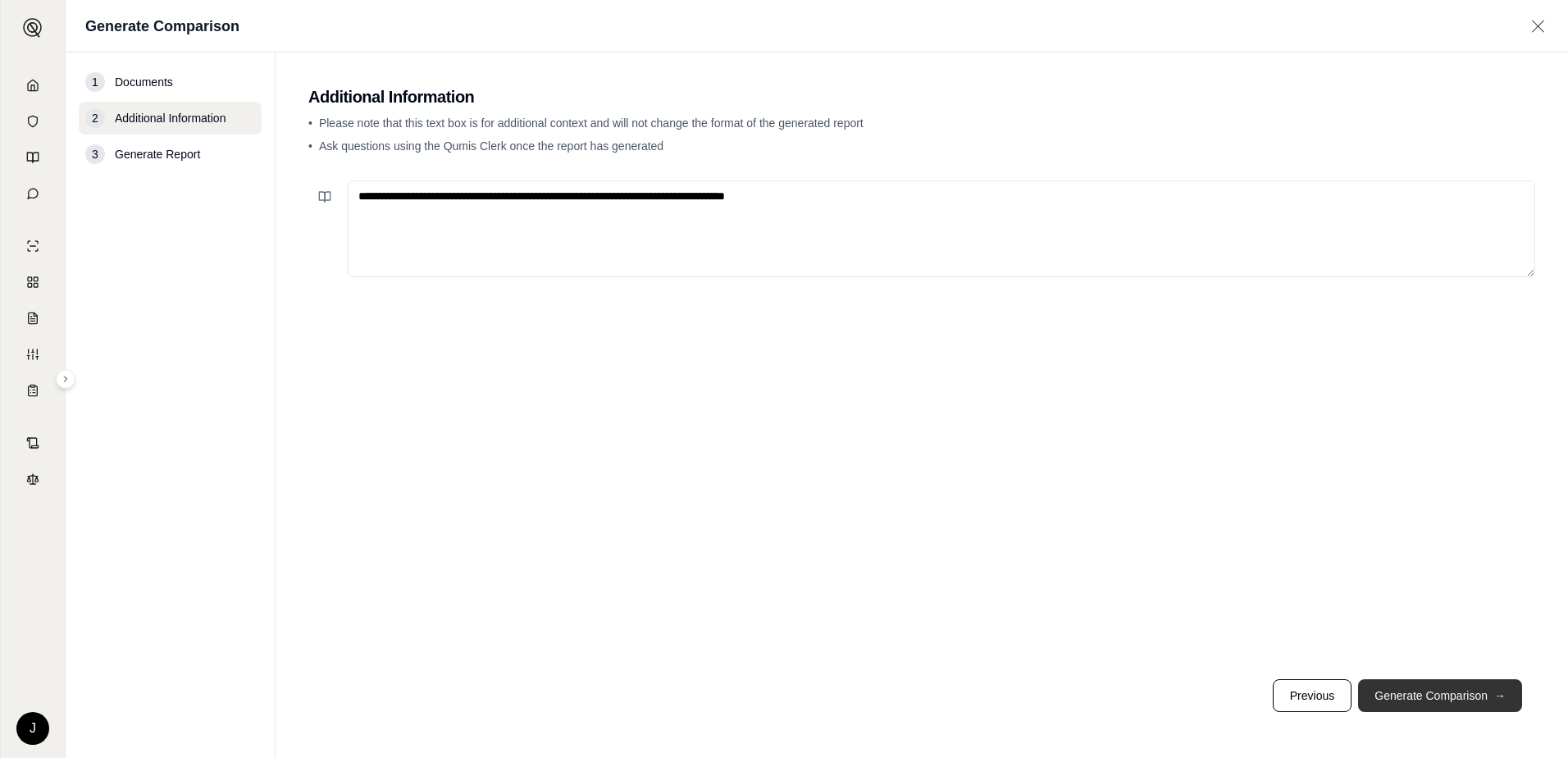
type textarea "**********"
click at [1472, 697] on button "Generate Comparison →" at bounding box center [1440, 696] width 164 height 33
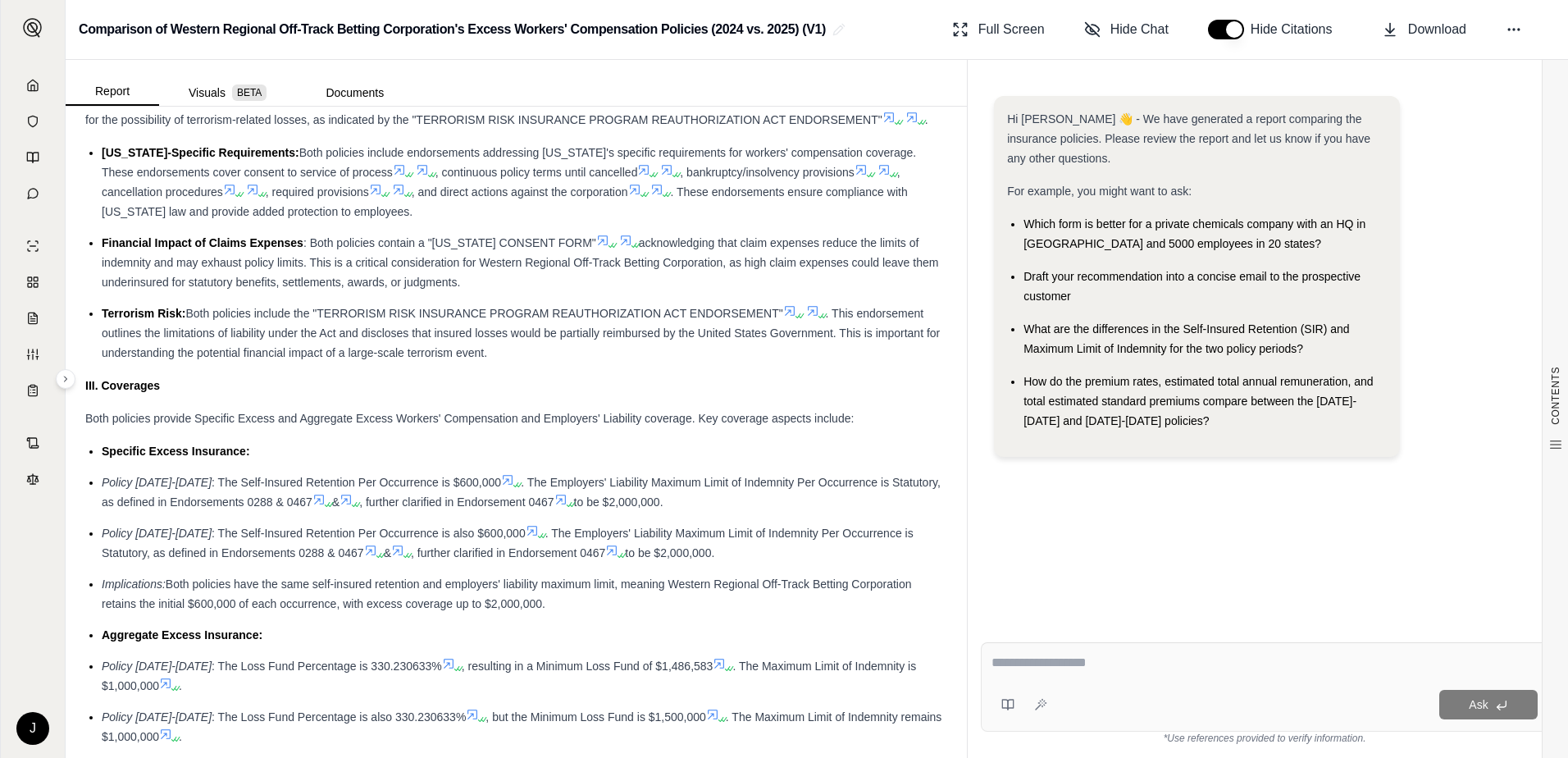
scroll to position [1312, 0]
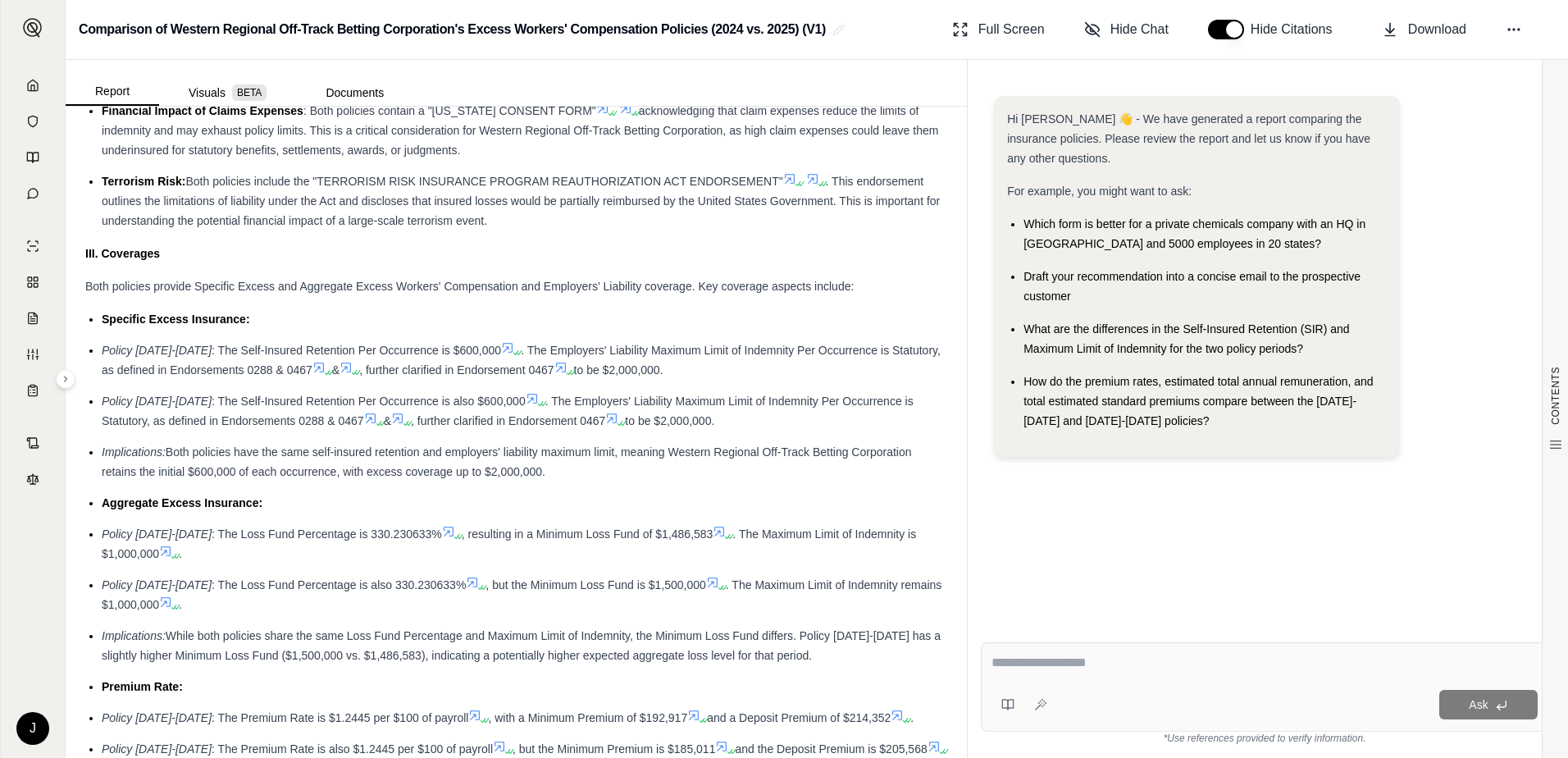
click at [1023, 659] on textarea at bounding box center [1264, 663] width 546 height 20
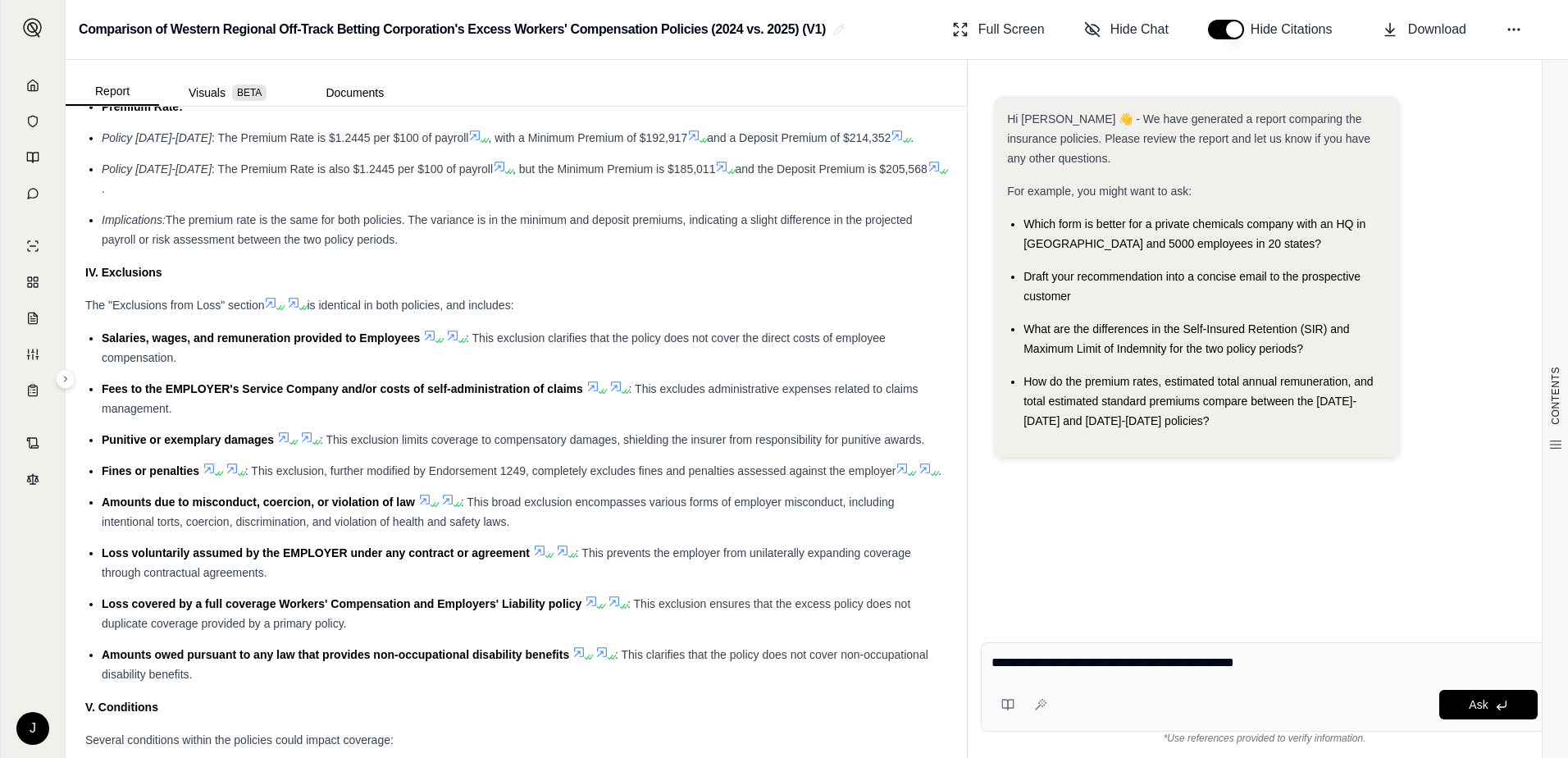
scroll to position [1969, 0]
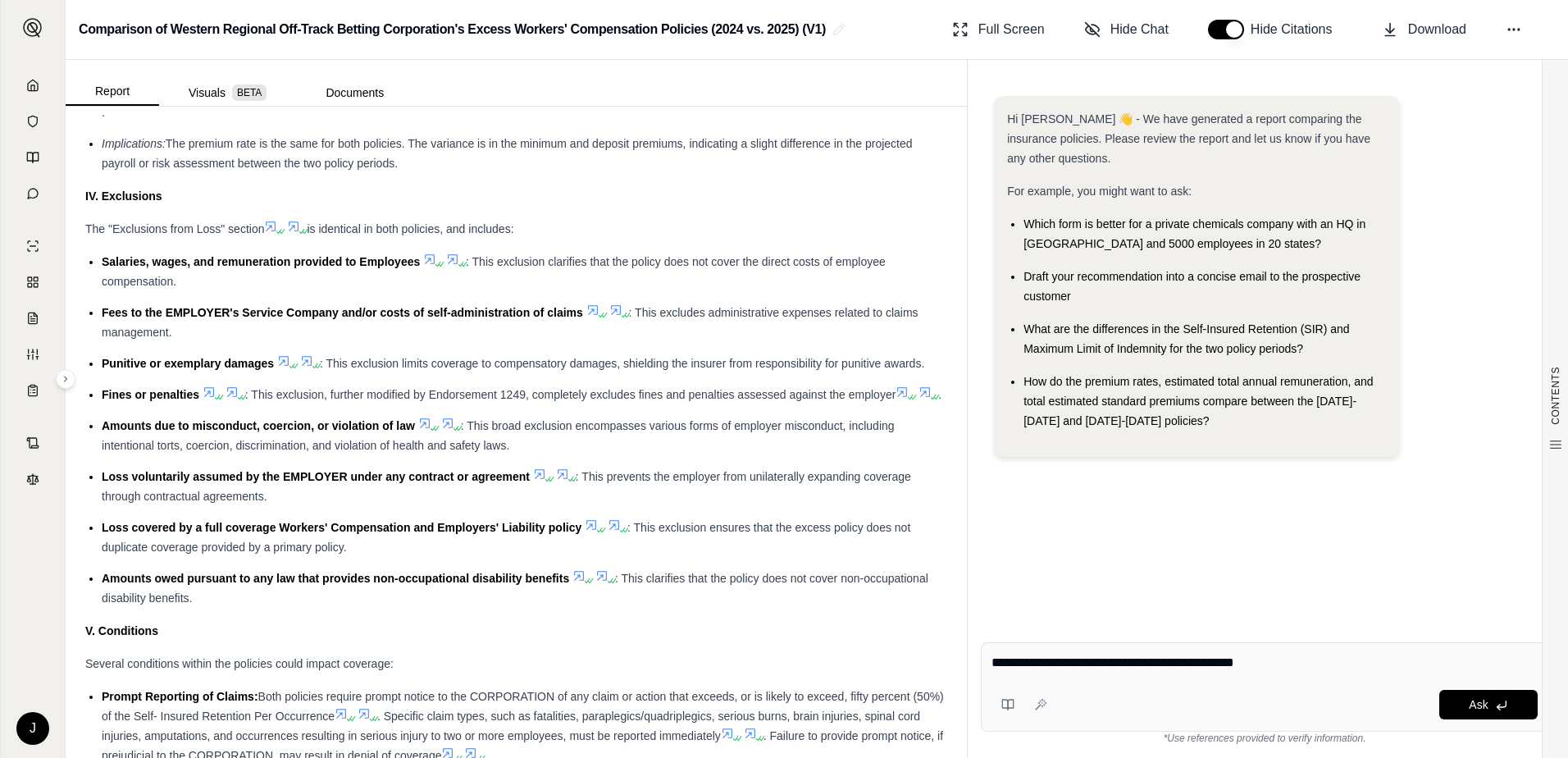
type textarea "**********"
click at [1507, 685] on div "**********" at bounding box center [1264, 687] width 567 height 89
click at [1509, 698] on button "Ask" at bounding box center [1488, 705] width 99 height 30
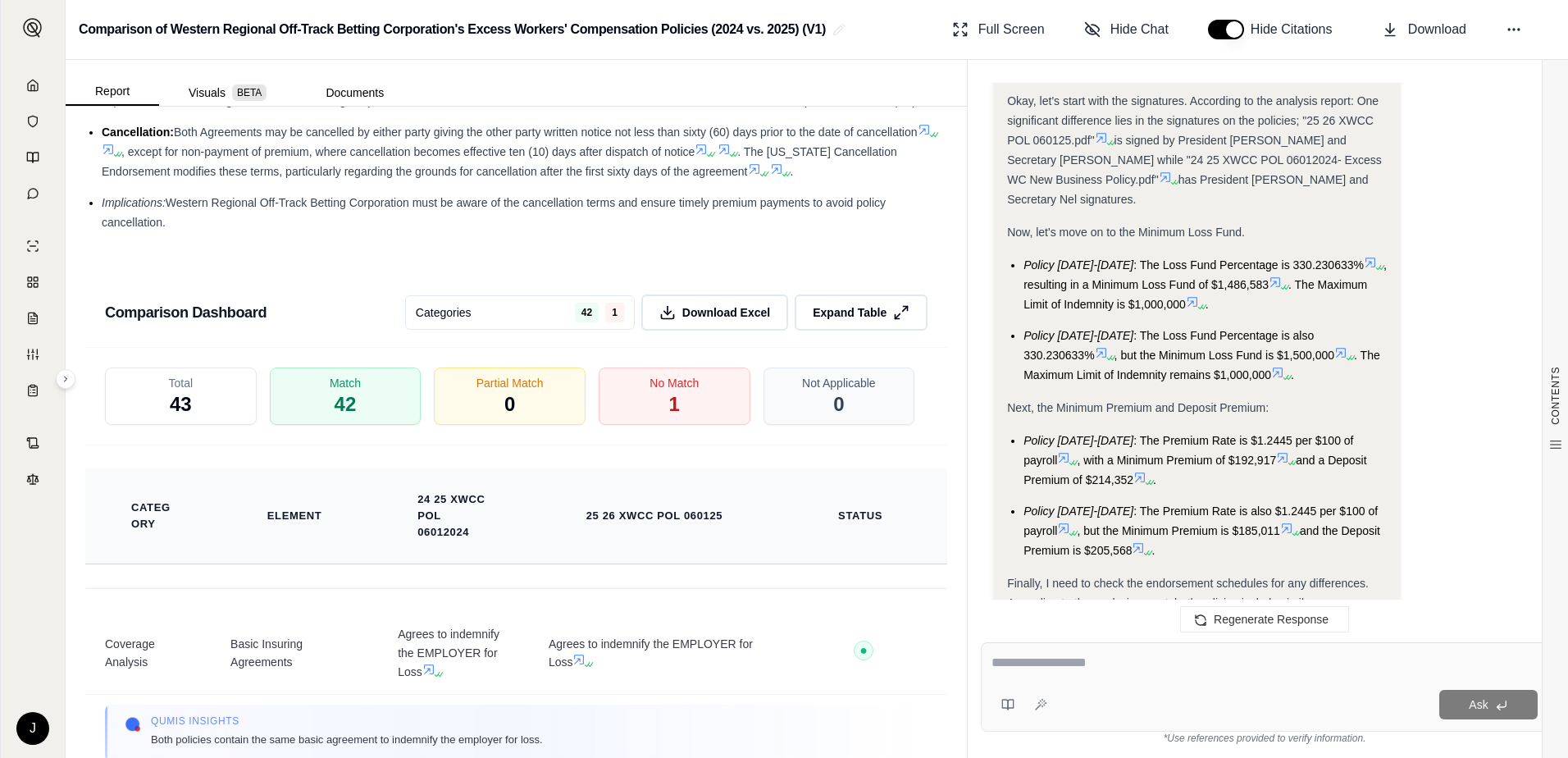
scroll to position [3117, 0]
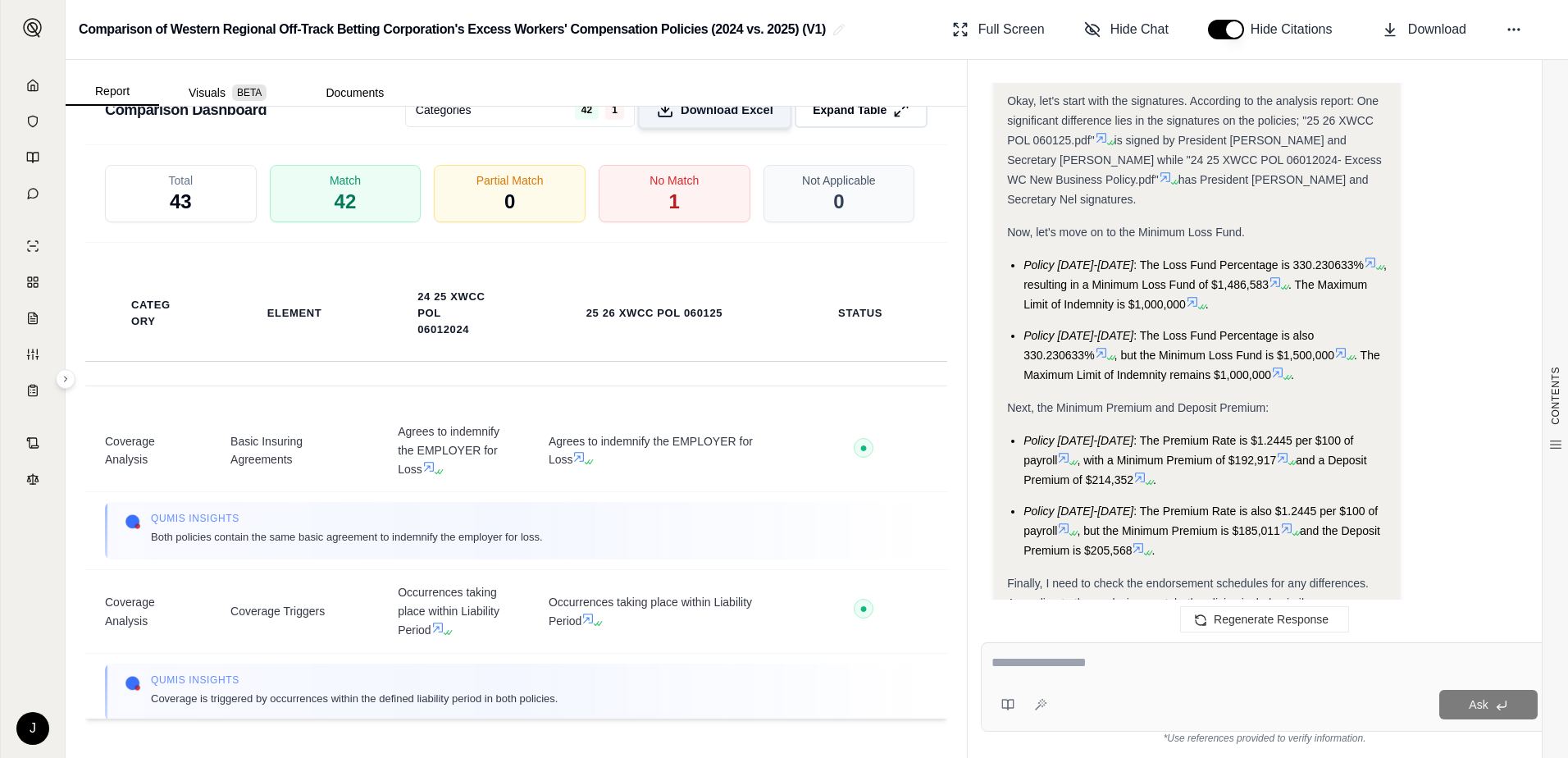
click at [710, 118] on span "Download Excel" at bounding box center [727, 109] width 93 height 17
click at [674, 702] on td "Qumis INSIGHTS Coverage is triggered by occurrences within the defined liabilit…" at bounding box center [517, 692] width 862 height 78
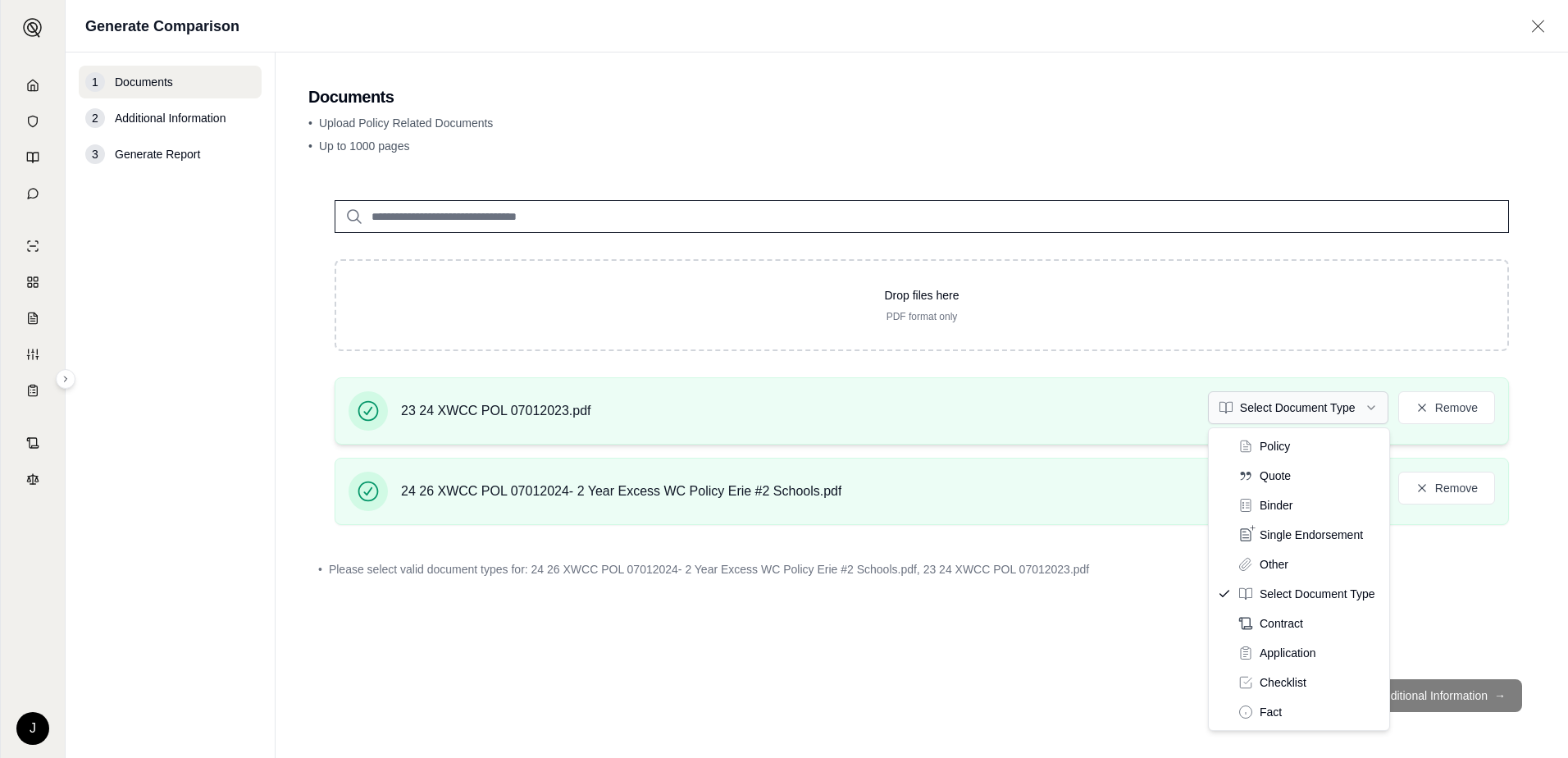
click at [1369, 408] on html "J Generate Comparison 1 Documents 2 Additional Information 3 Generate Report Do…" at bounding box center [784, 379] width 1568 height 758
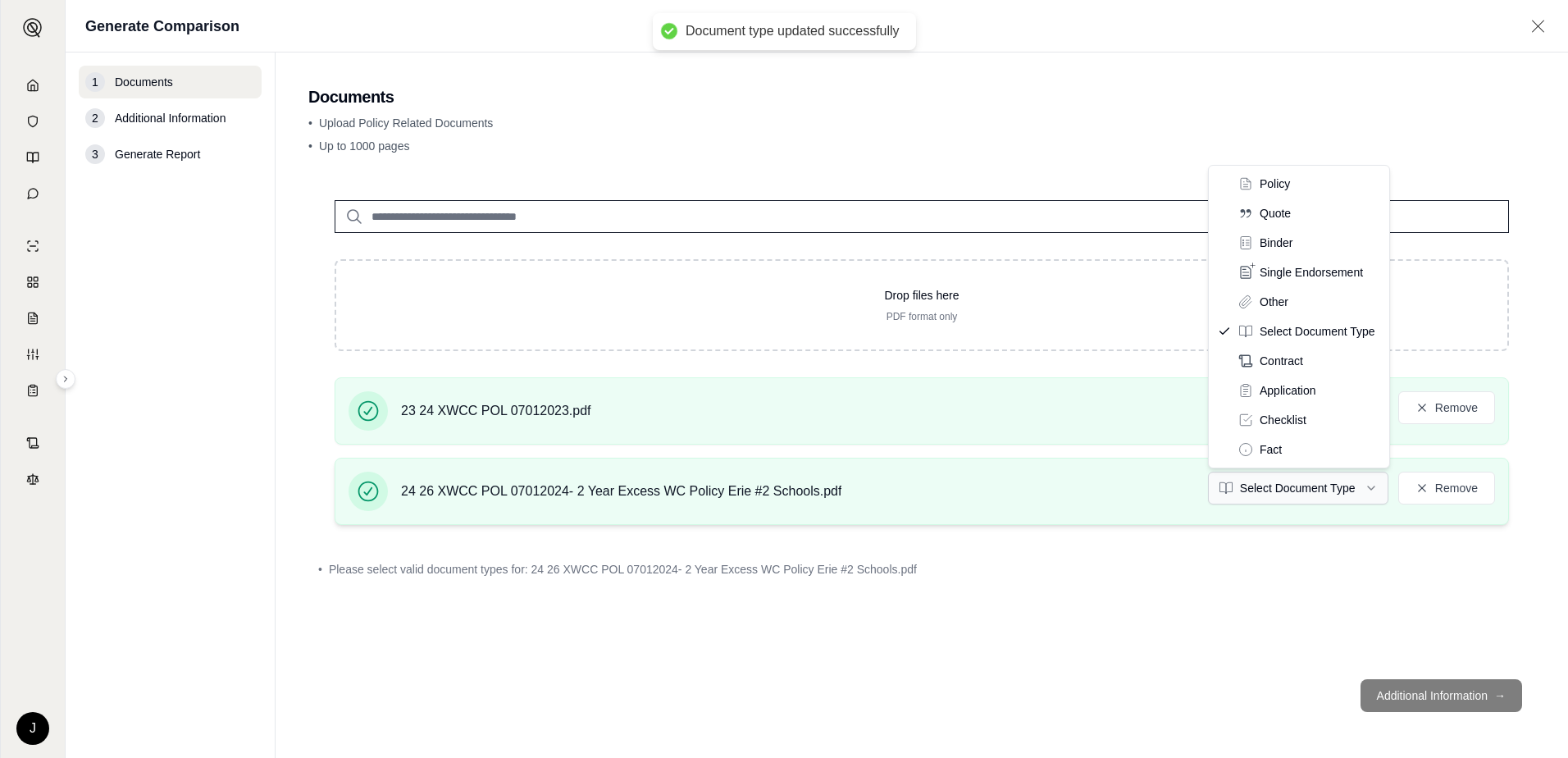
click at [1368, 484] on html "Document type updated successfully J Generate Comparison 1 Documents 2 Addition…" at bounding box center [784, 379] width 1568 height 758
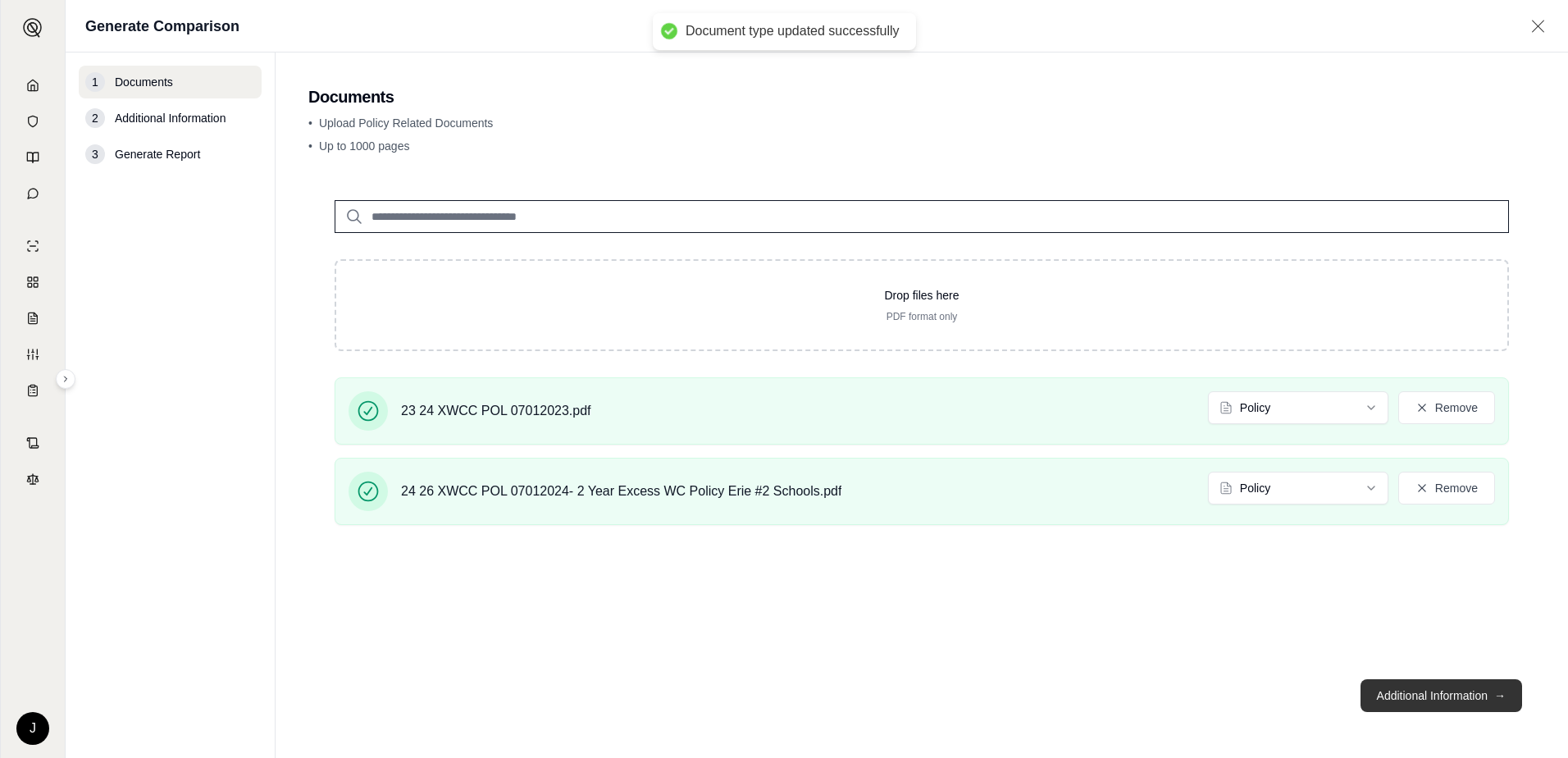
click at [1462, 692] on button "Additional Information →" at bounding box center [1441, 696] width 162 height 33
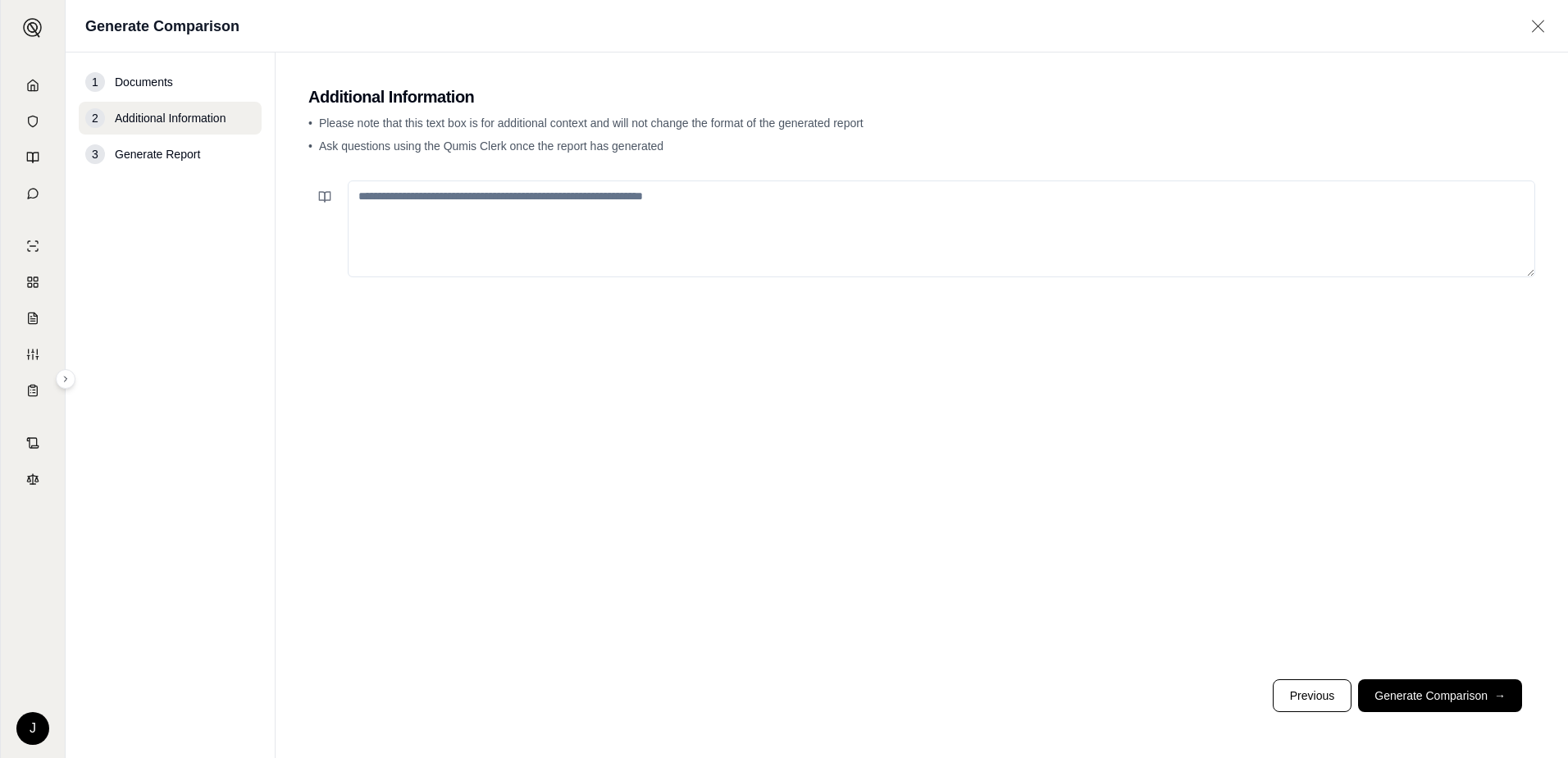
click at [433, 203] on textarea at bounding box center [941, 228] width 1188 height 97
type textarea "**********"
drag, startPoint x: 1448, startPoint y: 689, endPoint x: 1066, endPoint y: 562, distance: 402.6
click at [1415, 678] on footer "Previous Generate Comparison →" at bounding box center [922, 696] width 1227 height 59
click at [1478, 692] on button "Generate Comparison →" at bounding box center [1440, 696] width 164 height 33
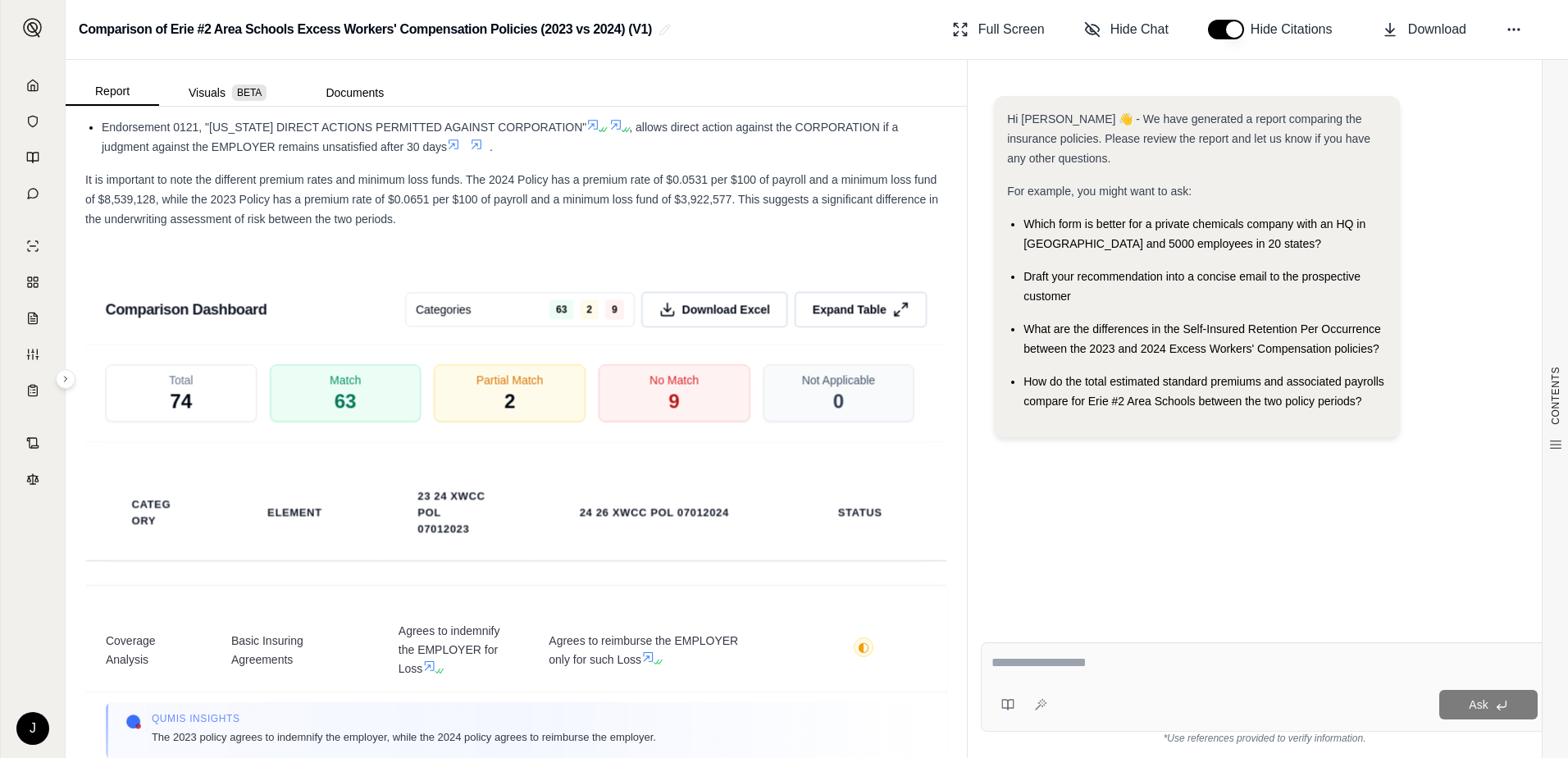
scroll to position [3446, 0]
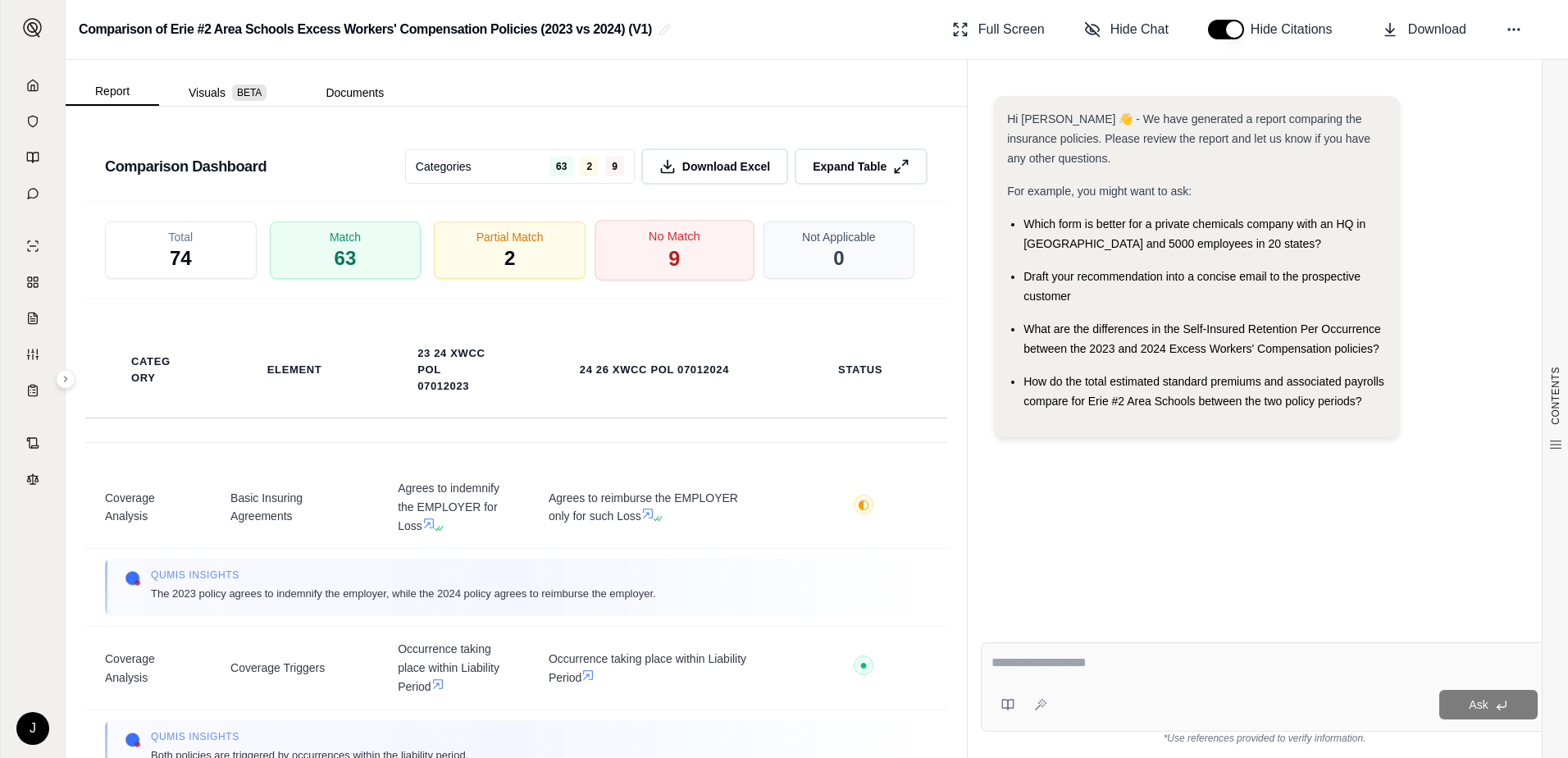
click at [669, 273] on span "9" at bounding box center [674, 260] width 11 height 28
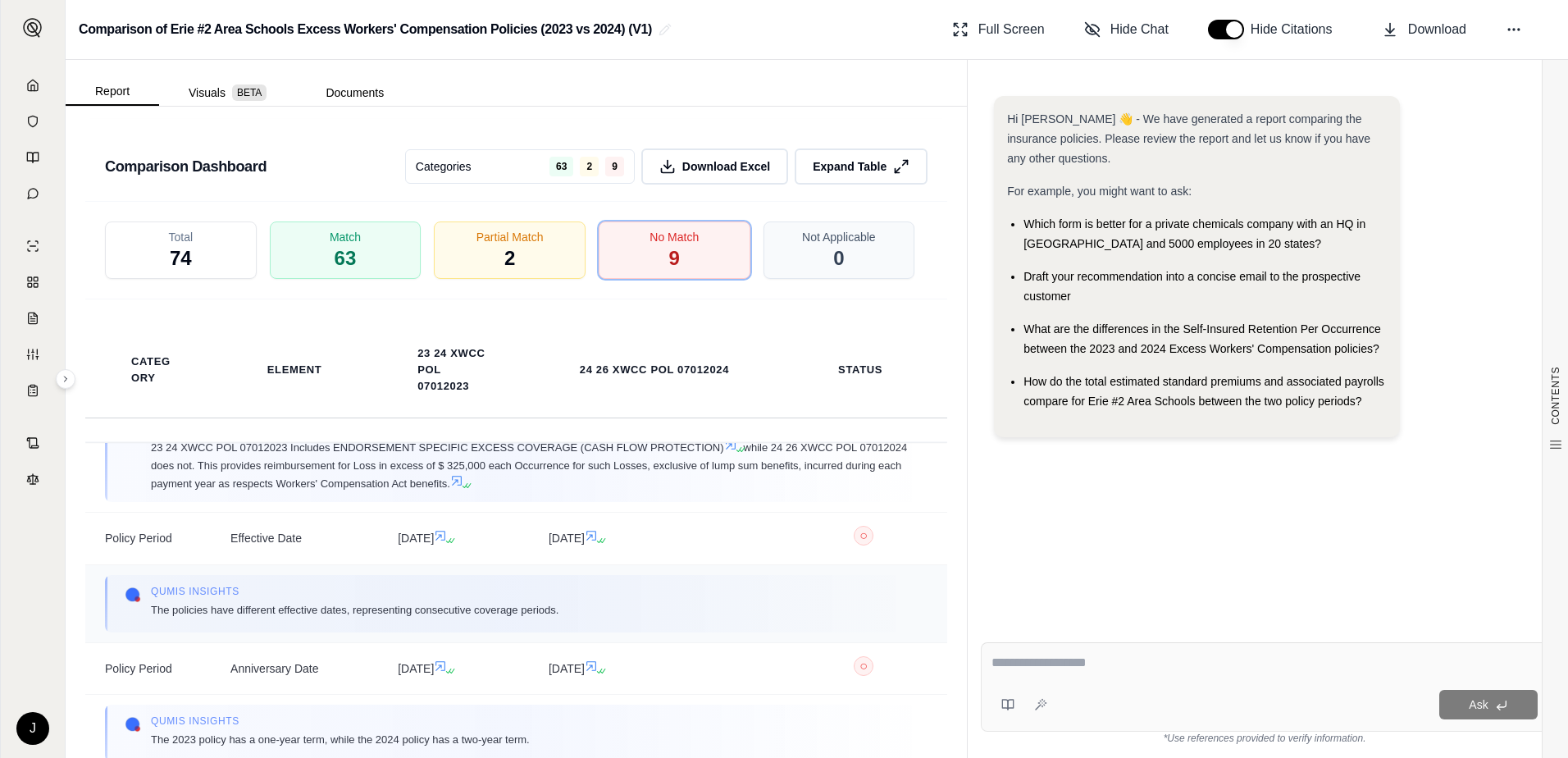
scroll to position [328, 0]
click at [681, 176] on span "Download Excel" at bounding box center [727, 167] width 93 height 17
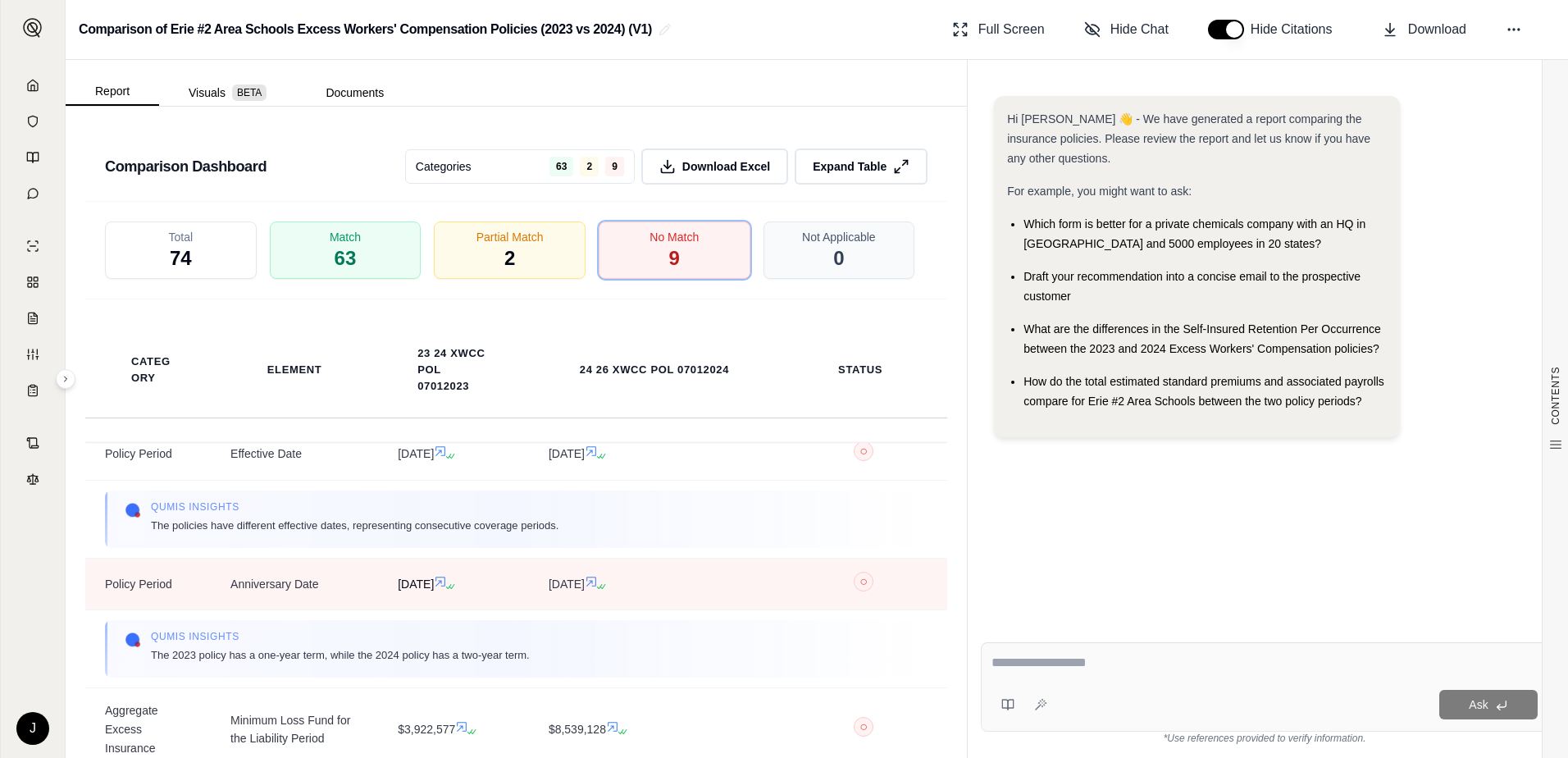
scroll to position [492, 0]
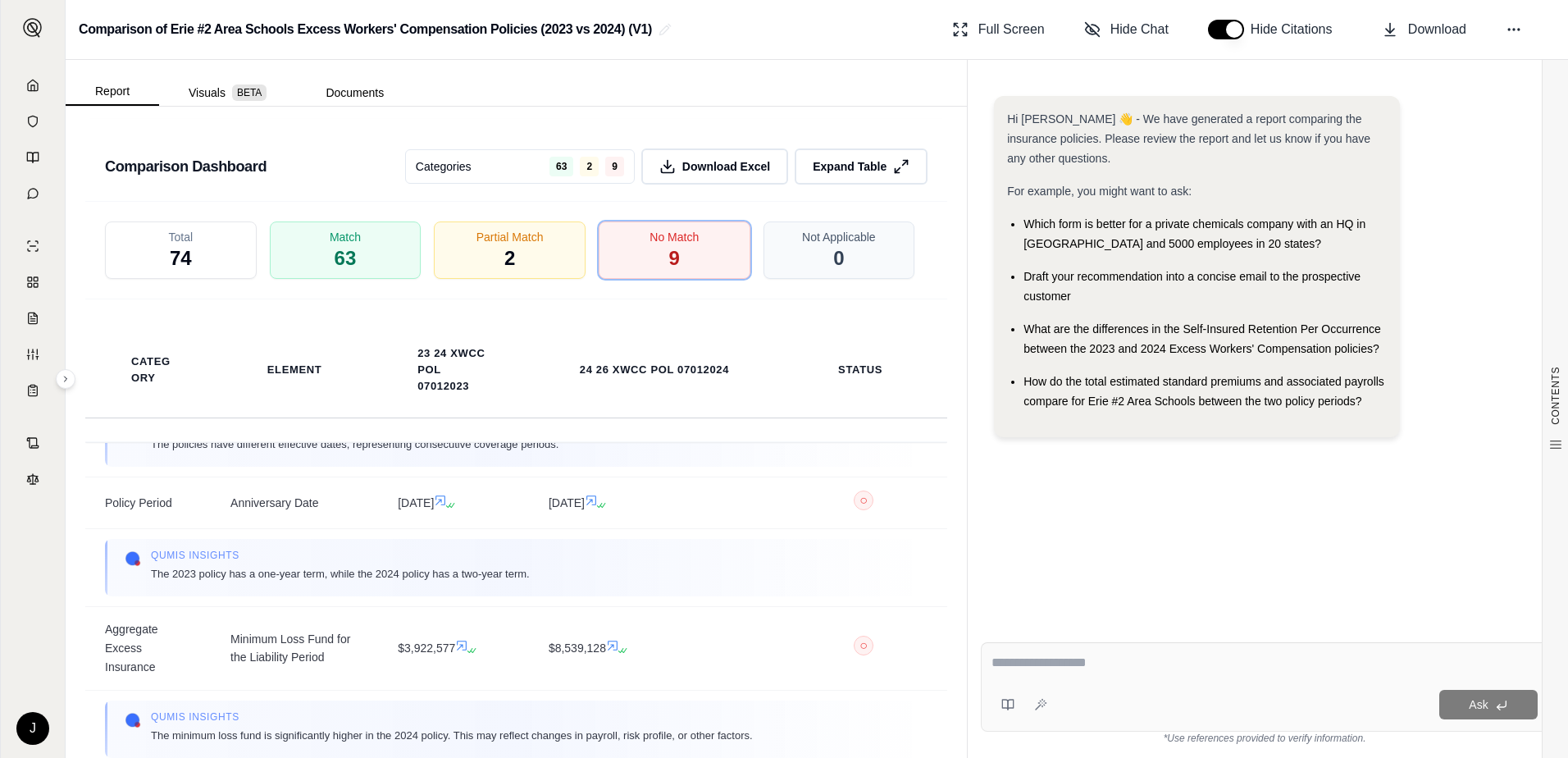
drag, startPoint x: 682, startPoint y: 263, endPoint x: 664, endPoint y: 331, distance: 70.3
click at [682, 246] on span "No Match" at bounding box center [674, 237] width 49 height 17
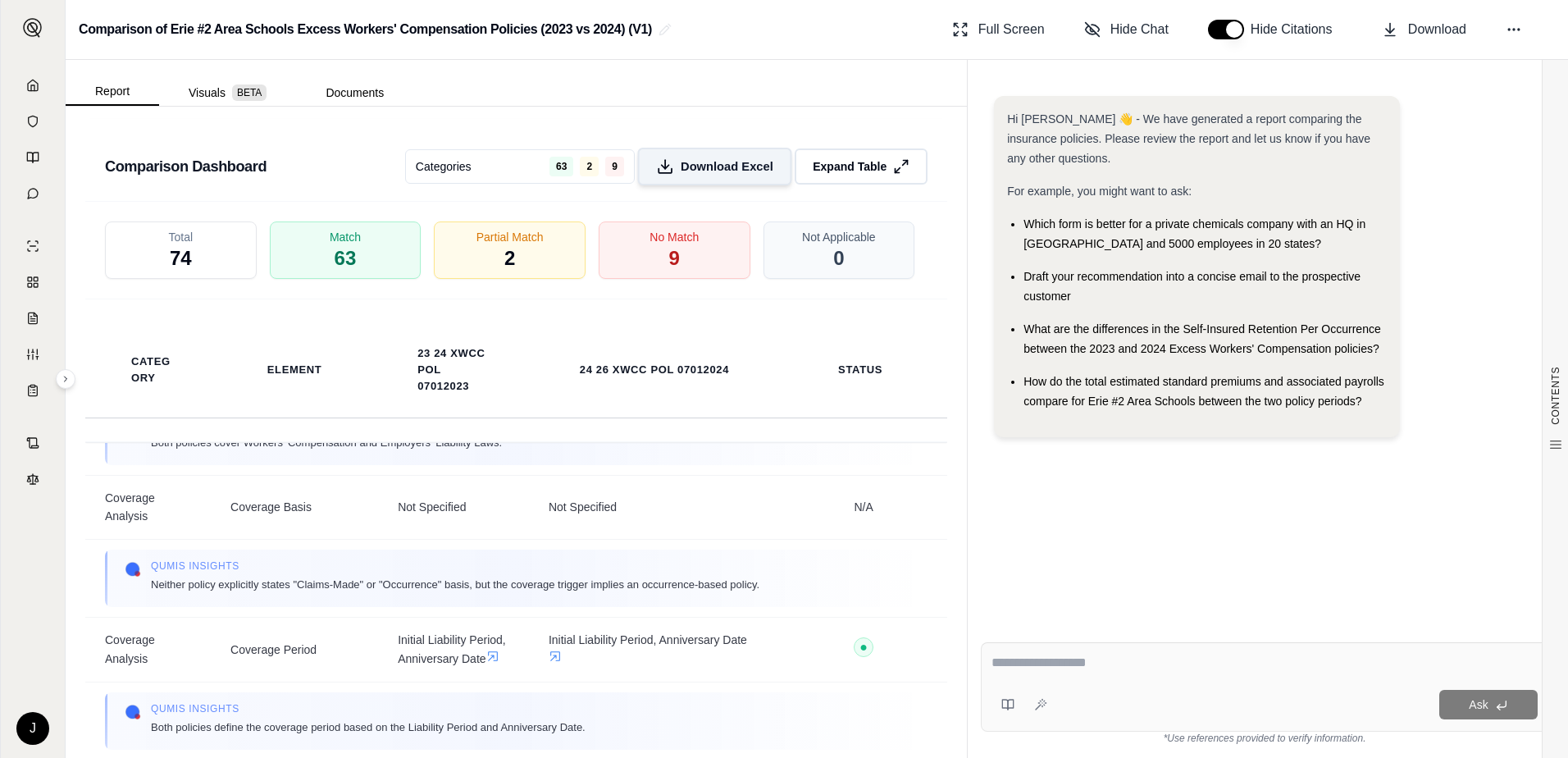
click at [704, 176] on span "Download Excel" at bounding box center [727, 167] width 93 height 17
